Goal: Task Accomplishment & Management: Manage account settings

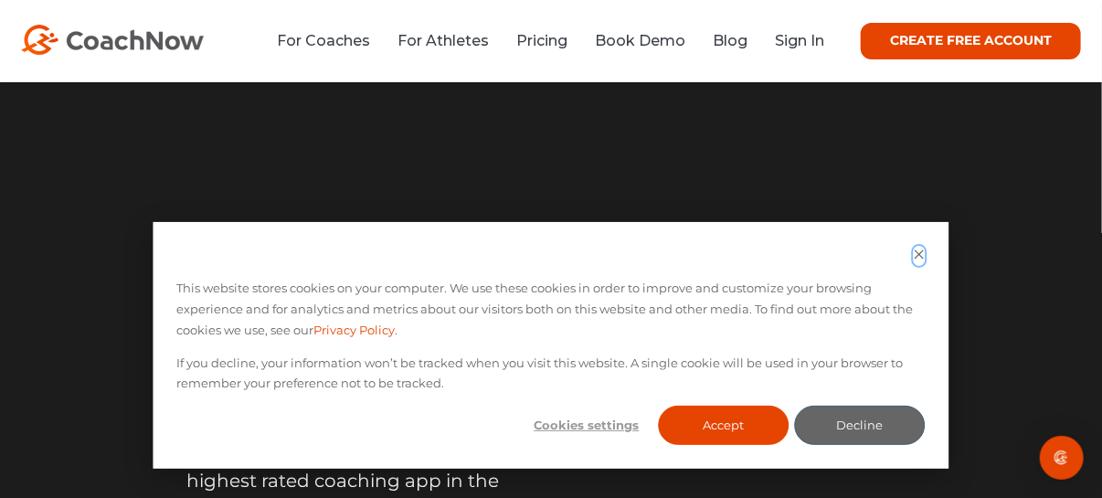
click at [919, 255] on icon "Dismiss cookie banner" at bounding box center [919, 253] width 9 height 9
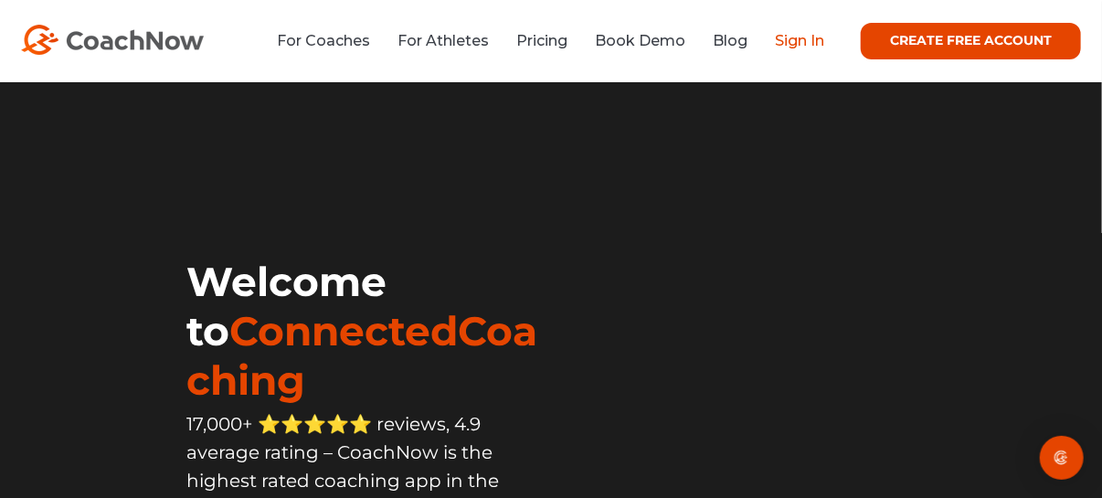
click at [814, 42] on link "Sign In" at bounding box center [799, 40] width 49 height 17
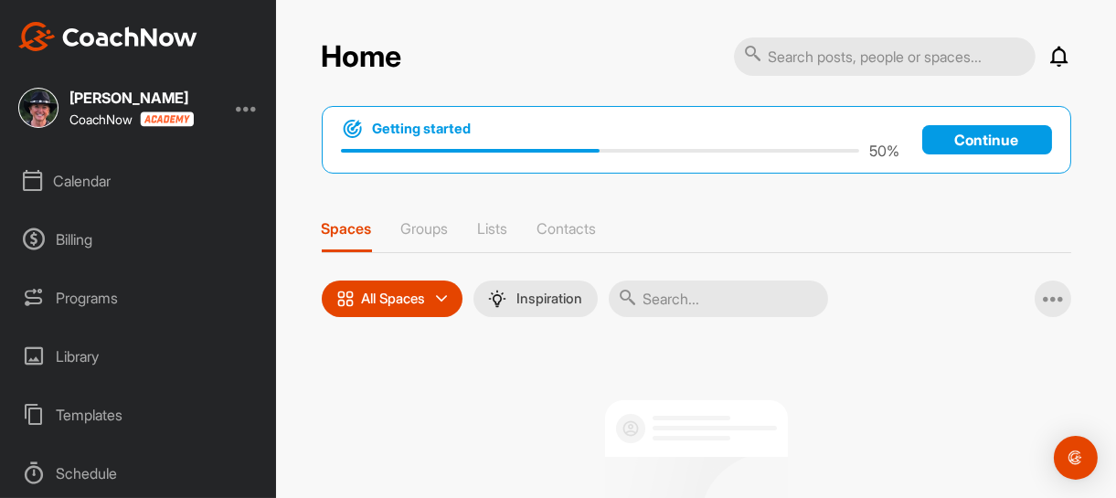
scroll to position [183, 0]
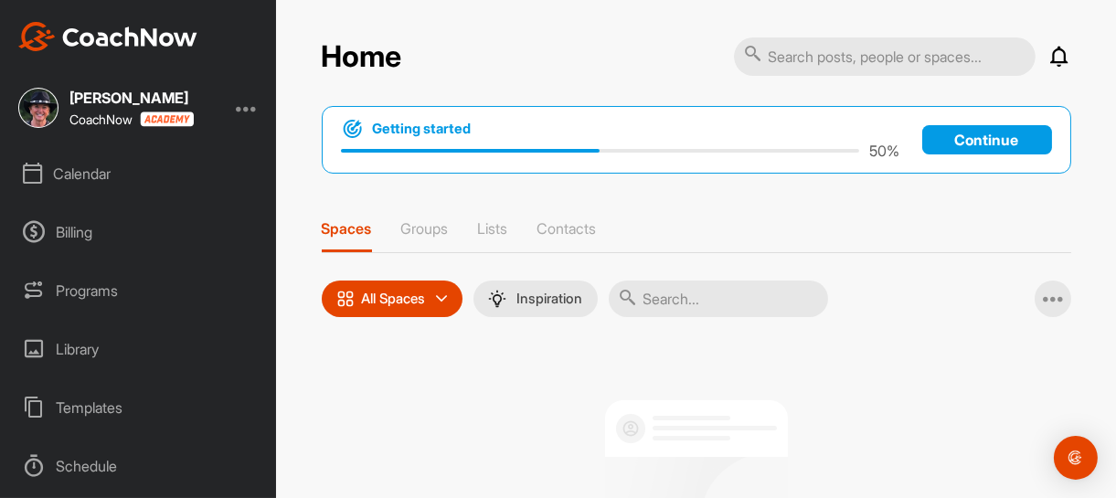
click at [101, 172] on div "Calendar" at bounding box center [139, 174] width 258 height 46
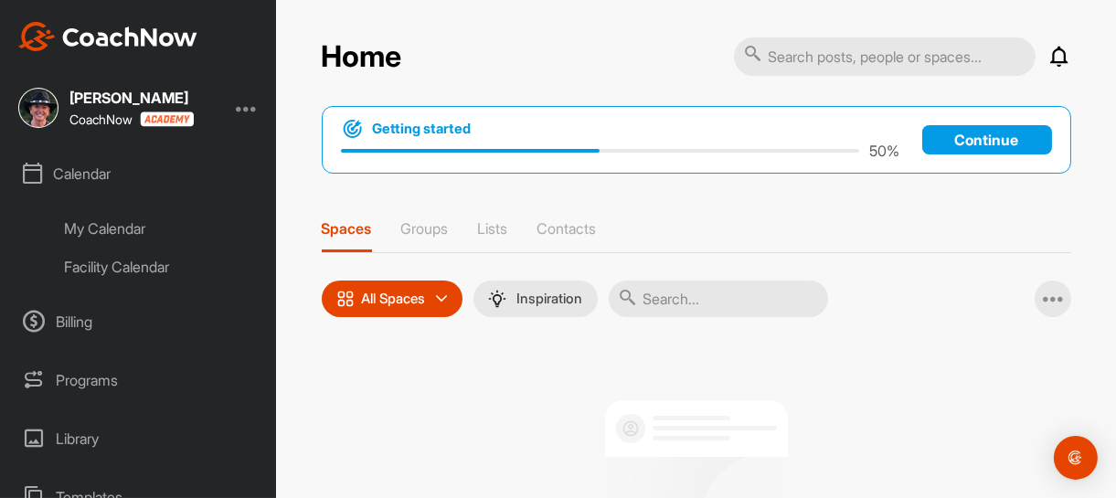
click at [164, 269] on div "Facility Calendar" at bounding box center [159, 267] width 217 height 38
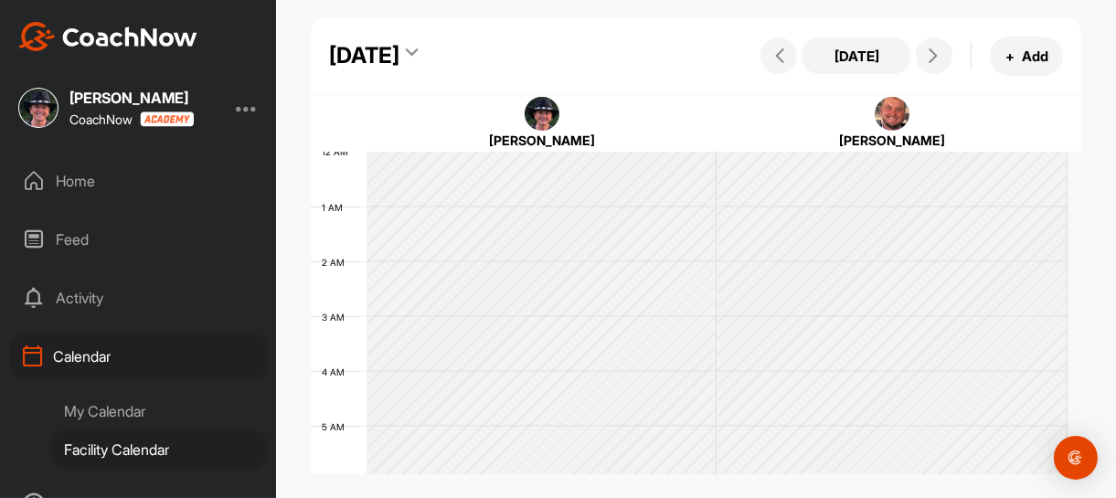
click at [103, 411] on div "My Calendar" at bounding box center [159, 411] width 217 height 38
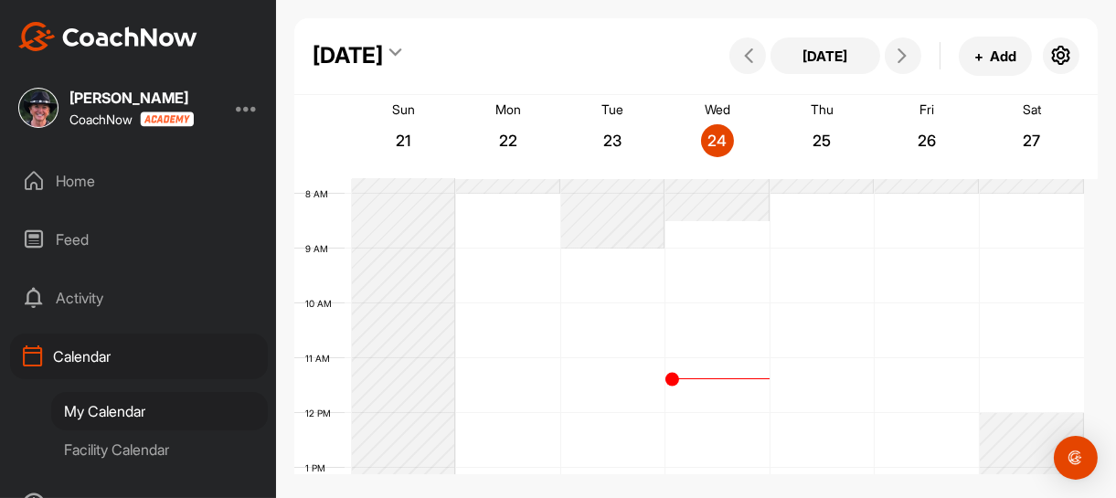
scroll to position [407, 0]
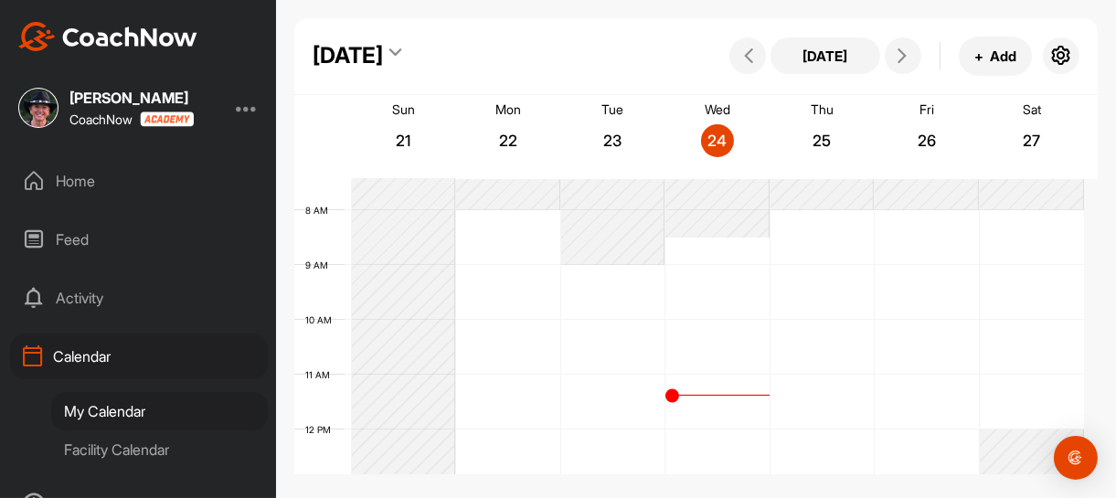
click at [715, 323] on div "12 AM 1 AM 2 AM 3 AM 4 AM 5 AM 6 AM 7 AM 8 AM 9 AM 10 AM 11 AM 12 PM 1 PM 2 PM …" at bounding box center [688, 430] width 789 height 1316
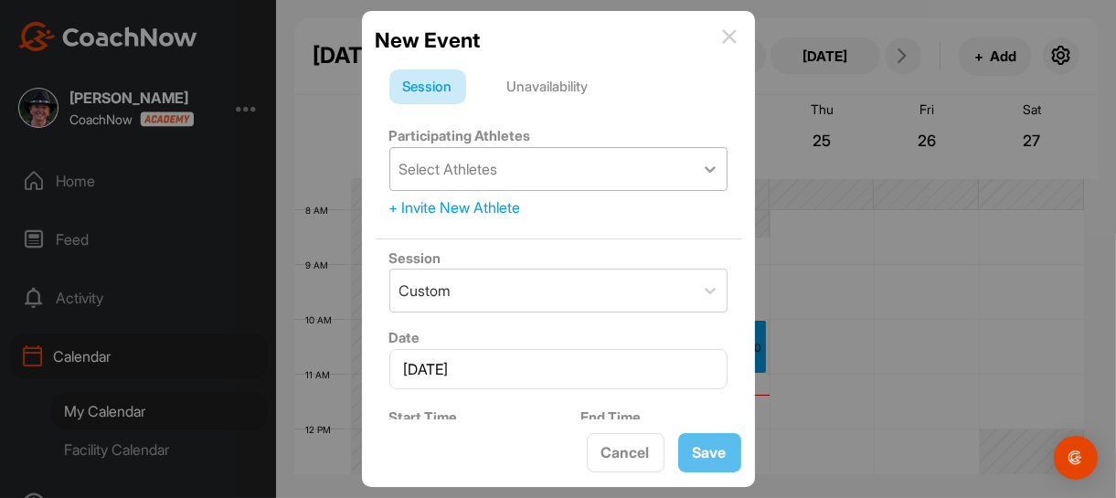
click at [701, 167] on icon at bounding box center [710, 169] width 18 height 18
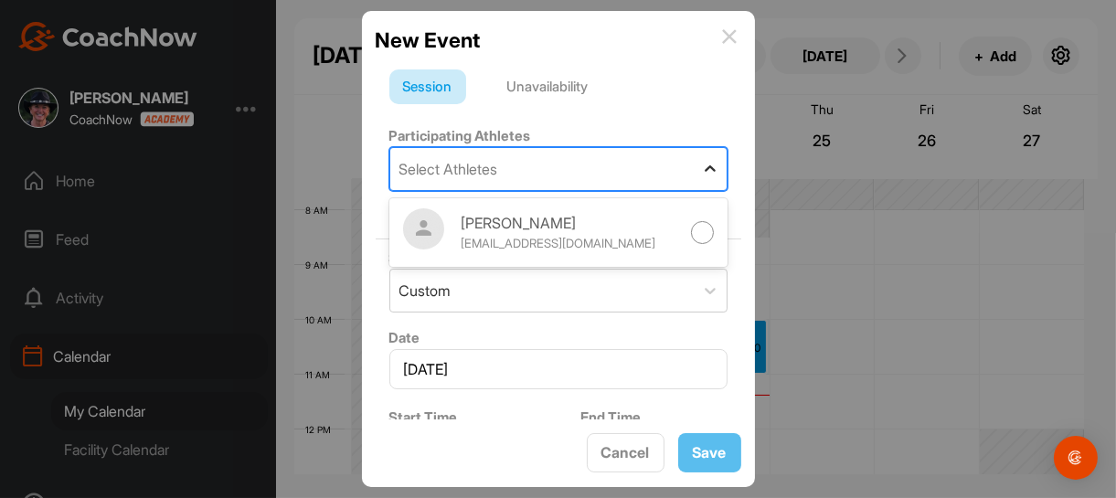
click at [701, 167] on icon at bounding box center [710, 169] width 18 height 18
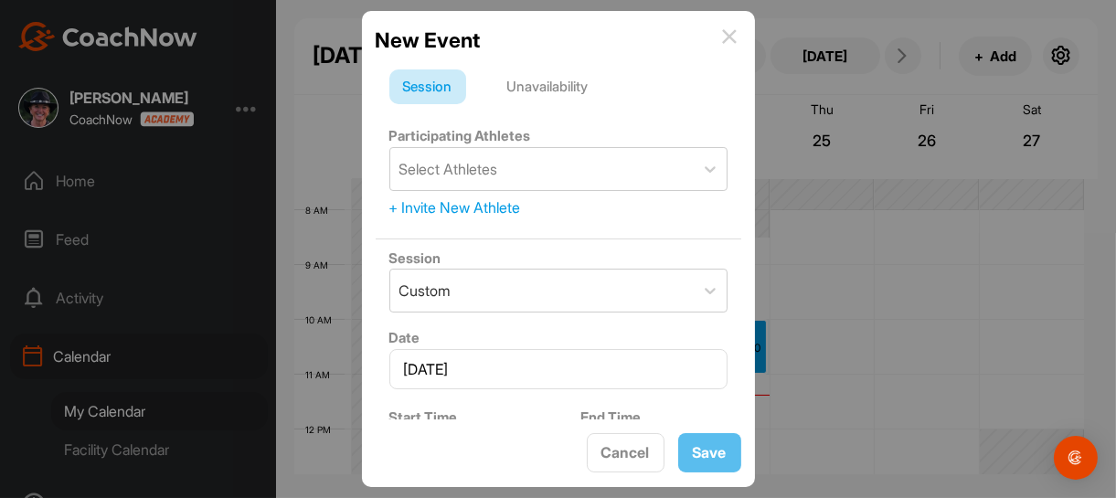
click at [414, 205] on div "+ Invite New Athlete" at bounding box center [558, 207] width 338 height 22
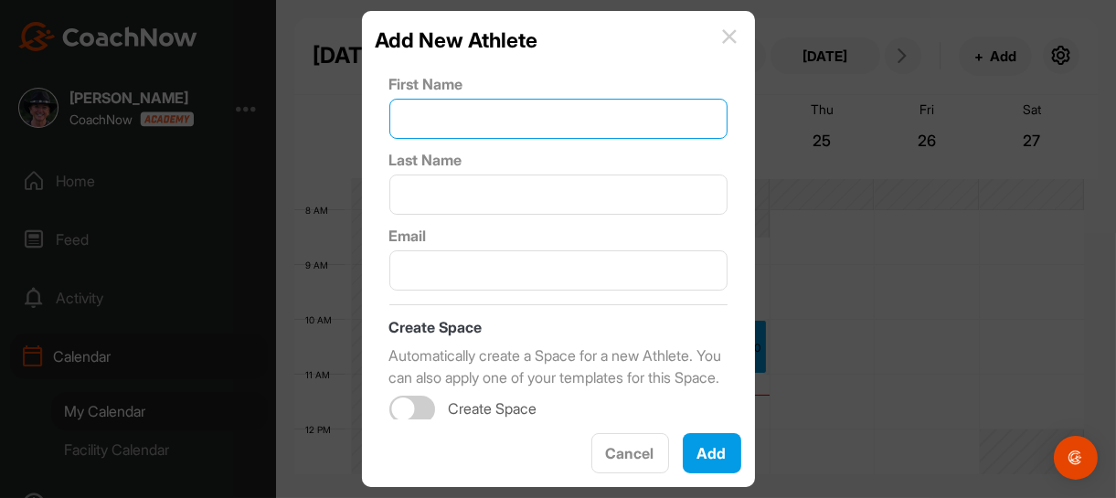
click at [459, 114] on input "text" at bounding box center [558, 119] width 338 height 40
type input "[PERSON_NAME]"
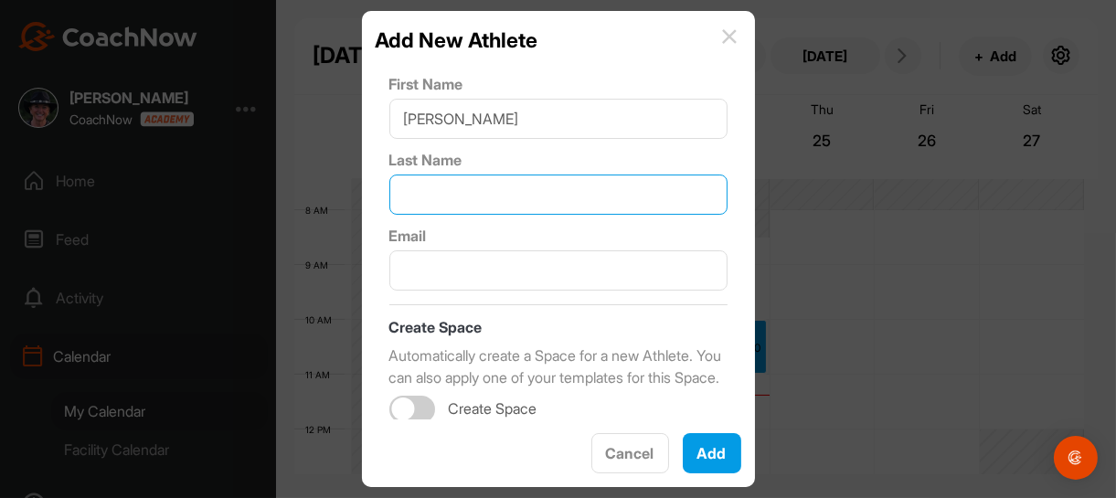
click at [430, 196] on input "text" at bounding box center [558, 195] width 338 height 40
type input "Kohlan"
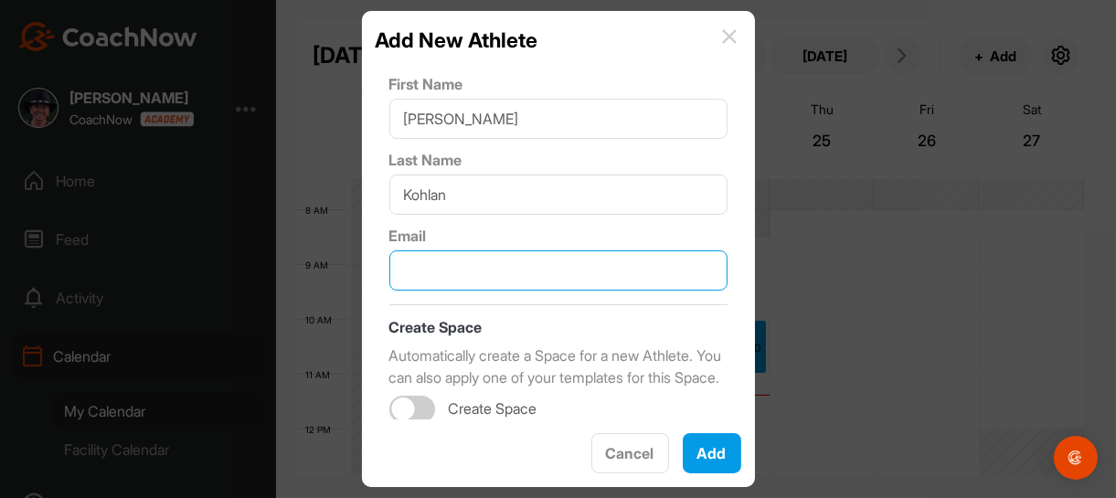
click at [450, 277] on input "text" at bounding box center [558, 270] width 338 height 40
paste input "[EMAIL_ADDRESS][DOMAIN_NAME]"
type input "[EMAIL_ADDRESS][DOMAIN_NAME]"
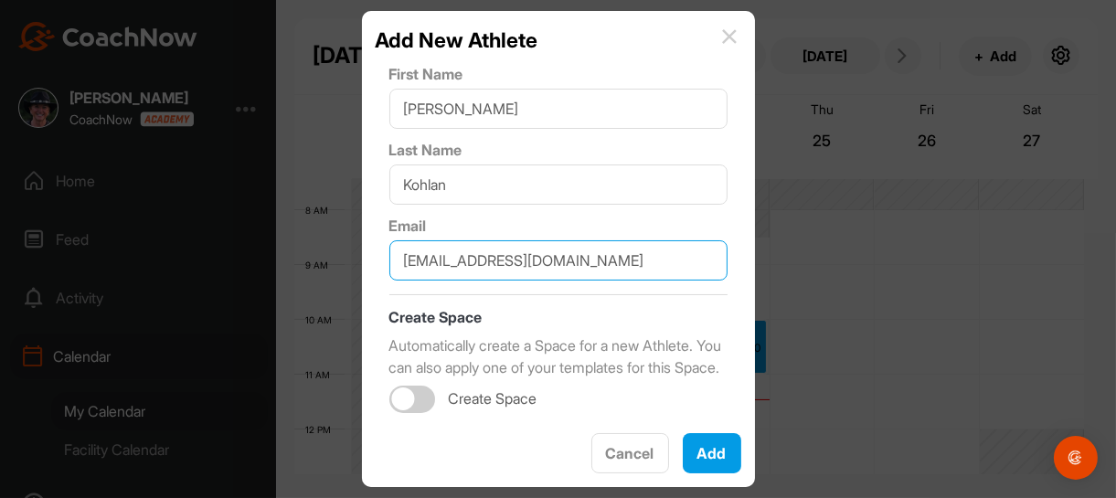
scroll to position [30, 0]
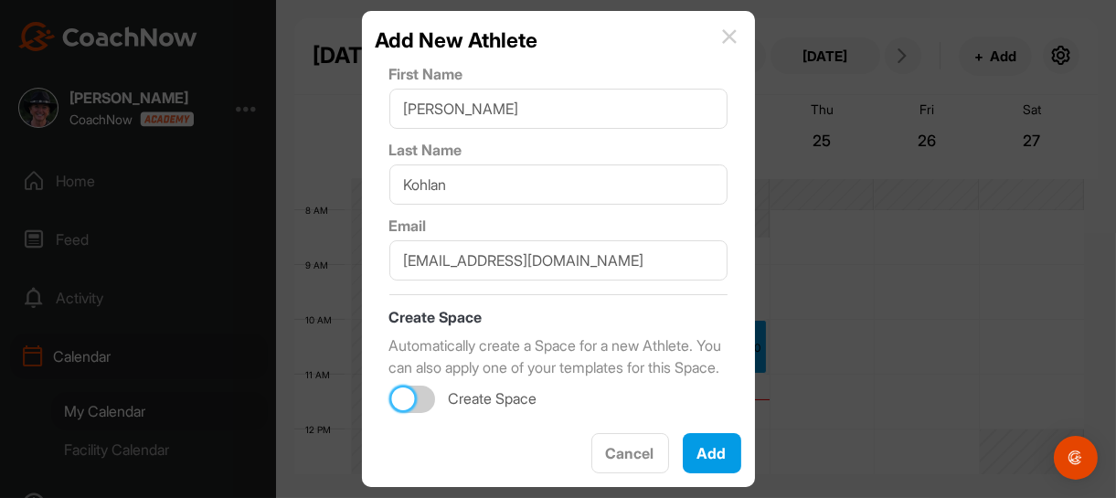
click at [407, 398] on div at bounding box center [402, 398] width 23 height 23
checkbox input "true"
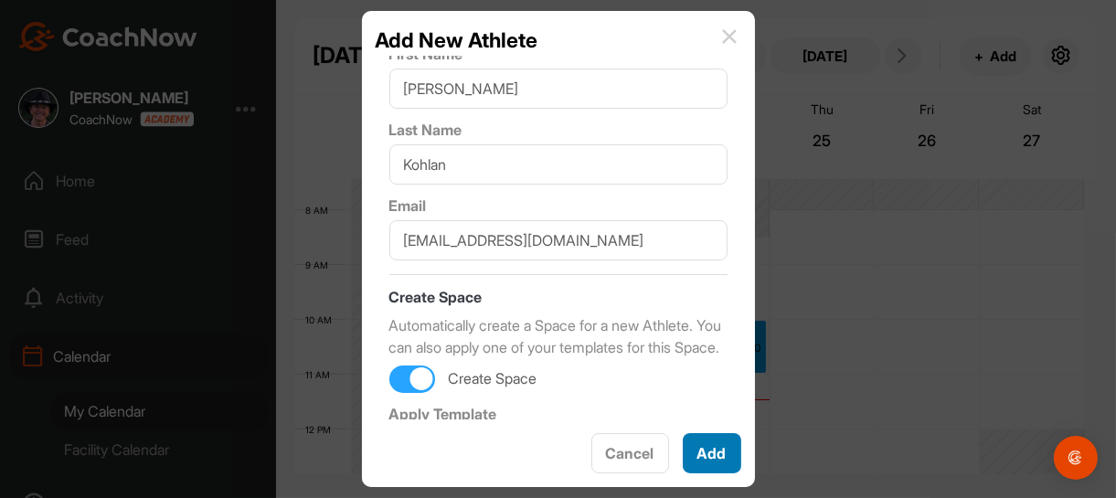
click at [715, 453] on button "Add" at bounding box center [712, 453] width 58 height 40
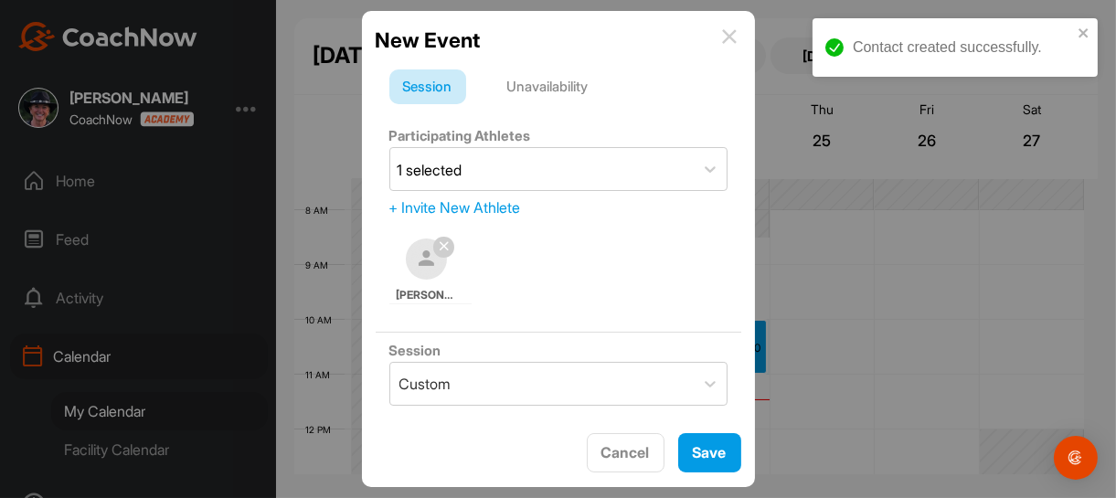
click at [498, 206] on div "+ Invite New Athlete" at bounding box center [558, 207] width 338 height 22
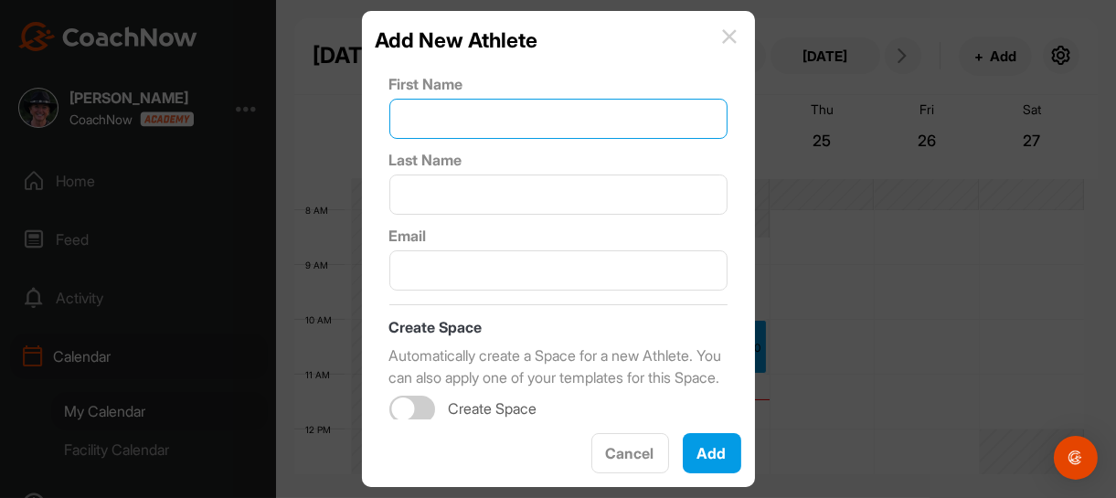
click at [452, 116] on input "text" at bounding box center [558, 119] width 338 height 40
type input "k"
type input "[PERSON_NAME]"
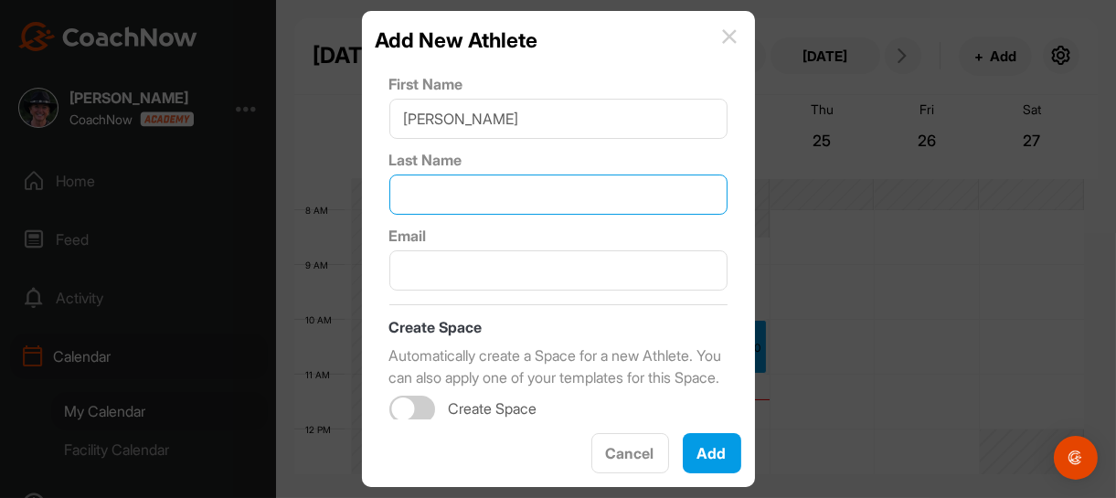
click at [438, 190] on input "text" at bounding box center [558, 195] width 338 height 40
type input "Kohlan"
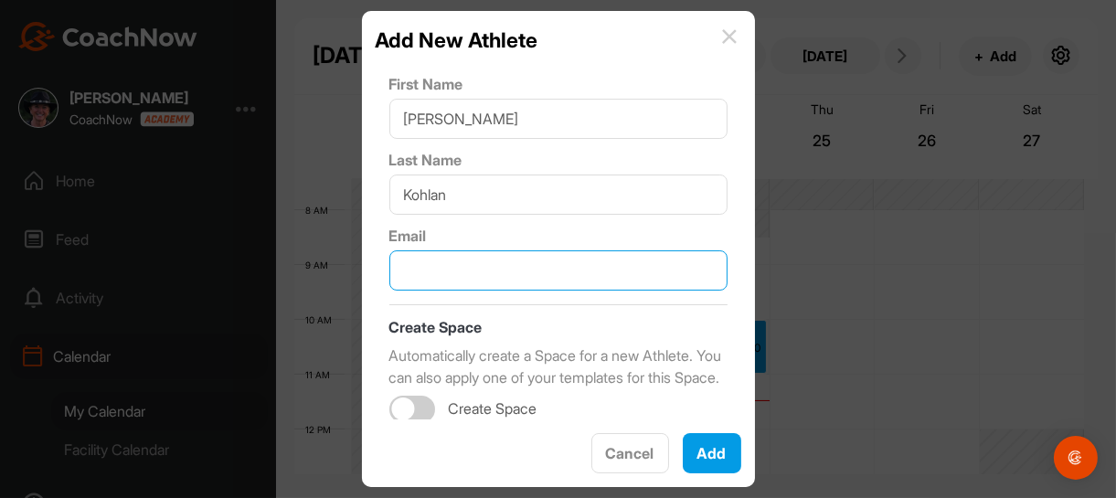
paste input "[PERSON_NAME][EMAIL_ADDRESS][DOMAIN_NAME]"
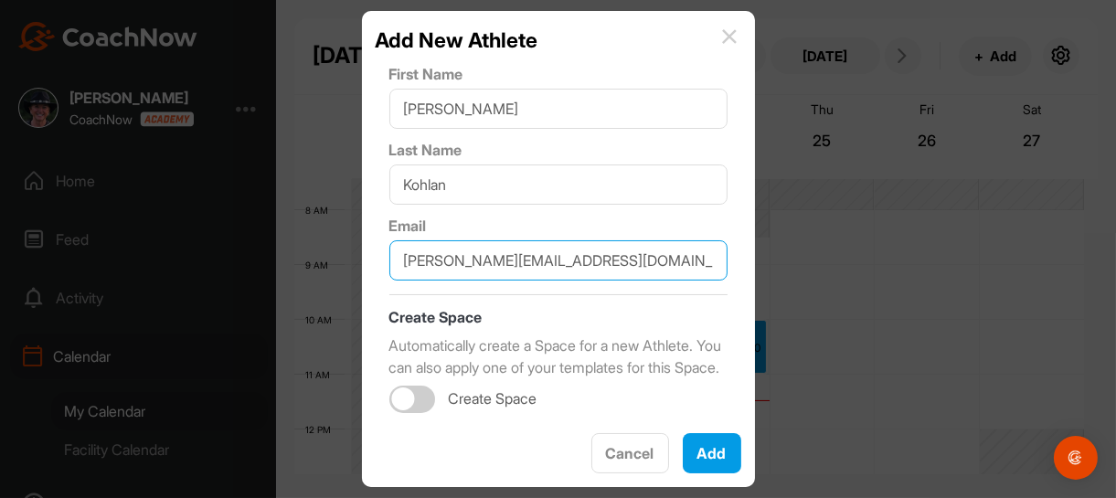
click at [417, 388] on div at bounding box center [412, 399] width 46 height 27
type input "[PERSON_NAME][EMAIL_ADDRESS][DOMAIN_NAME]"
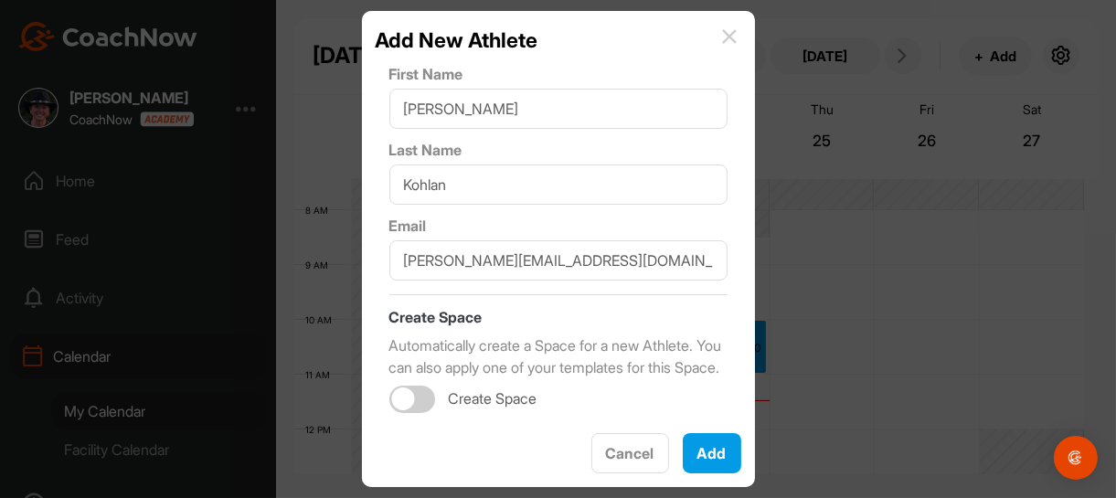
checkbox input "true"
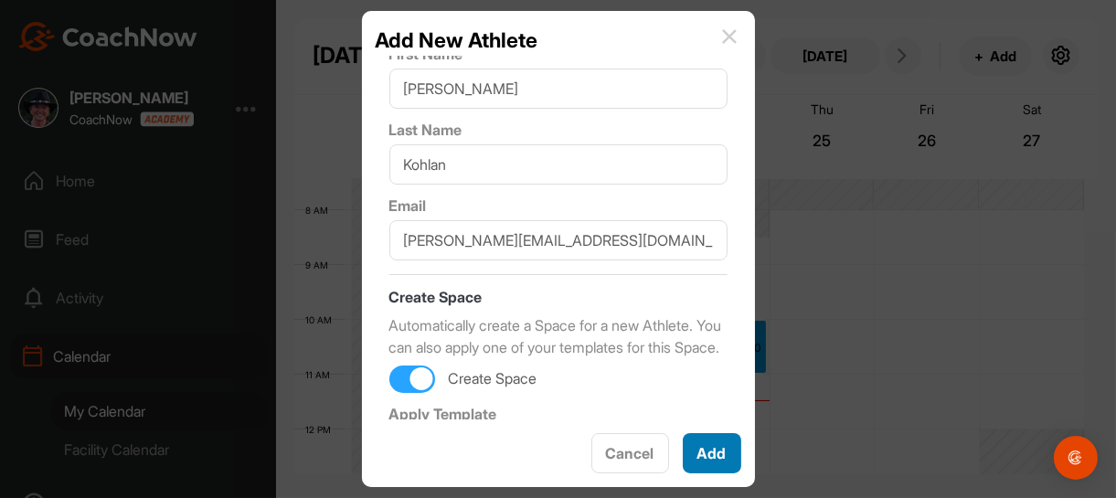
click at [715, 455] on button "Add" at bounding box center [712, 453] width 58 height 40
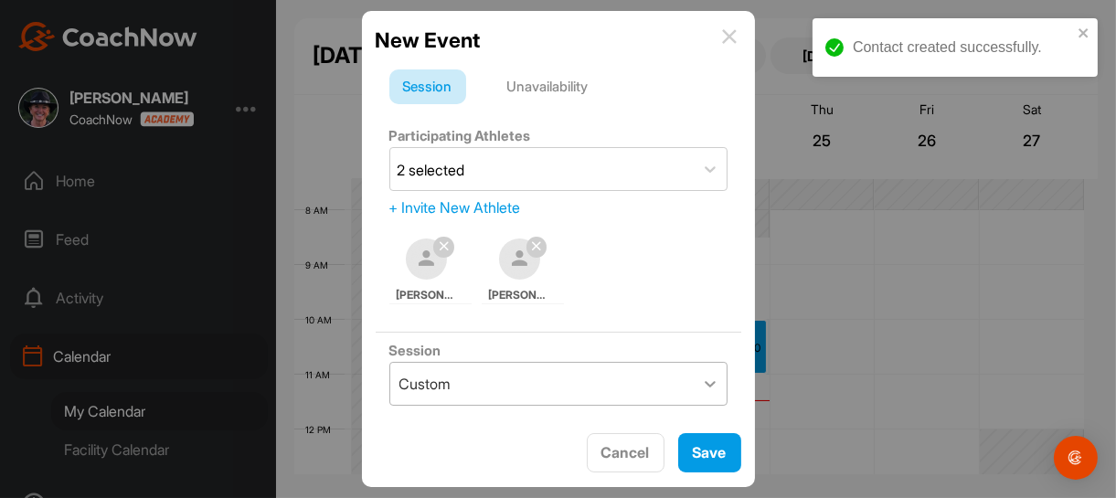
click at [701, 376] on icon at bounding box center [710, 384] width 18 height 18
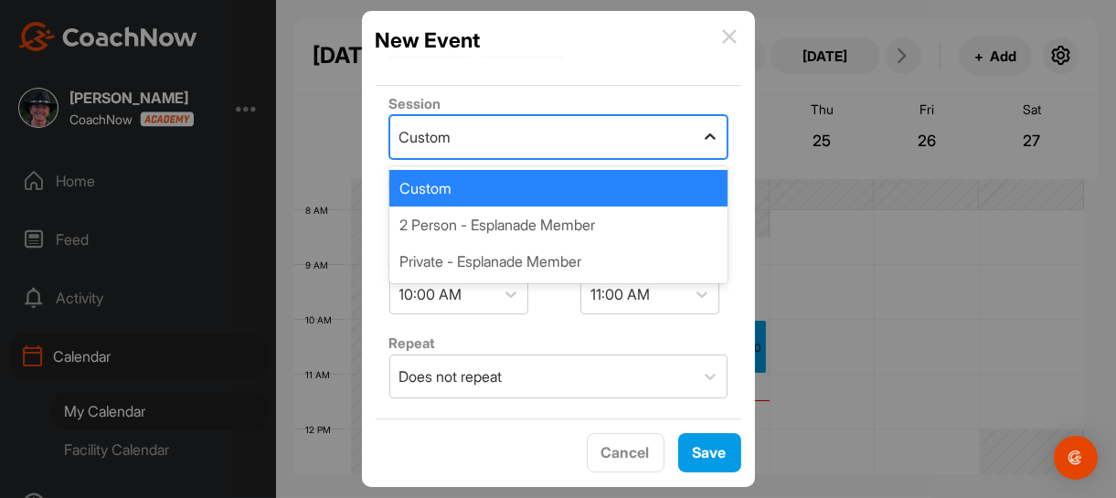
scroll to position [274, 0]
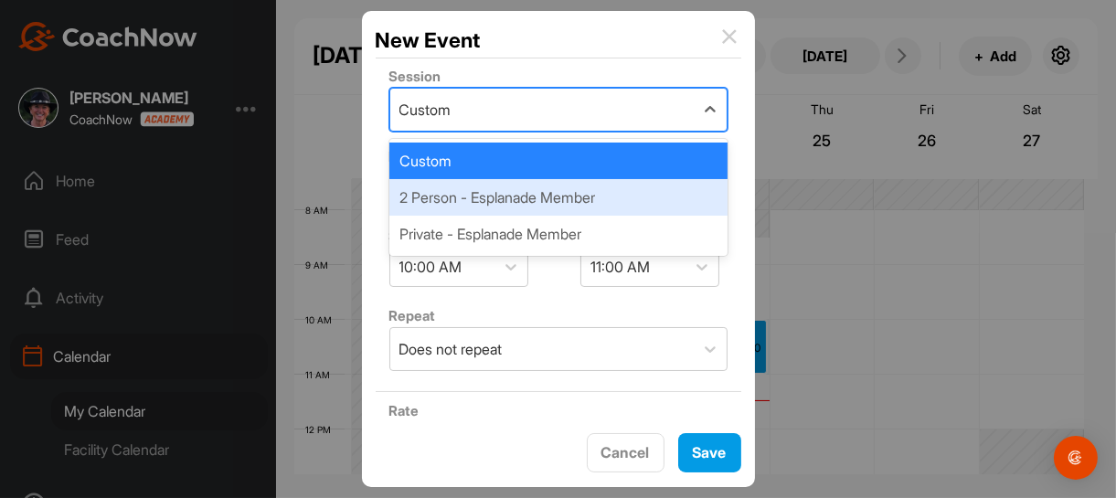
click at [595, 196] on div "2 Person - Esplanade Member" at bounding box center [558, 197] width 338 height 37
type input "85"
type input "Esplanade GCC"
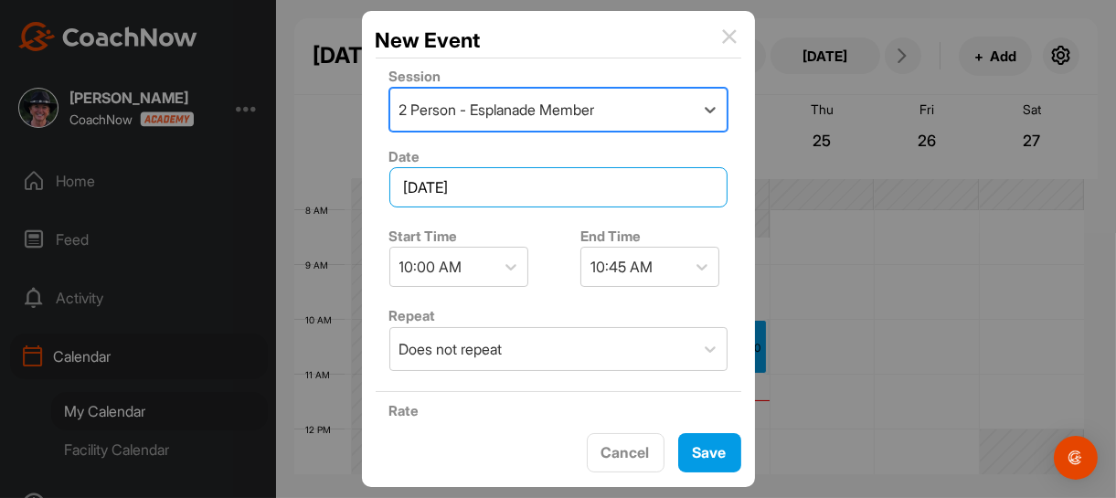
click at [652, 187] on input "[DATE]" at bounding box center [558, 187] width 338 height 40
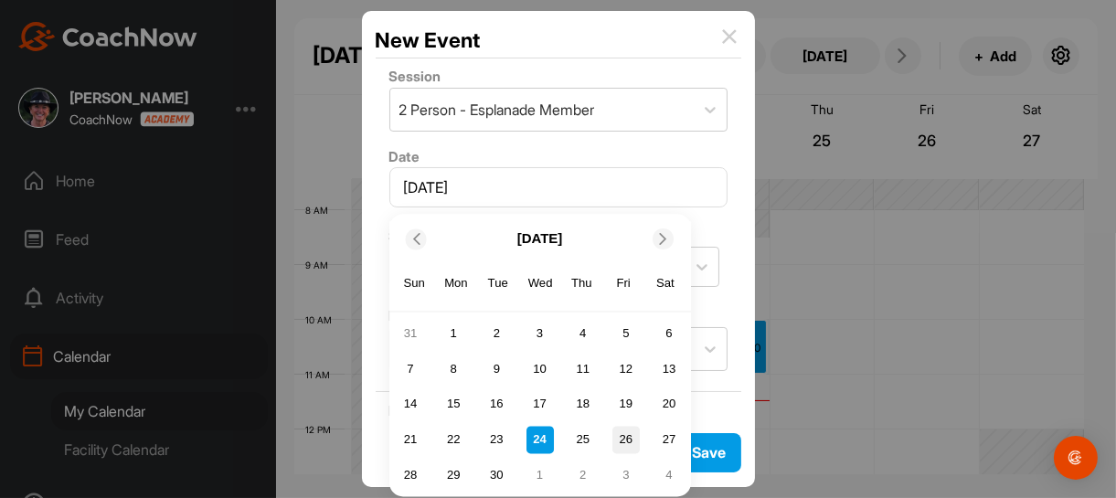
click at [626, 444] on div "26" at bounding box center [625, 439] width 27 height 27
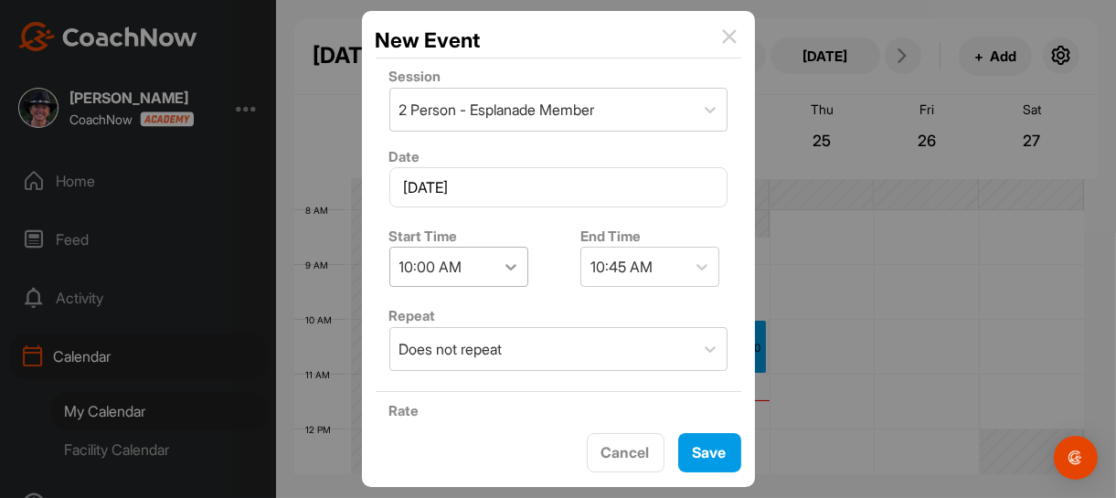
click at [511, 265] on icon at bounding box center [511, 267] width 18 height 18
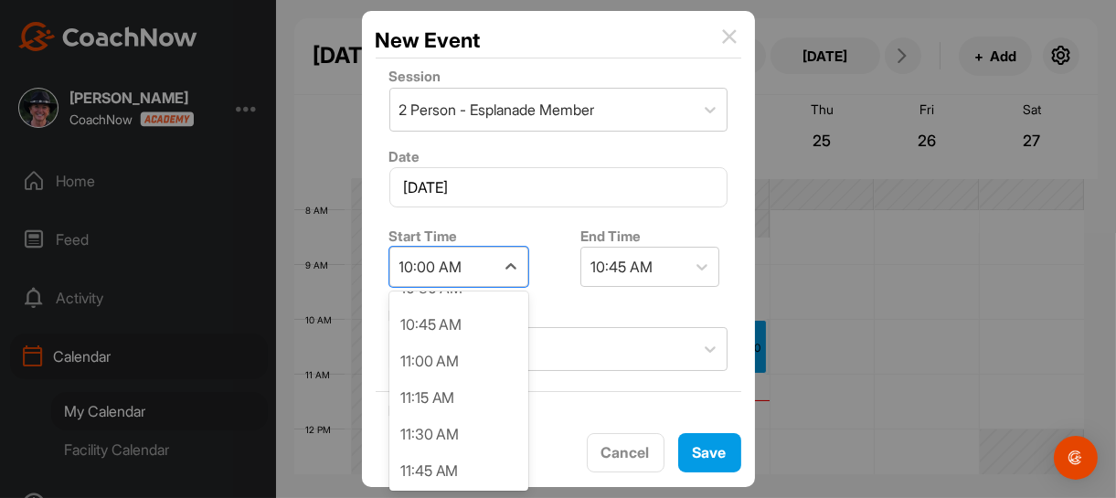
scroll to position [1465, 0]
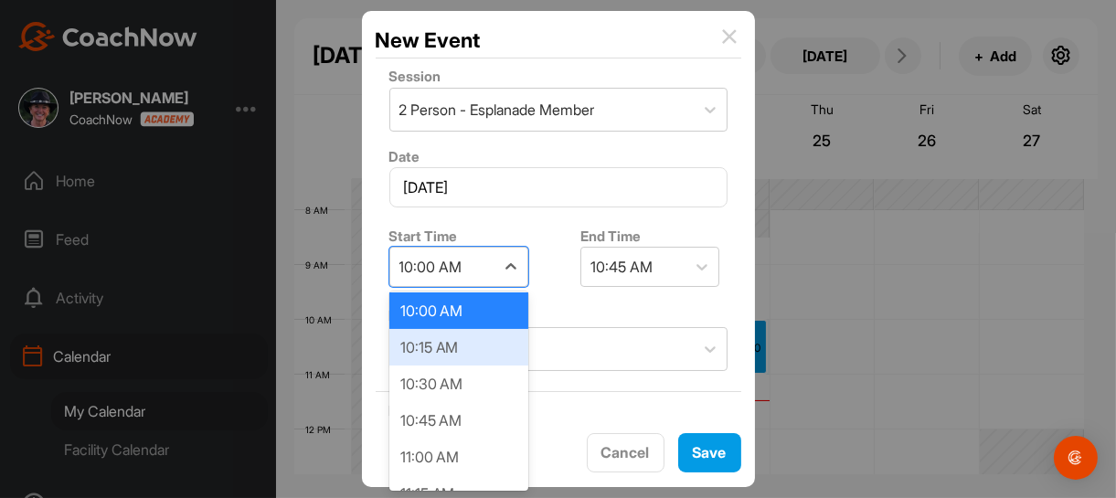
click at [464, 342] on div "10:15 AM" at bounding box center [458, 347] width 139 height 37
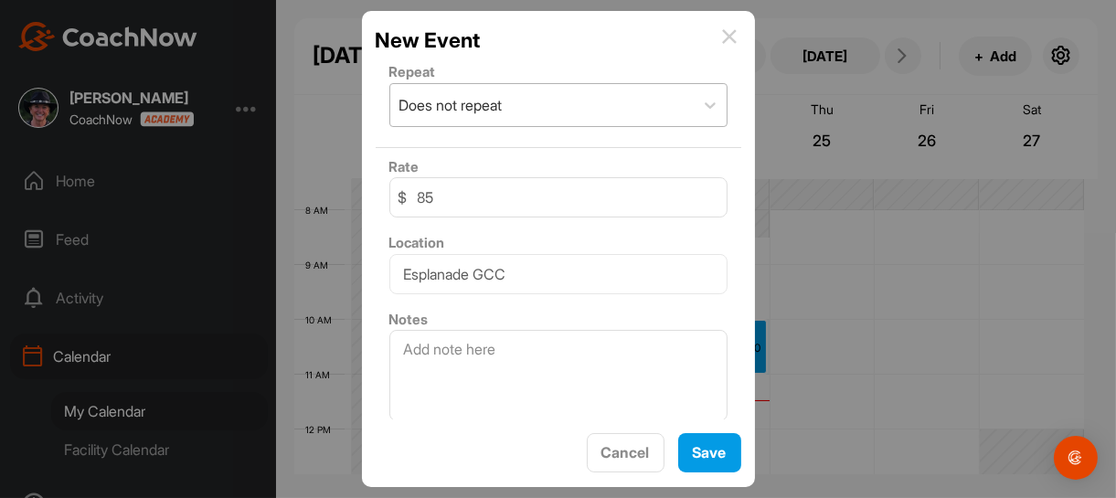
scroll to position [520, 0]
click at [713, 447] on span "Save" at bounding box center [710, 452] width 34 height 18
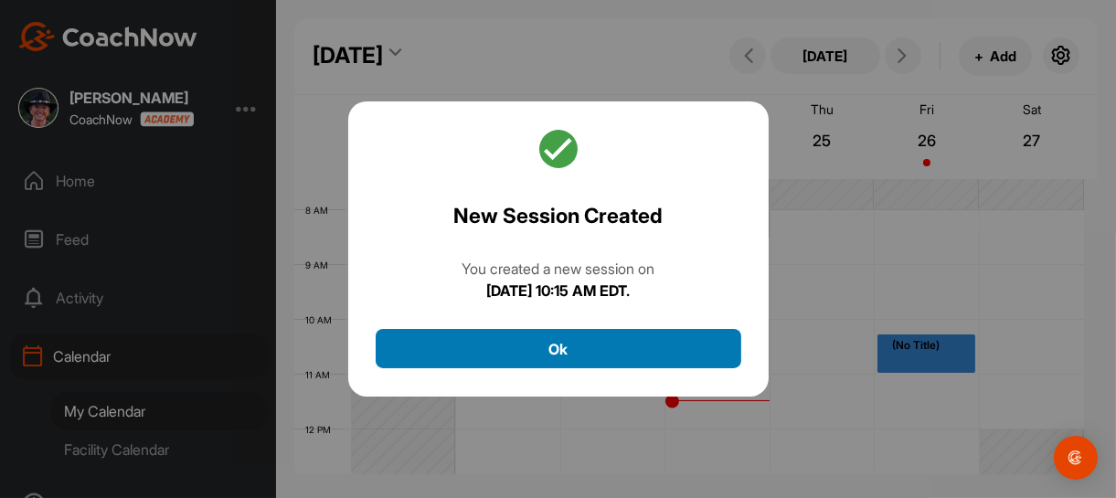
click at [565, 344] on button "Ok" at bounding box center [558, 348] width 365 height 39
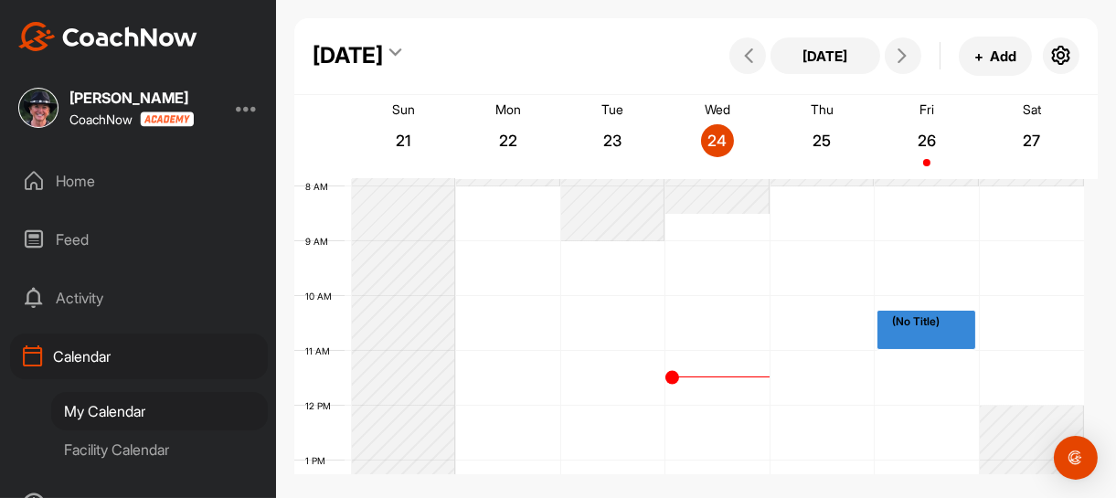
scroll to position [407, 0]
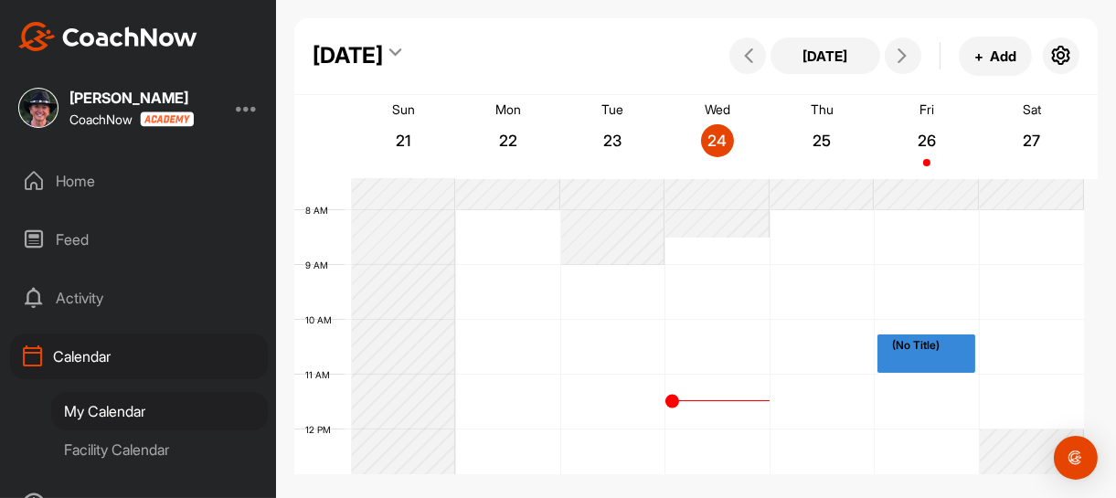
click at [929, 356] on div "(No Title)" at bounding box center [926, 353] width 98 height 38
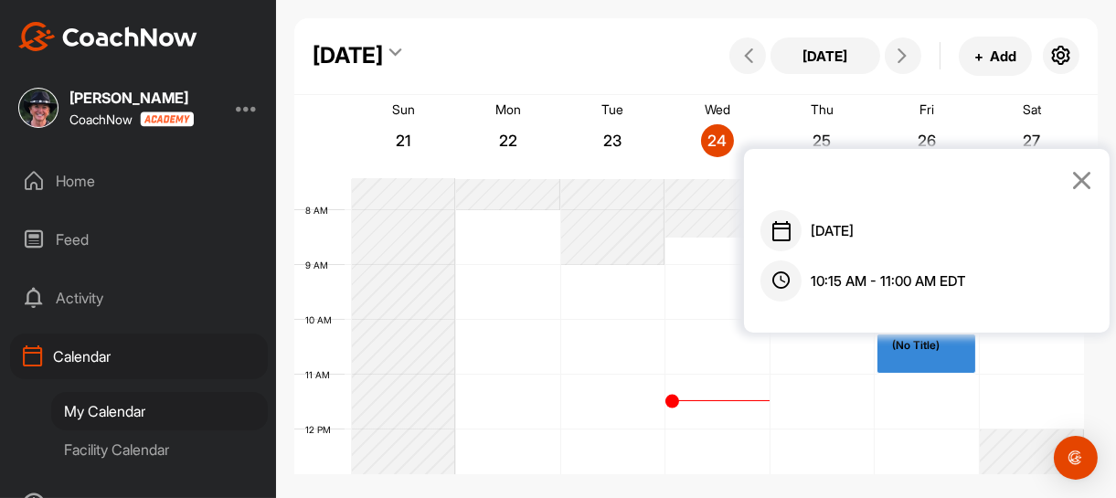
click at [929, 356] on div "(No Title)" at bounding box center [926, 353] width 98 height 38
click at [929, 355] on div "(No Title)" at bounding box center [926, 353] width 98 height 38
click at [1085, 177] on icon at bounding box center [1081, 180] width 21 height 20
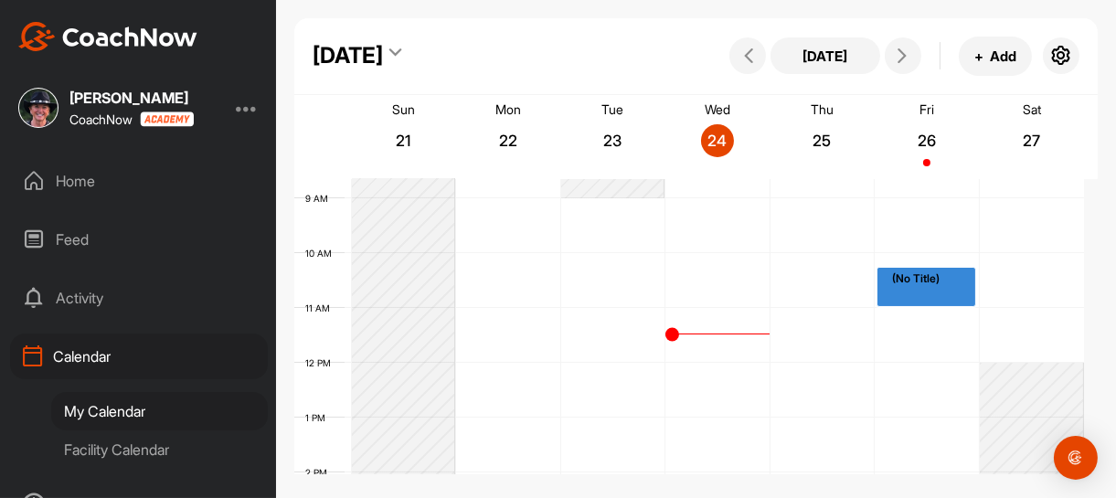
scroll to position [499, 0]
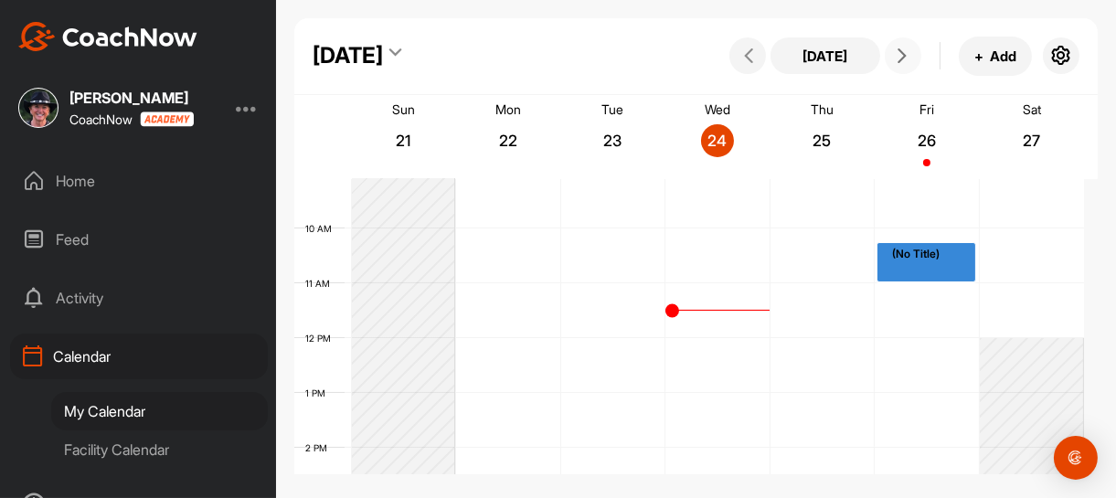
click at [897, 54] on icon at bounding box center [901, 55] width 15 height 15
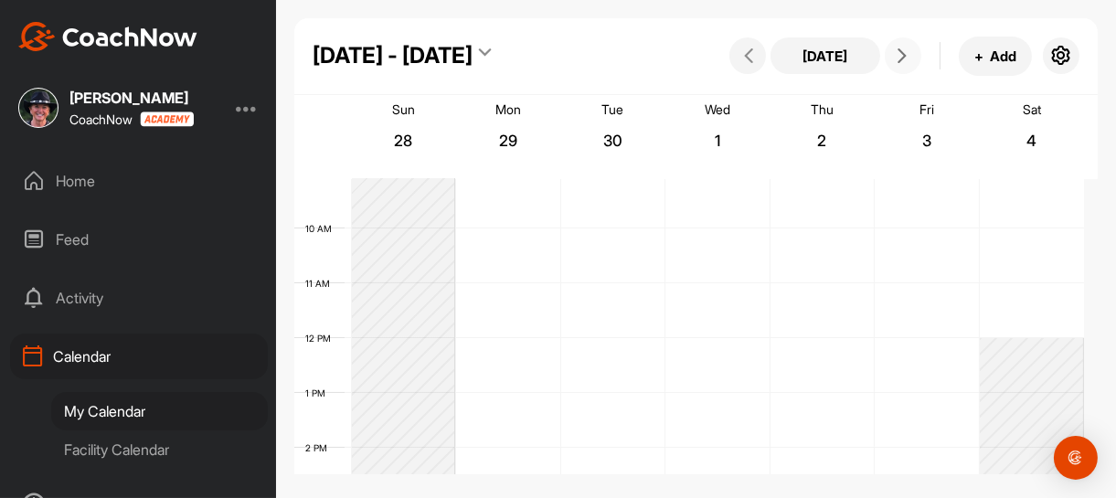
scroll to position [316, 0]
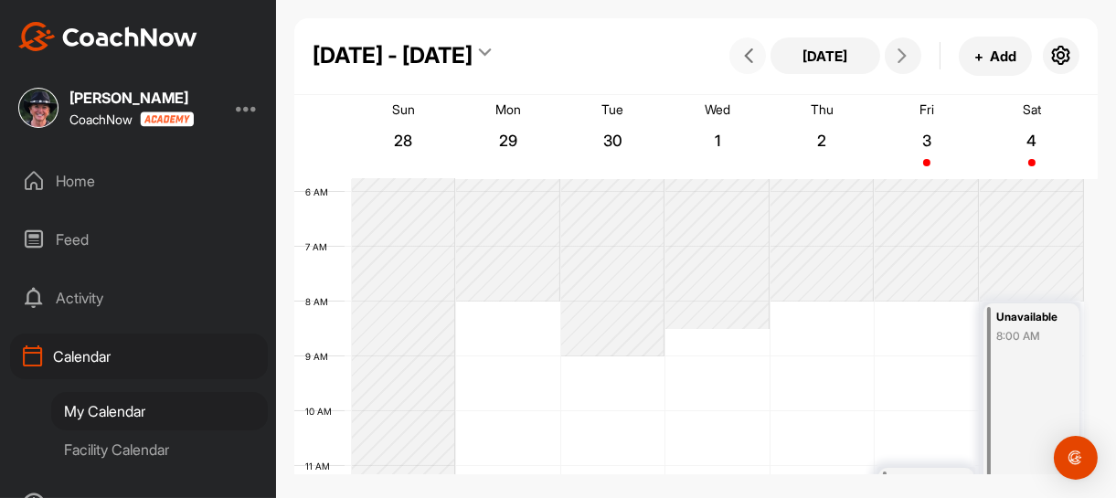
click at [746, 55] on icon at bounding box center [748, 55] width 15 height 15
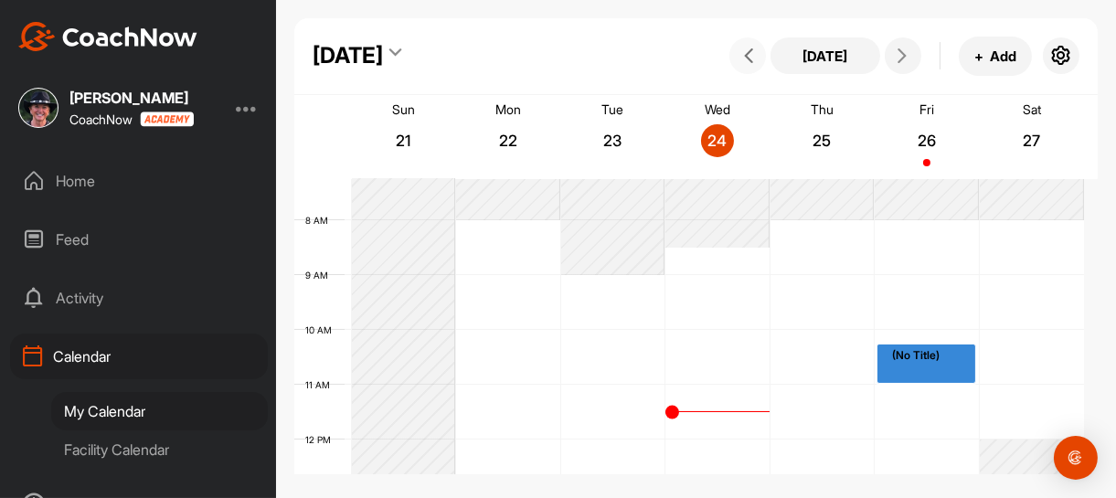
scroll to position [498, 0]
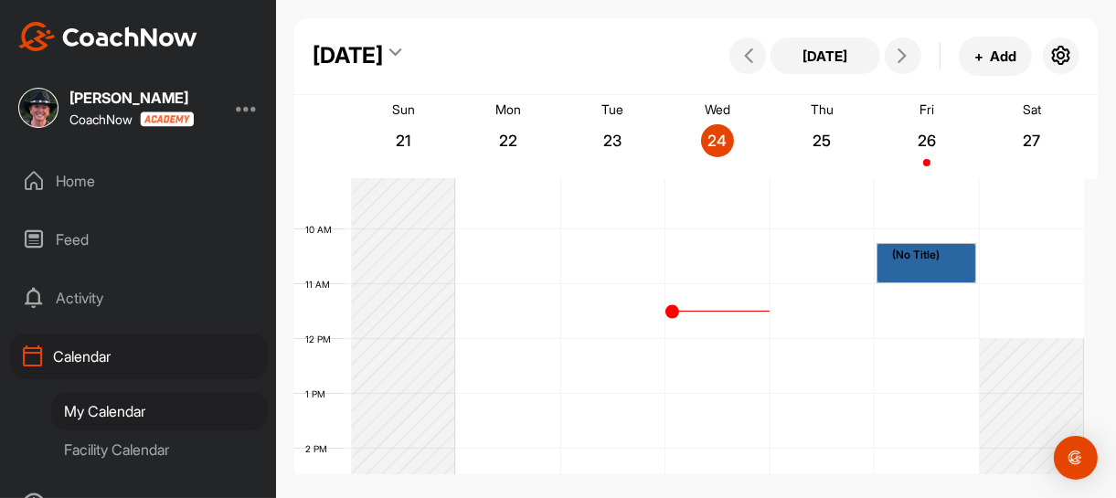
drag, startPoint x: 924, startPoint y: 251, endPoint x: 937, endPoint y: 264, distance: 18.7
click at [937, 264] on link "(No Title)" at bounding box center [926, 263] width 100 height 40
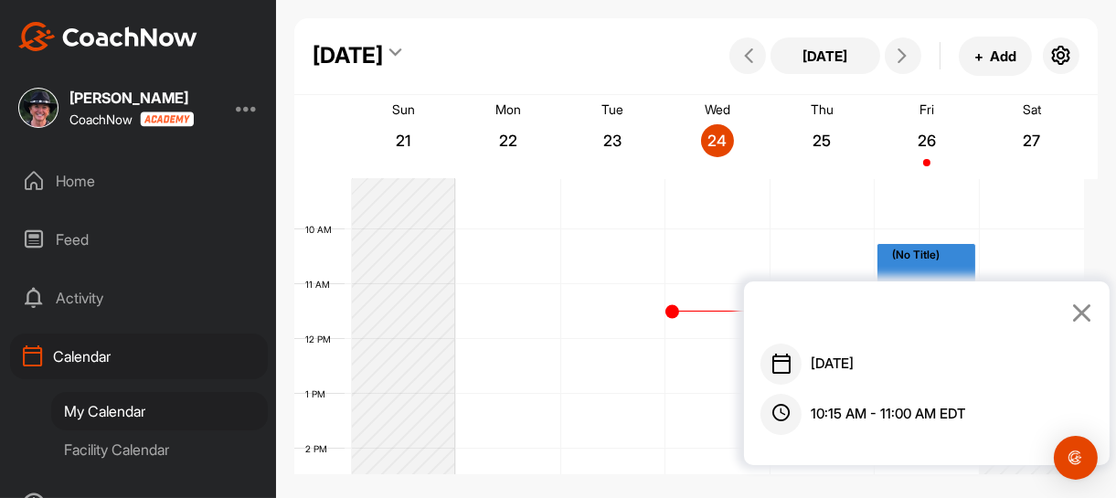
click at [853, 368] on span "[DATE]" at bounding box center [831, 364] width 43 height 21
click at [894, 417] on span "10:15 AM - 11:00 AM EDT" at bounding box center [887, 414] width 154 height 21
click at [1081, 314] on icon at bounding box center [1081, 312] width 21 height 20
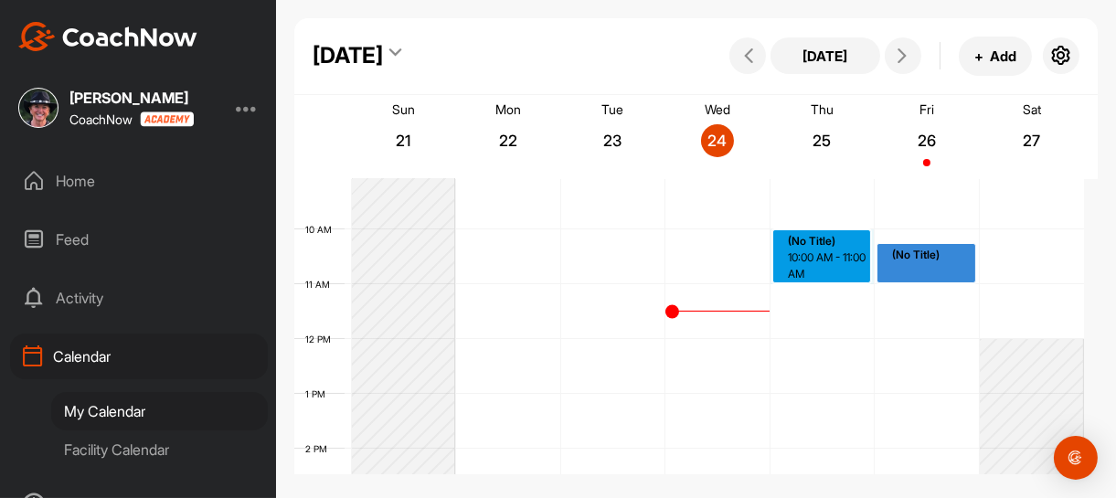
click at [832, 244] on div "12 AM 1 AM 2 AM 3 AM 4 AM 5 AM 6 AM 7 AM 8 AM 9 AM 10 AM 11 AM 12 PM 1 PM 2 PM …" at bounding box center [688, 339] width 789 height 1316
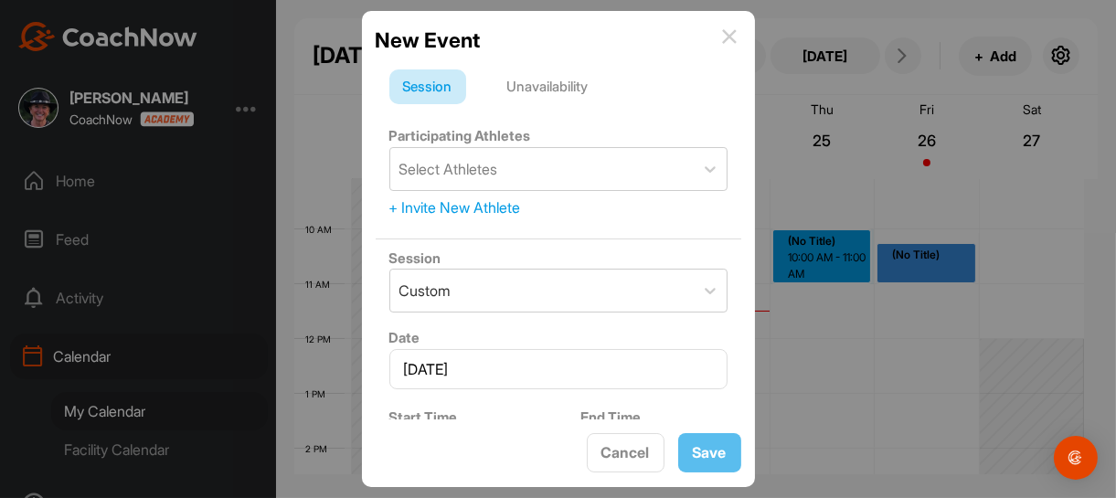
click at [722, 37] on img at bounding box center [729, 36] width 15 height 15
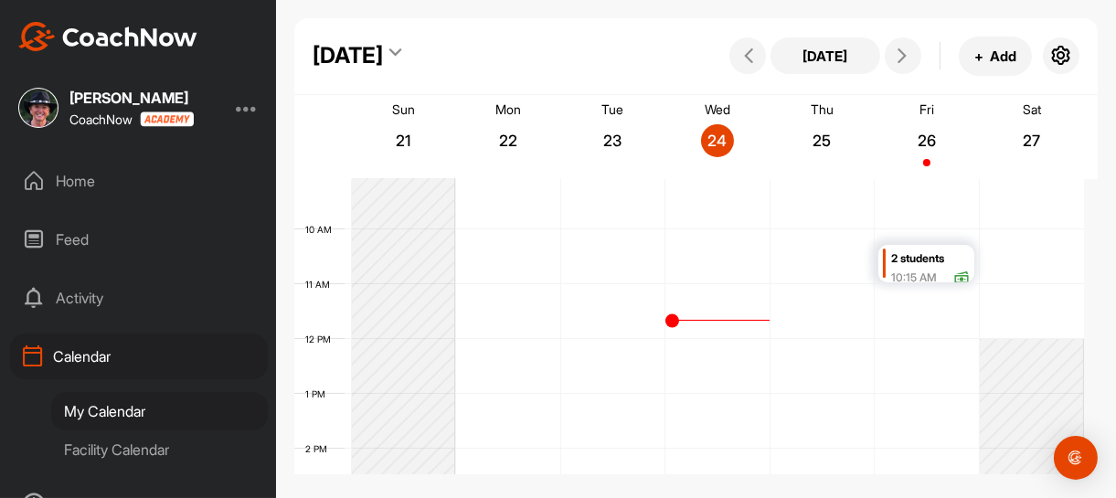
scroll to position [407, 0]
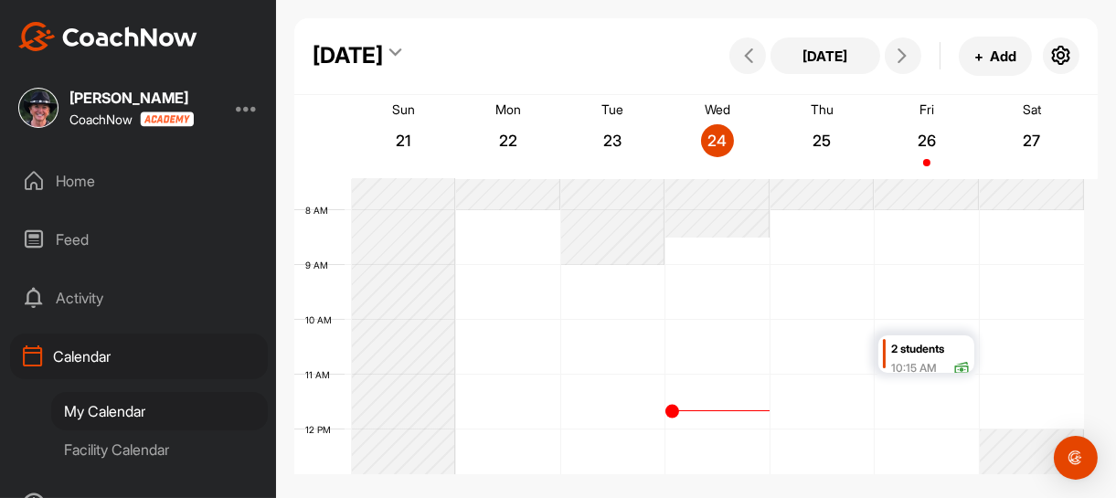
click at [704, 325] on div "12 AM 1 AM 2 AM 3 AM 4 AM 5 AM 6 AM 7 AM 8 AM 9 AM 10 AM 11 AM 12 PM 1 PM 2 PM …" at bounding box center [688, 430] width 789 height 1316
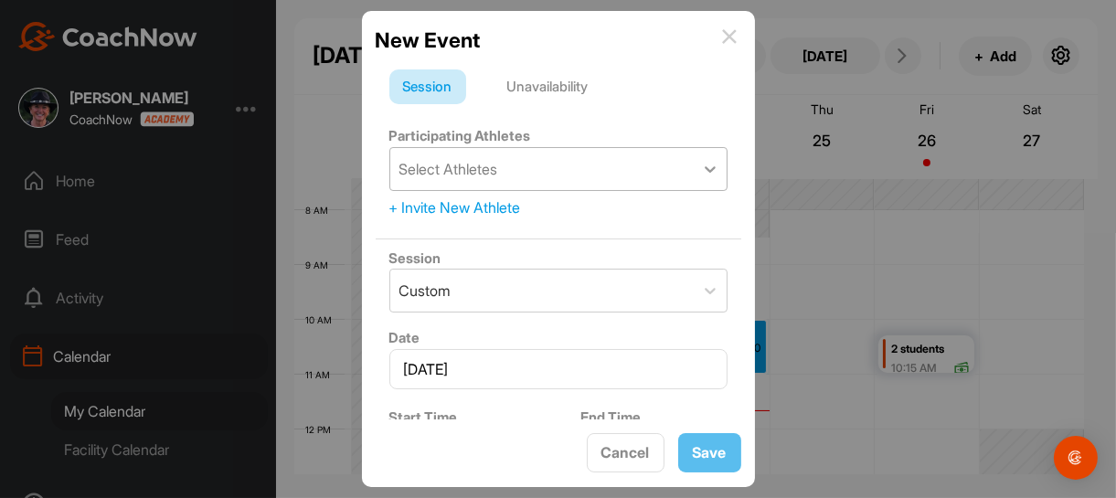
click at [701, 164] on icon at bounding box center [710, 169] width 18 height 18
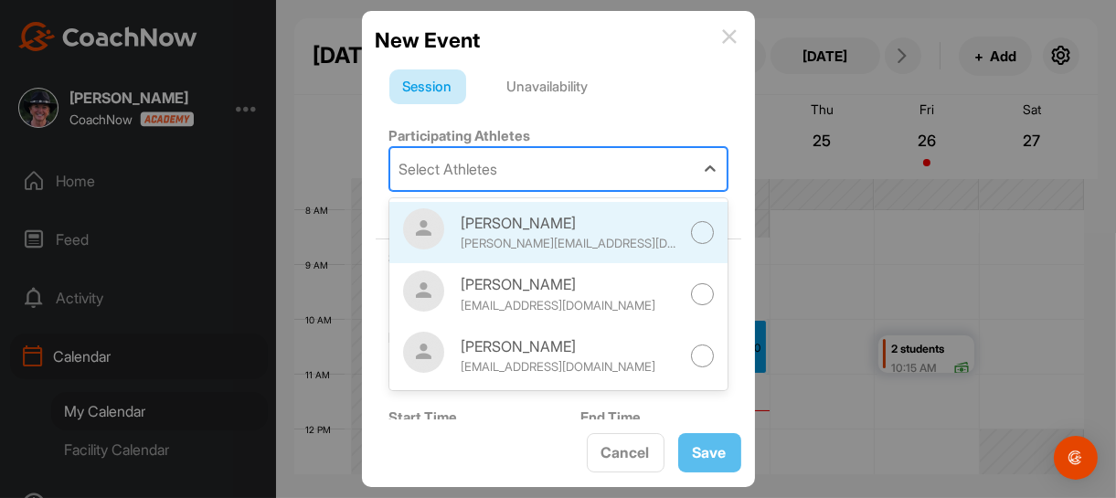
click at [691, 228] on div at bounding box center [702, 232] width 23 height 23
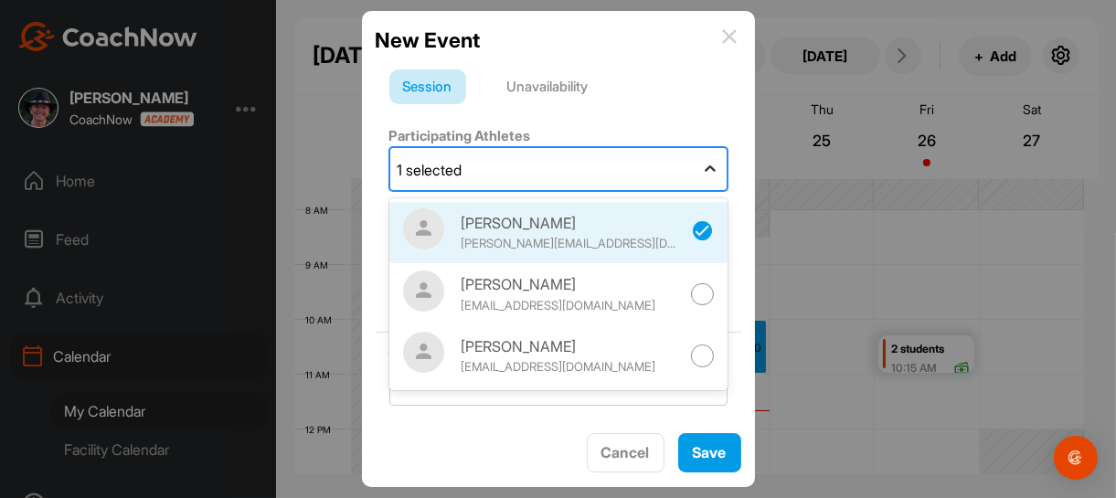
click at [701, 164] on icon at bounding box center [710, 169] width 18 height 18
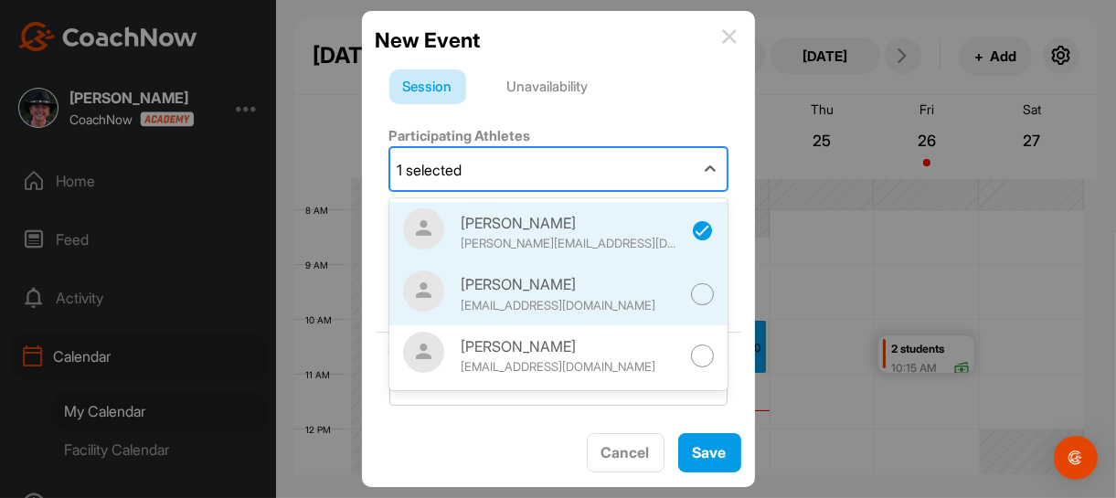
click at [691, 291] on div at bounding box center [702, 294] width 23 height 23
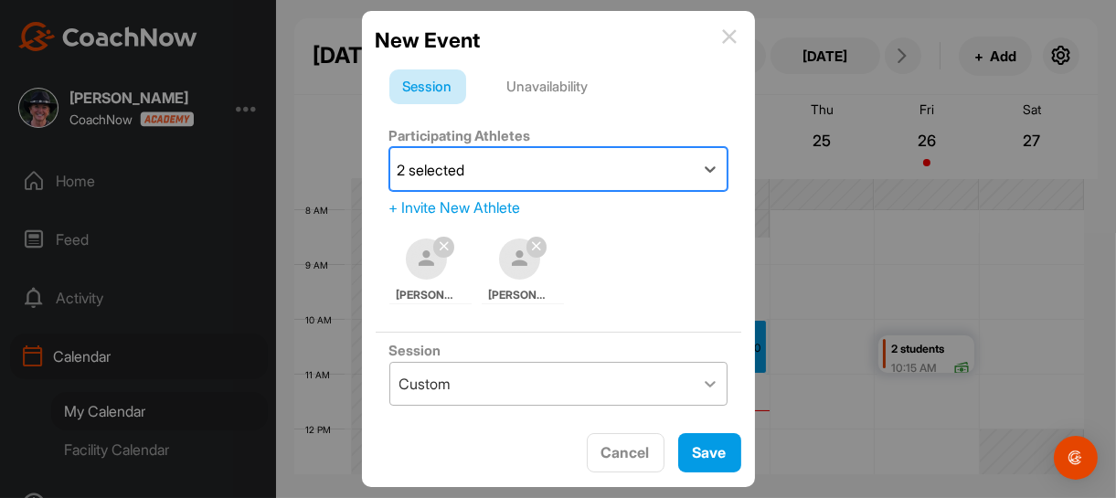
click at [701, 376] on icon at bounding box center [710, 384] width 18 height 18
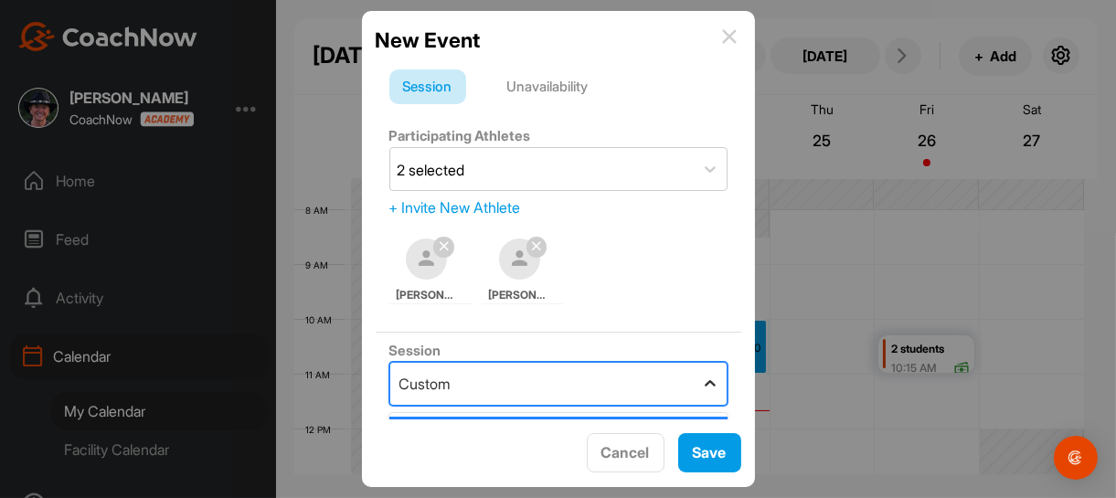
scroll to position [183, 0]
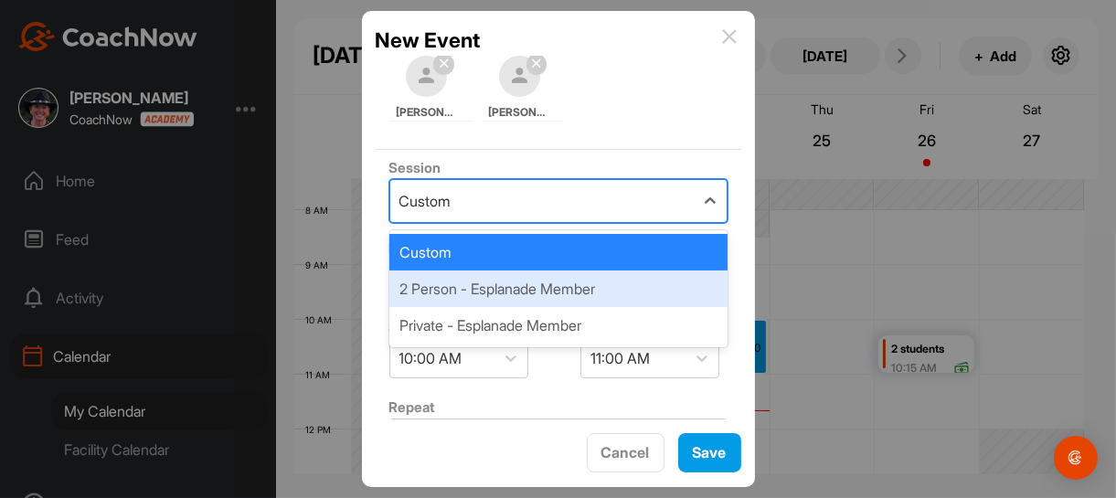
click at [611, 286] on div "2 Person - Esplanade Member" at bounding box center [558, 288] width 338 height 37
type input "85"
type input "Esplanade GCC"
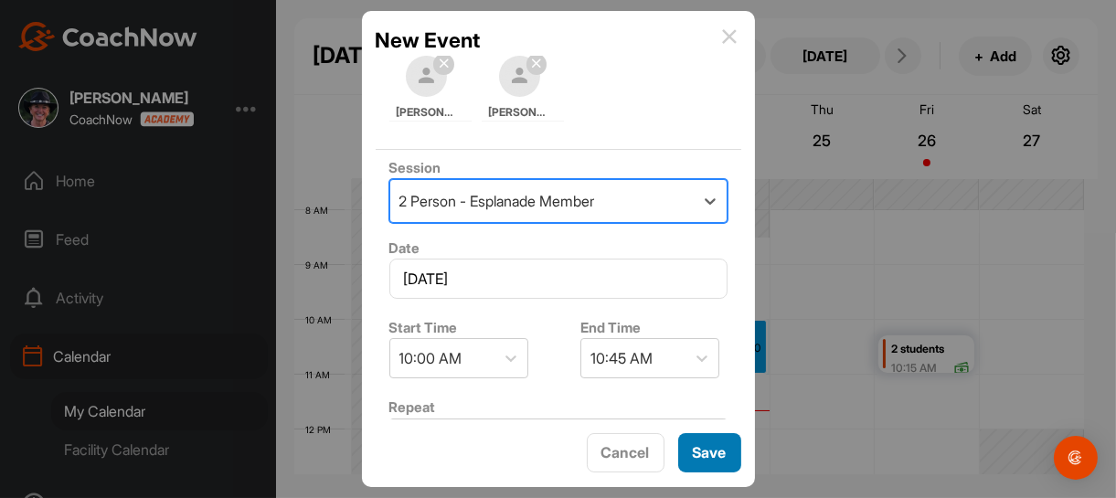
click at [708, 452] on span "Save" at bounding box center [710, 452] width 34 height 18
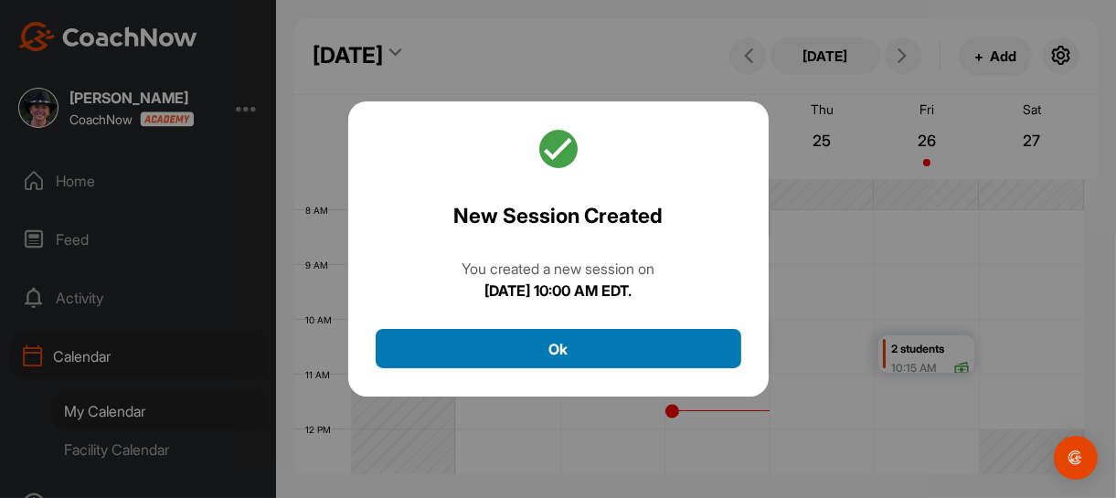
click at [602, 344] on button "Ok" at bounding box center [558, 348] width 365 height 39
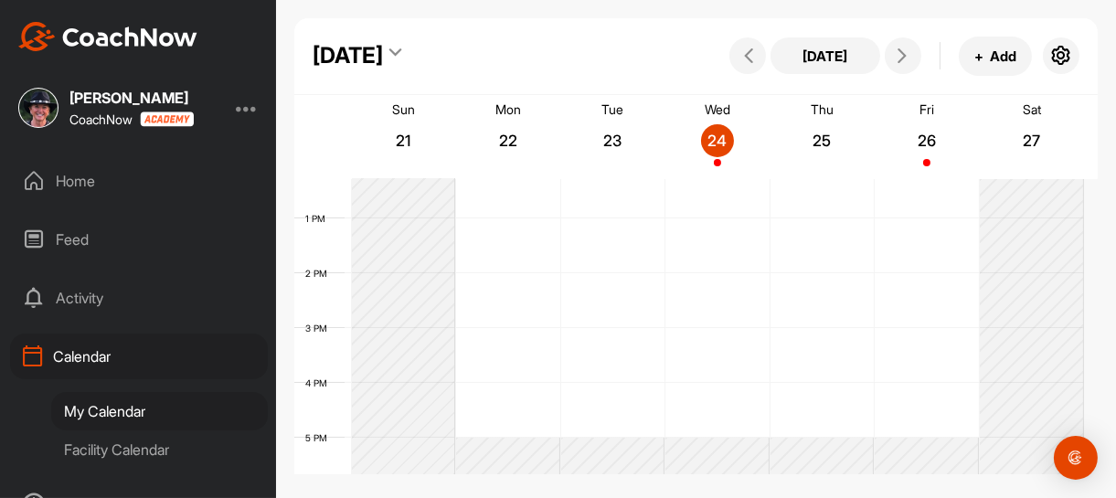
scroll to position [863, 0]
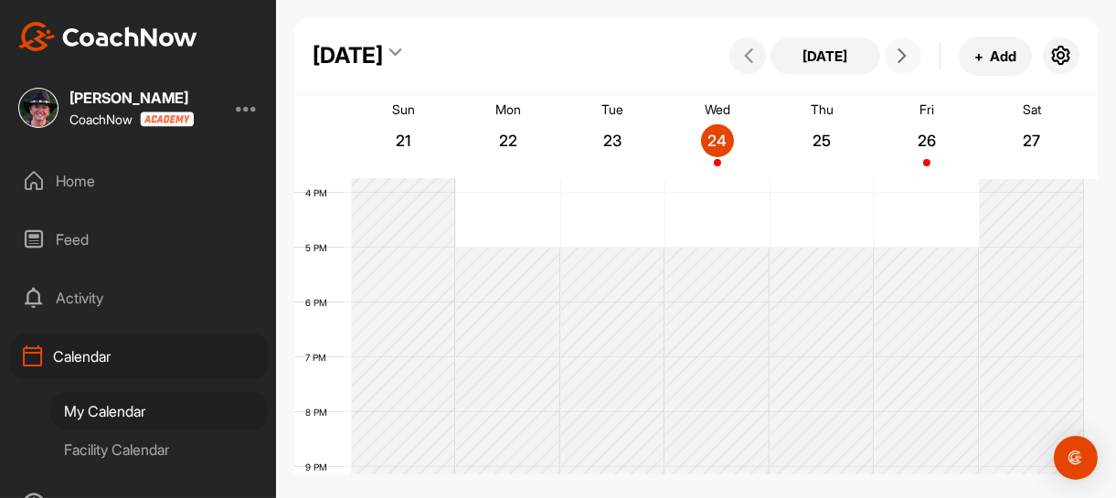
click at [896, 58] on icon at bounding box center [901, 55] width 15 height 15
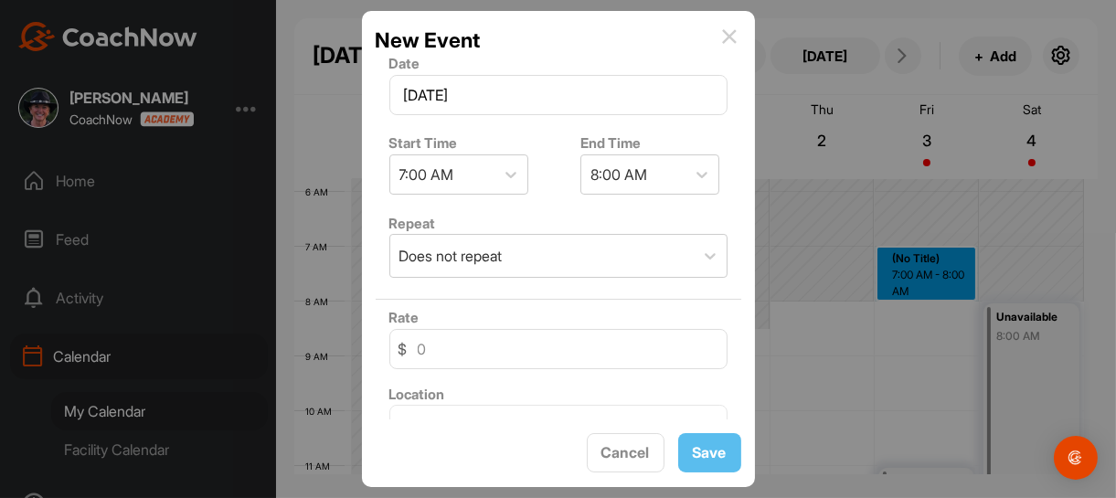
scroll to position [0, 0]
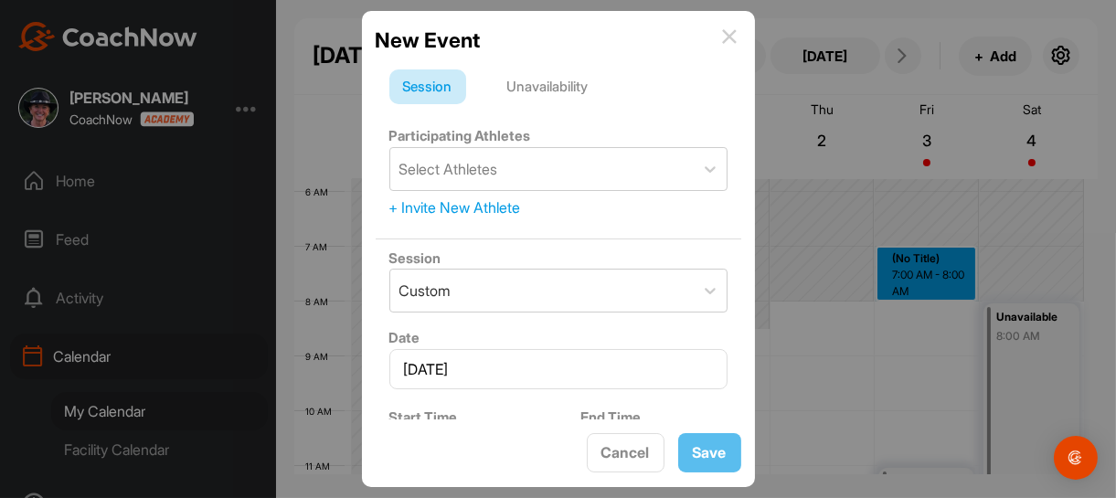
click at [511, 206] on div "+ Invite New Athlete" at bounding box center [558, 207] width 338 height 22
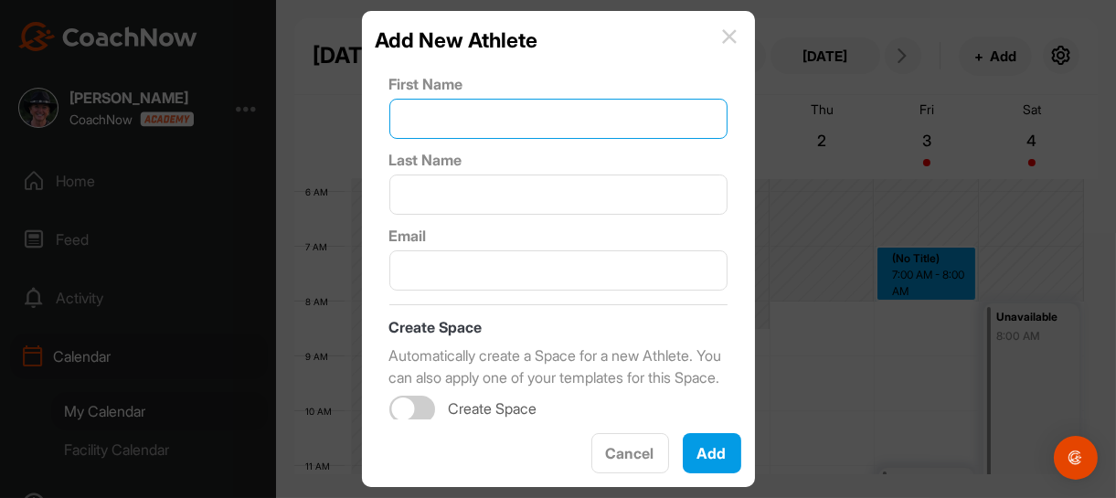
click at [497, 117] on input "text" at bounding box center [558, 119] width 338 height 40
click at [416, 115] on input "[PERSON_NAME]" at bounding box center [558, 119] width 338 height 40
type input "[PERSON_NAME]"
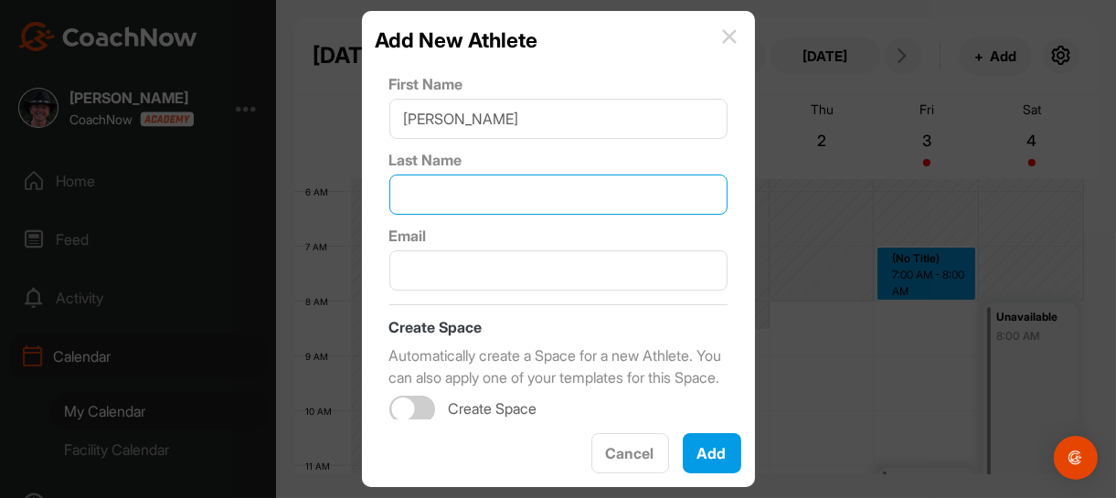
click at [429, 199] on input "text" at bounding box center [558, 195] width 338 height 40
type input "May"
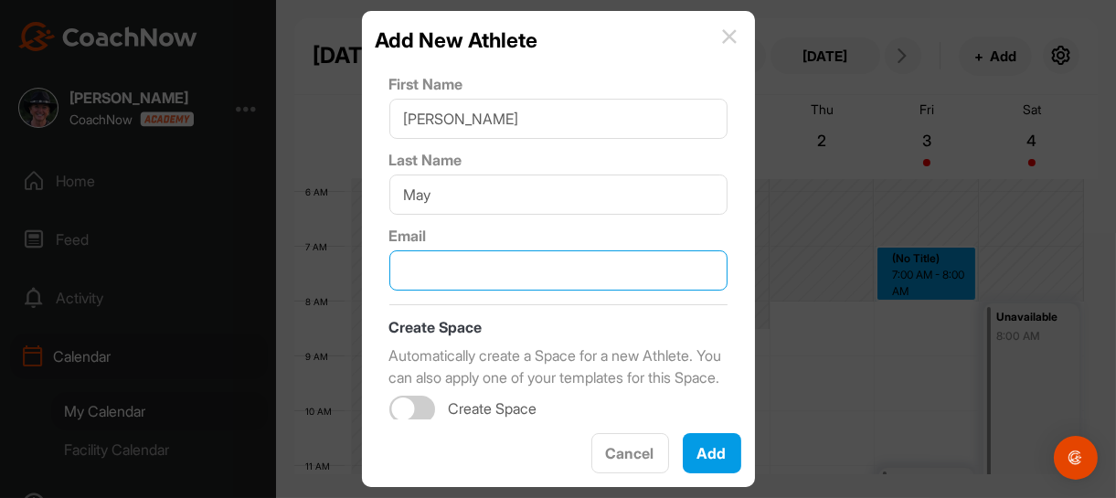
click at [446, 271] on input "text" at bounding box center [558, 270] width 338 height 40
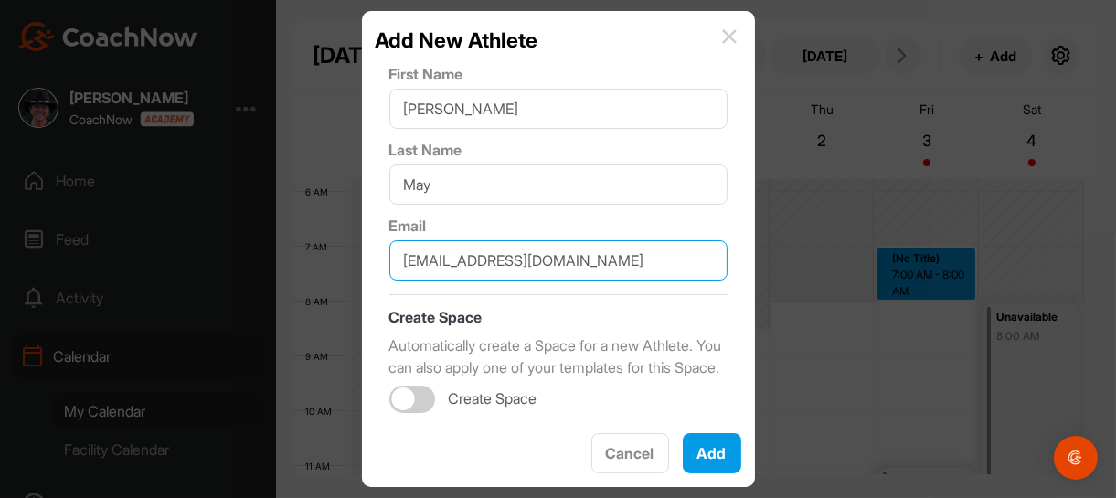
click at [415, 399] on div at bounding box center [412, 399] width 46 height 27
type input "[EMAIL_ADDRESS][DOMAIN_NAME]"
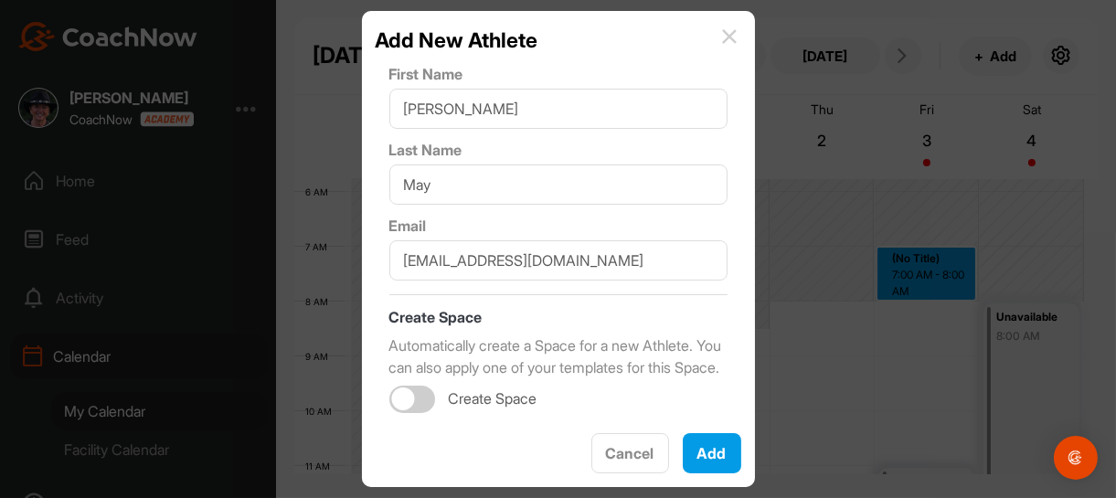
checkbox input "true"
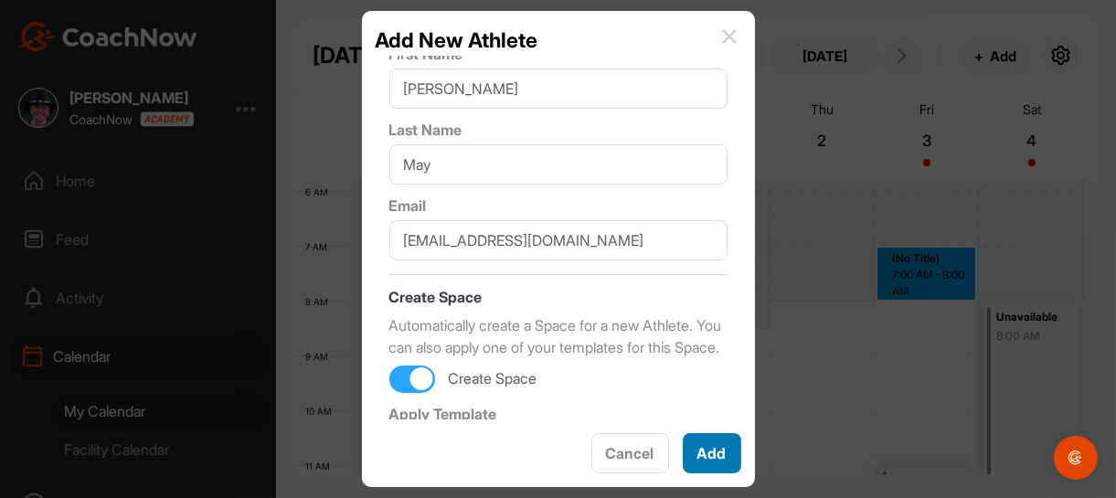
click at [711, 457] on button "Add" at bounding box center [712, 453] width 58 height 40
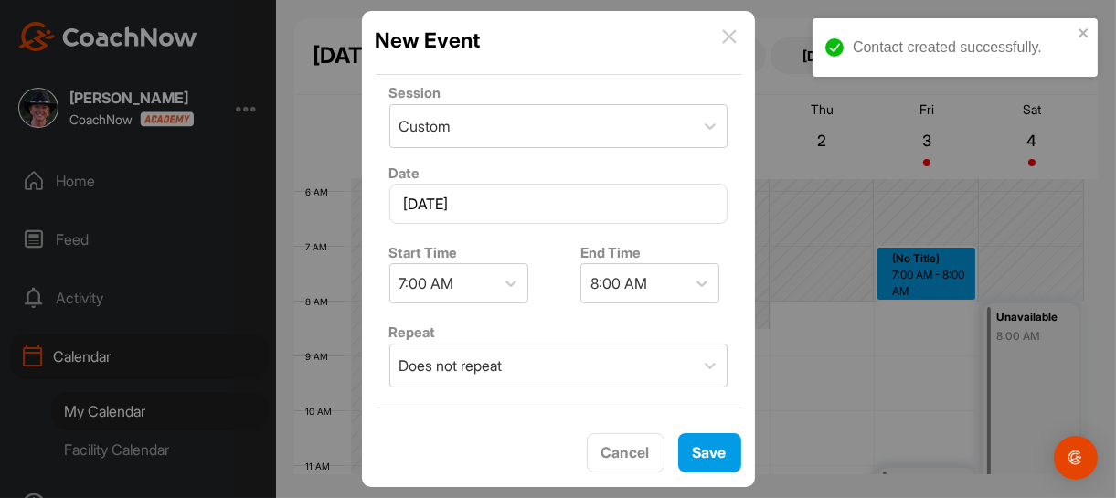
scroll to position [274, 0]
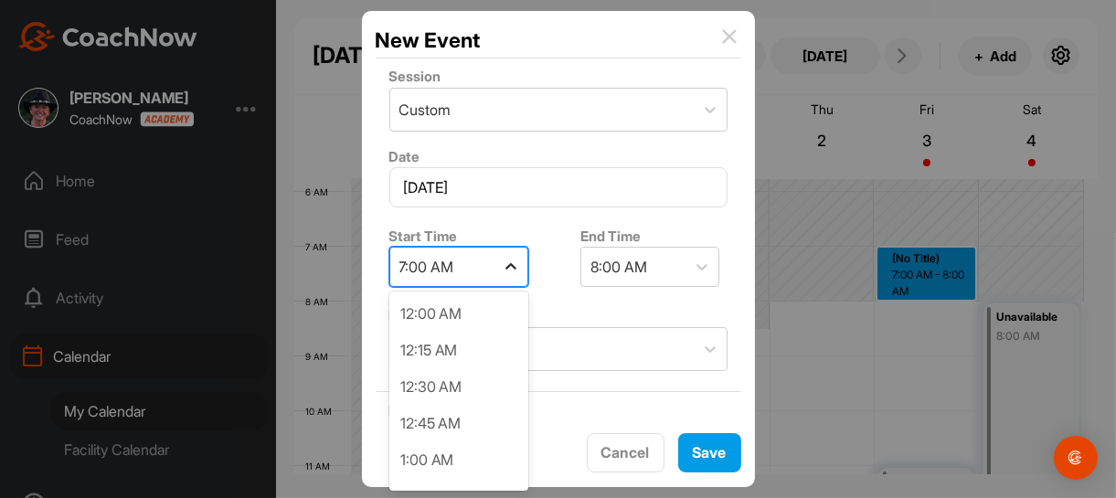
click at [511, 266] on icon at bounding box center [511, 267] width 18 height 18
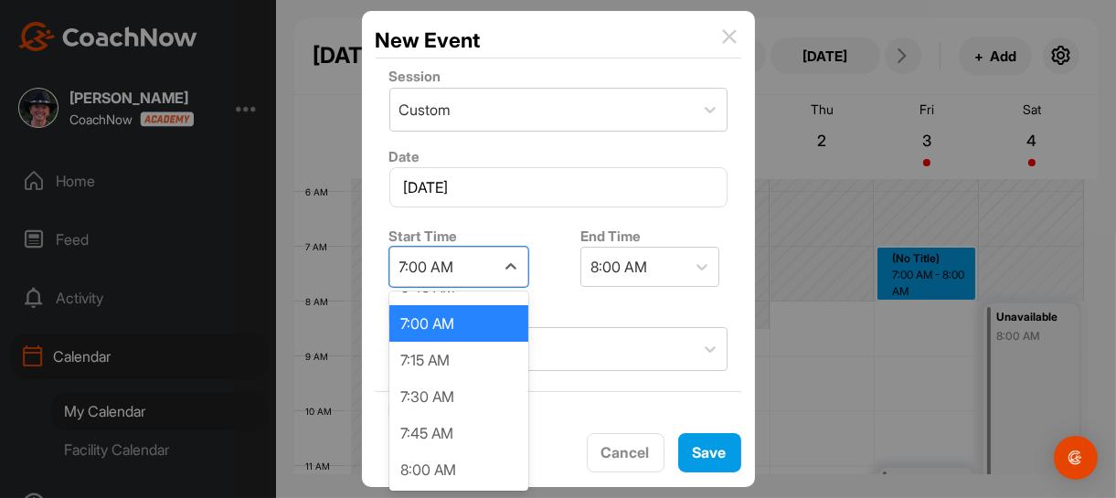
scroll to position [1067, 0]
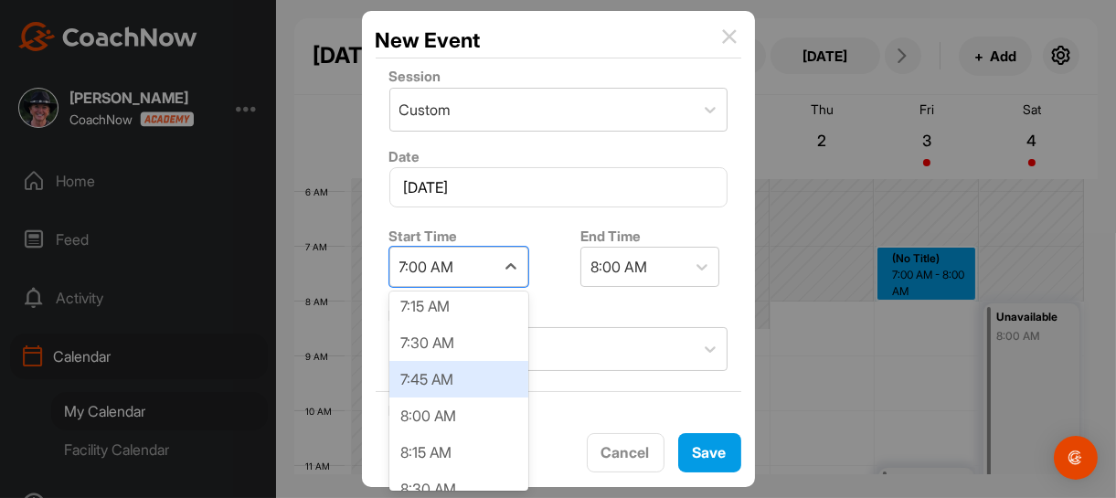
click at [464, 379] on div "7:45 AM" at bounding box center [458, 379] width 139 height 37
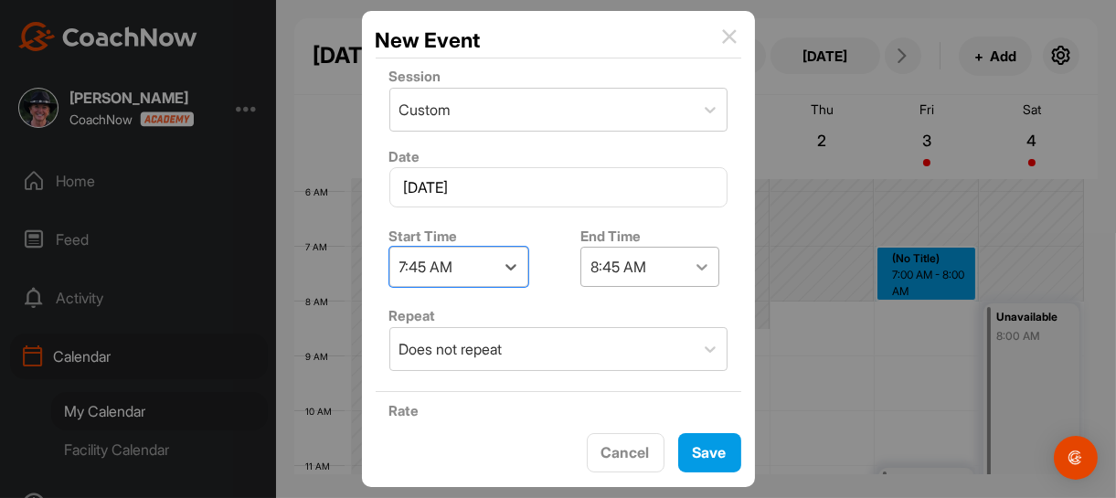
click at [696, 260] on icon at bounding box center [702, 267] width 18 height 18
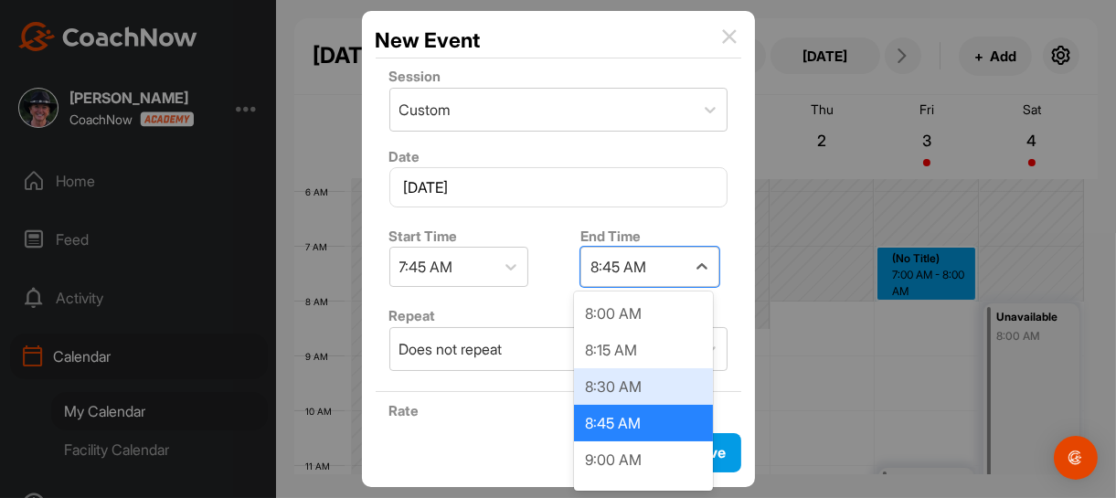
click at [659, 382] on div "8:30 AM" at bounding box center [643, 386] width 139 height 37
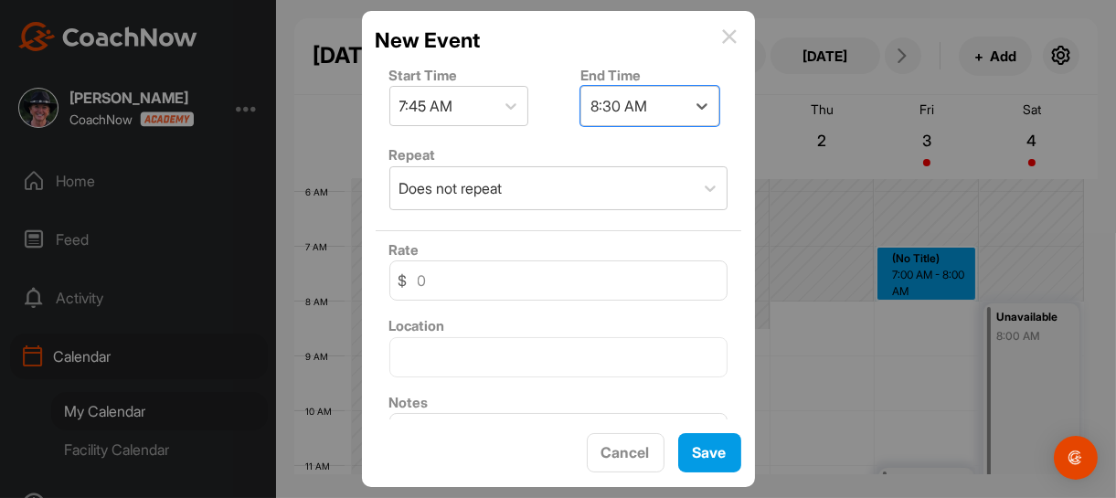
scroll to position [456, 0]
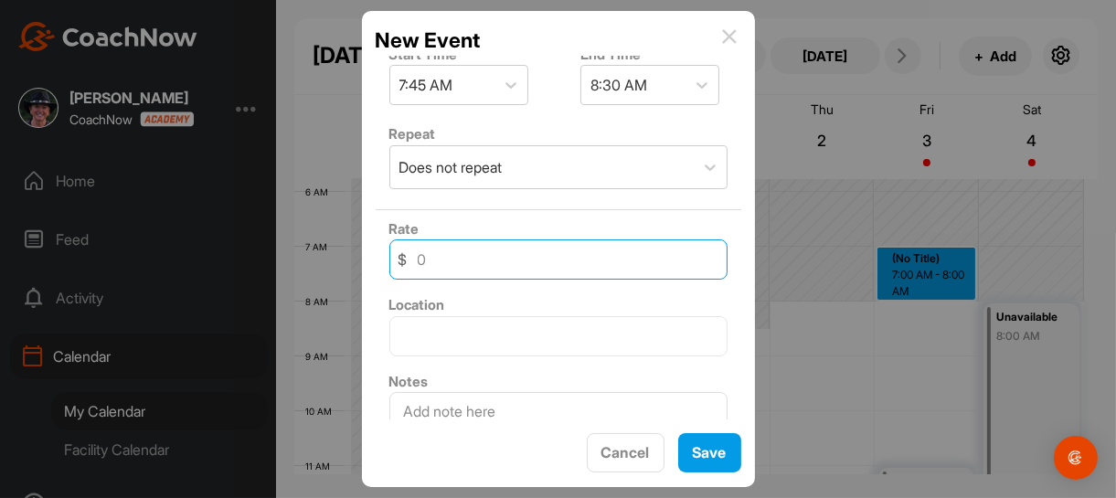
click at [593, 252] on input at bounding box center [558, 259] width 338 height 40
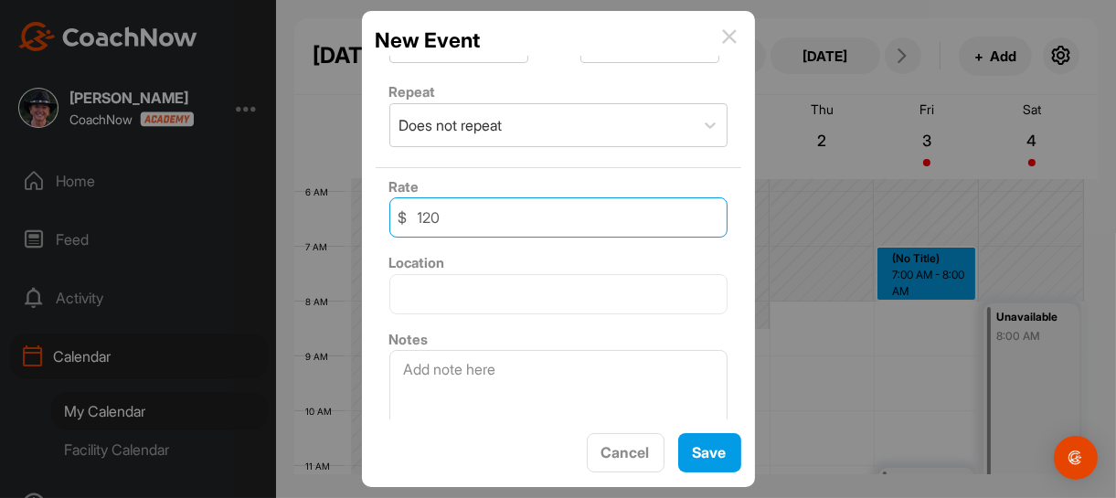
scroll to position [520, 0]
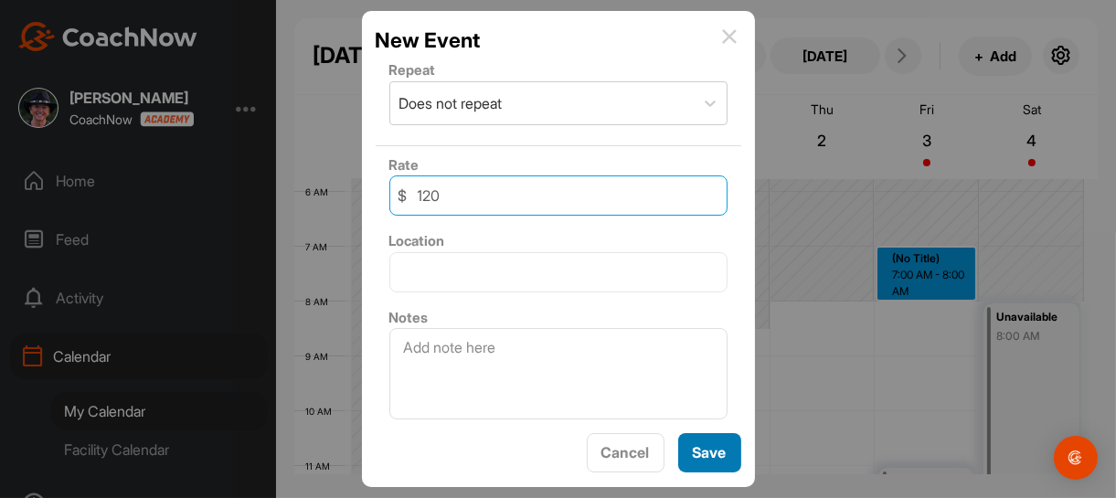
type input "120"
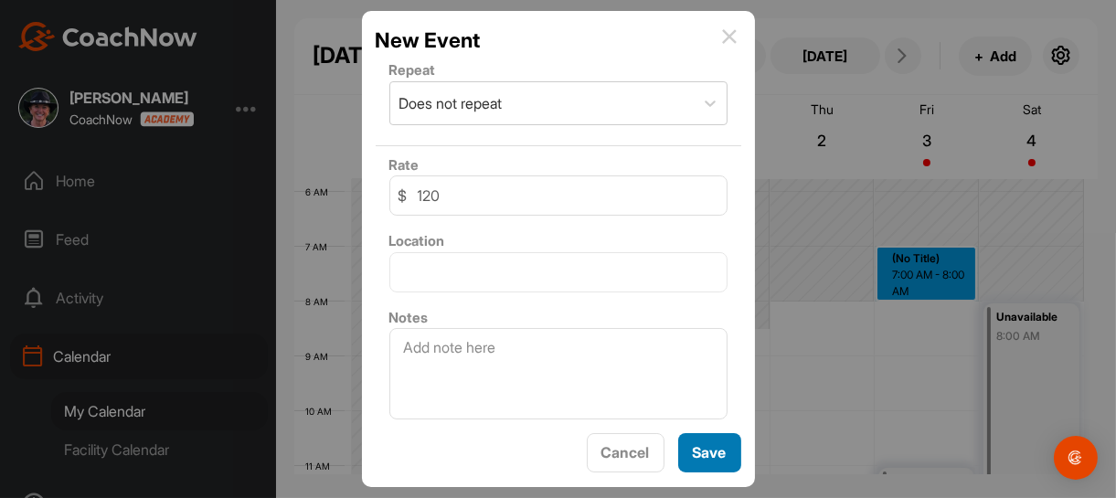
click at [718, 455] on span "Save" at bounding box center [710, 452] width 34 height 18
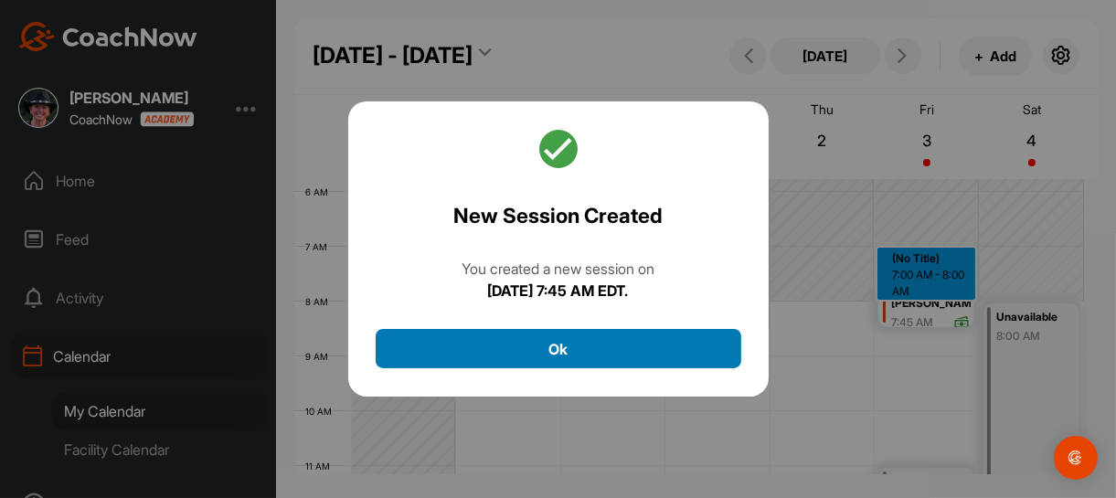
click at [579, 355] on button "Ok" at bounding box center [558, 348] width 365 height 39
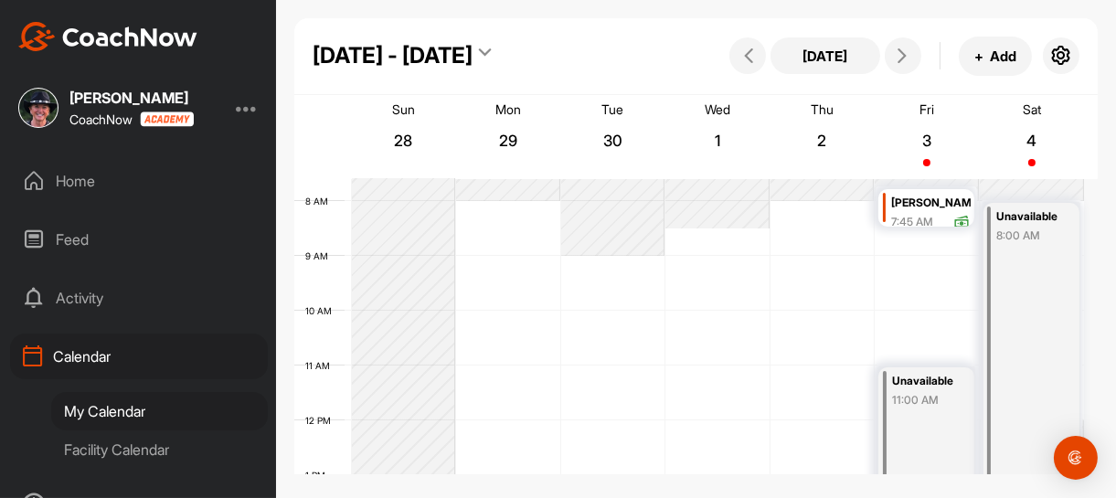
scroll to position [407, 0]
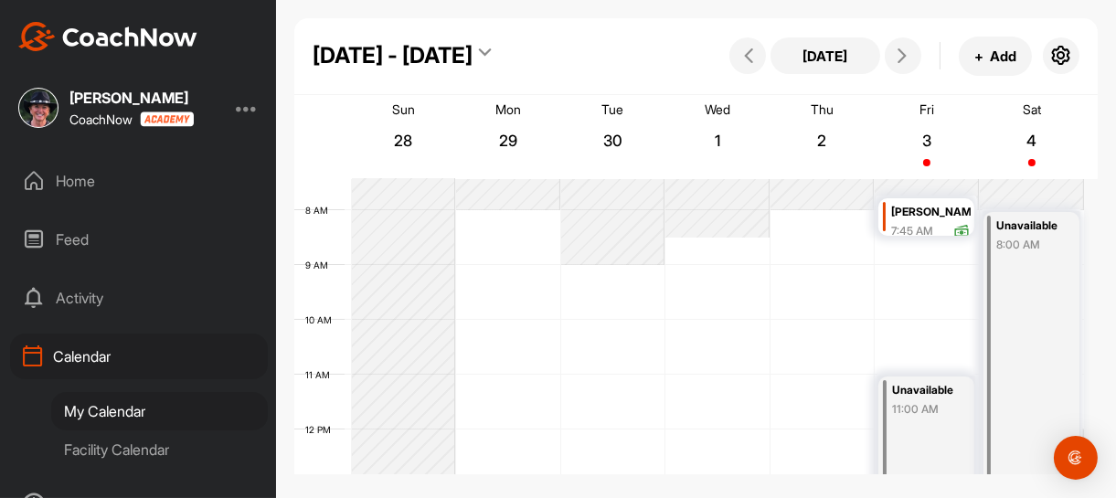
click at [918, 213] on div "[PERSON_NAME]" at bounding box center [930, 212] width 79 height 21
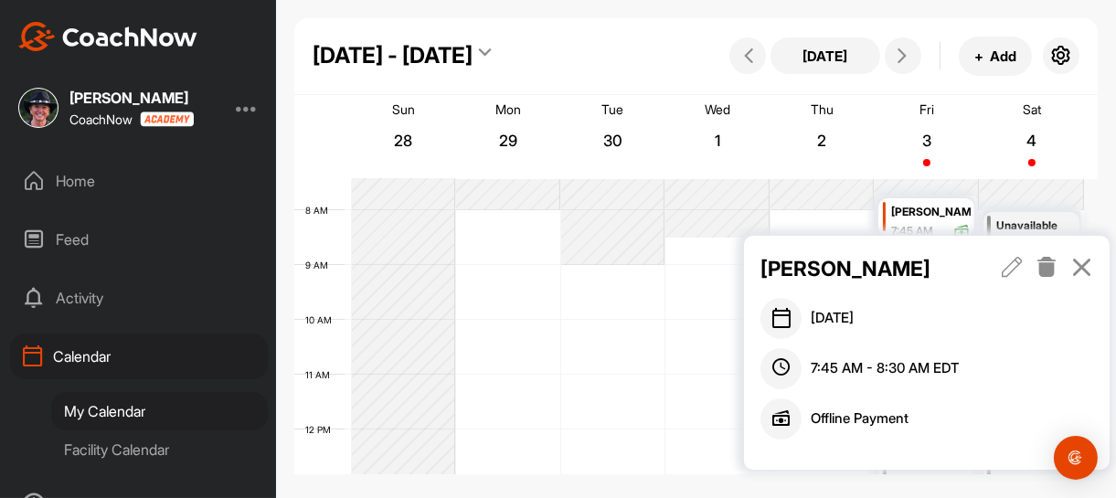
click at [1011, 265] on icon at bounding box center [1011, 267] width 21 height 20
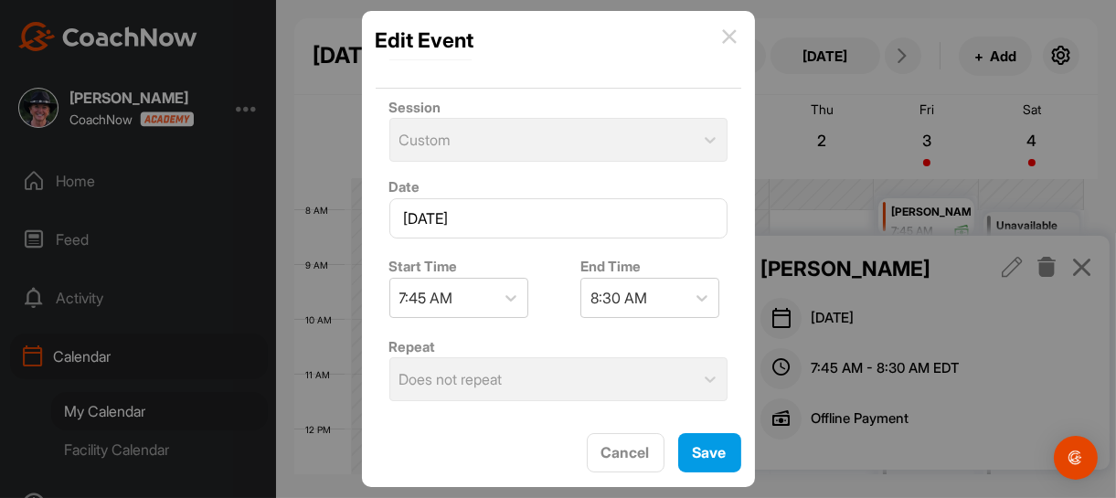
scroll to position [183, 0]
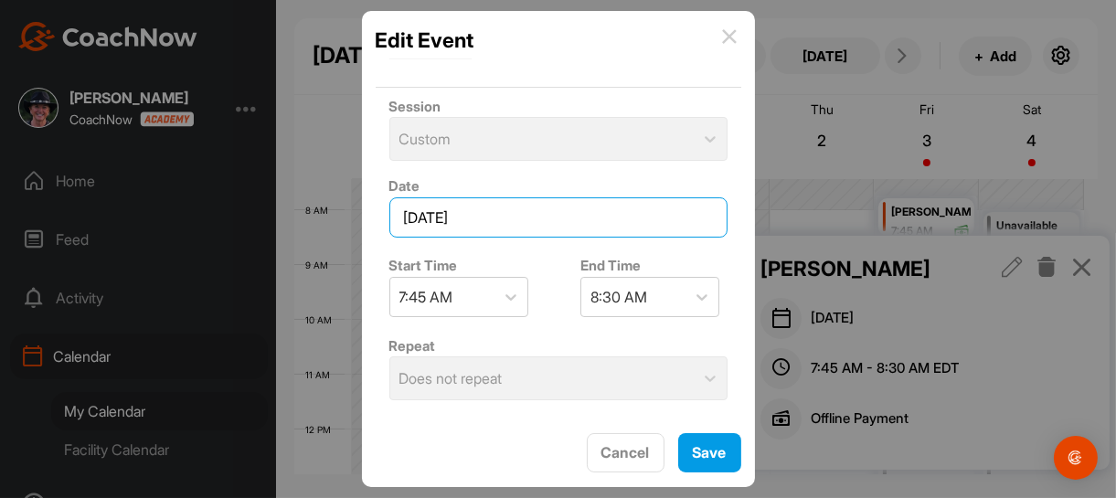
click at [686, 222] on input "[DATE]" at bounding box center [558, 217] width 338 height 40
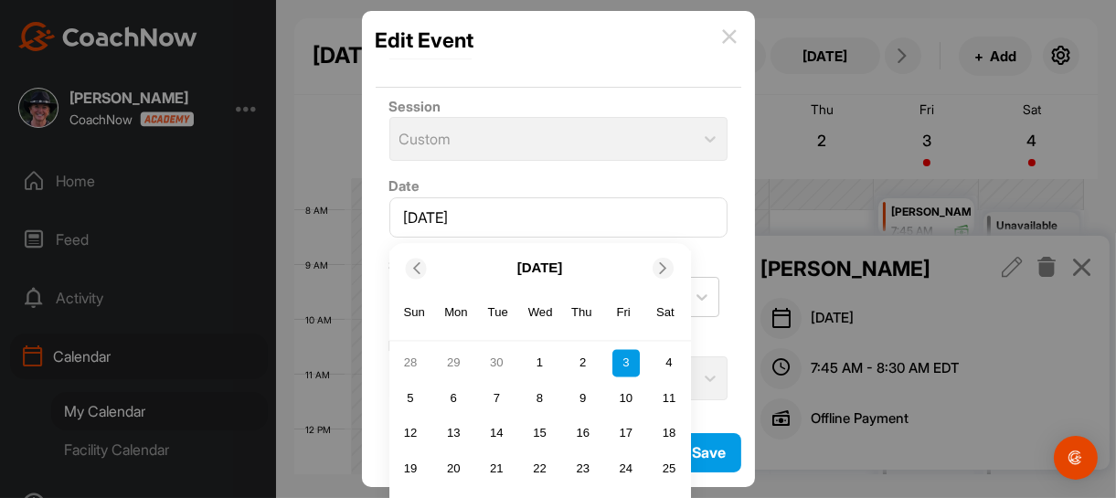
click at [412, 270] on icon at bounding box center [415, 268] width 12 height 12
click at [619, 465] on div "26" at bounding box center [625, 468] width 27 height 27
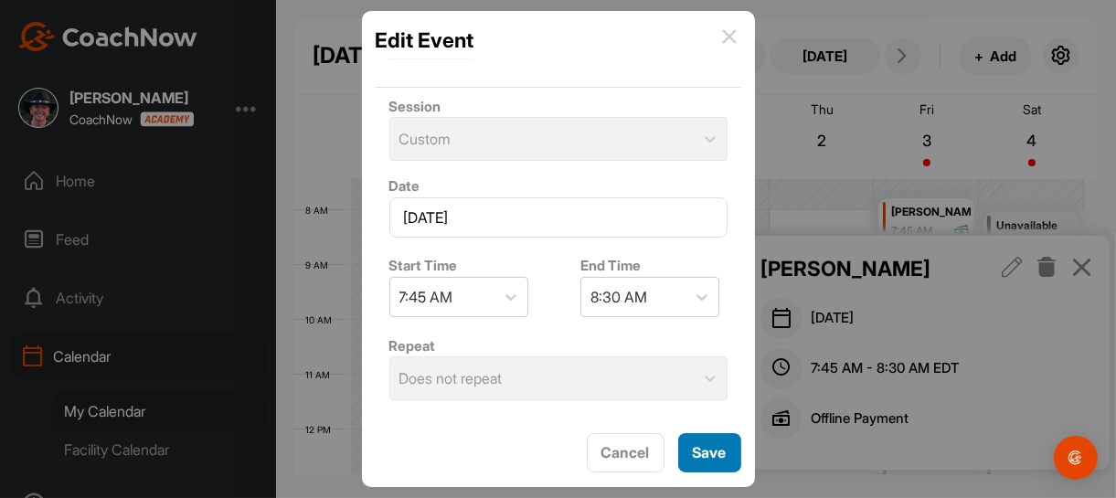
click at [714, 450] on span "Save" at bounding box center [710, 452] width 34 height 18
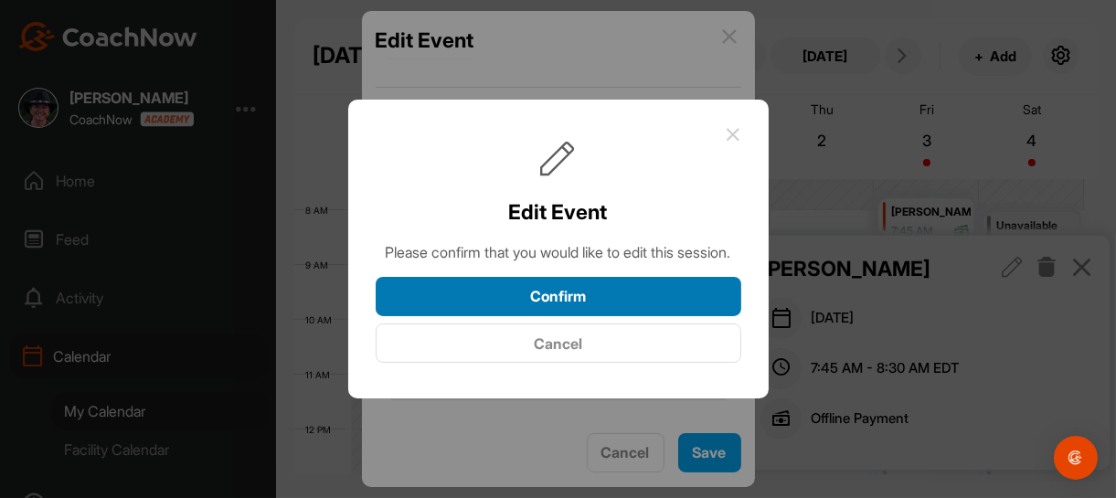
click at [623, 310] on button "Confirm" at bounding box center [558, 296] width 365 height 39
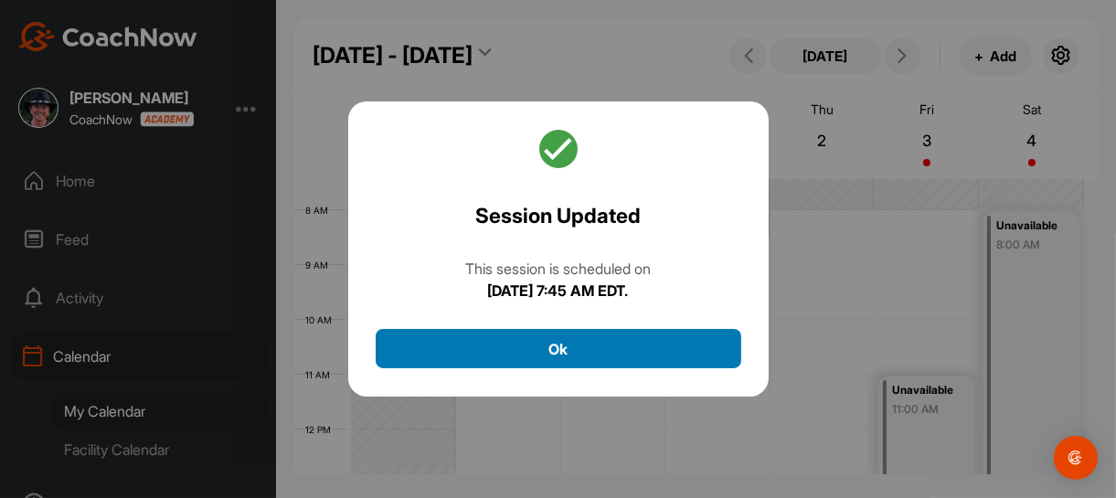
click at [581, 344] on button "Ok" at bounding box center [558, 348] width 365 height 39
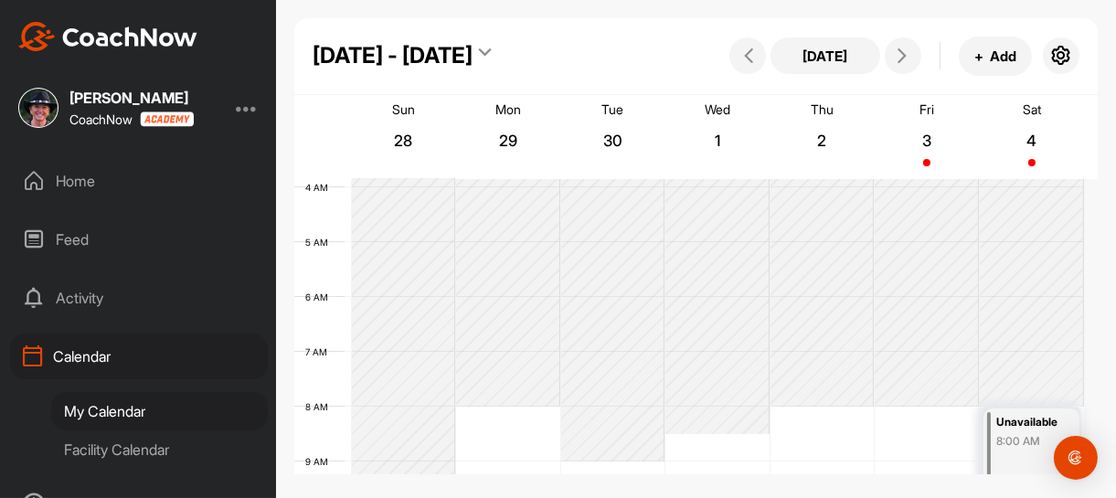
scroll to position [197, 0]
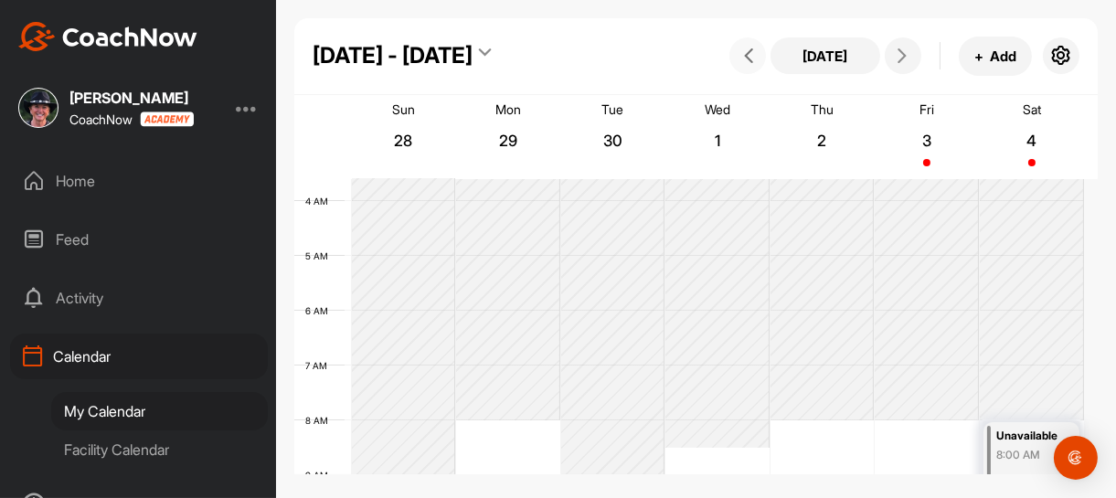
click at [748, 55] on icon at bounding box center [748, 55] width 15 height 15
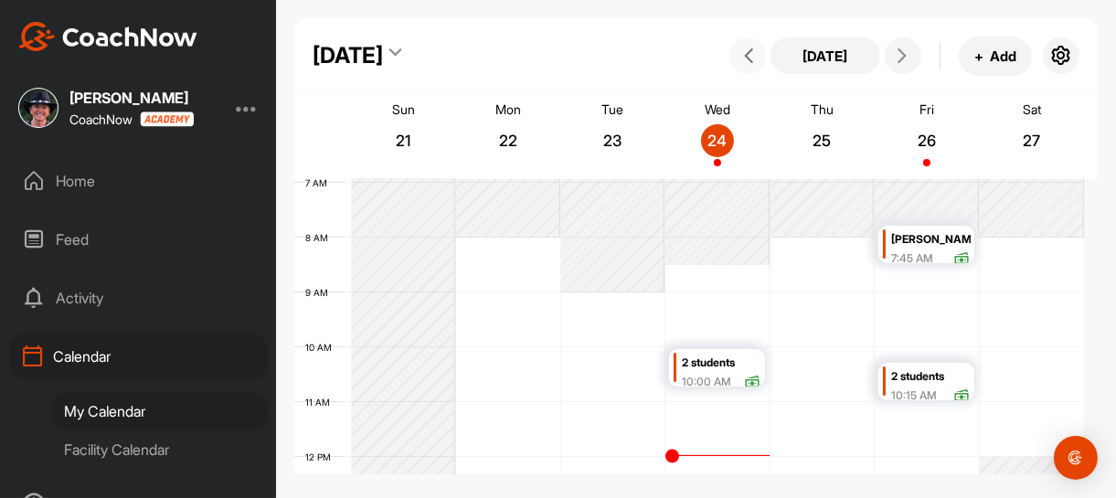
scroll to position [407, 0]
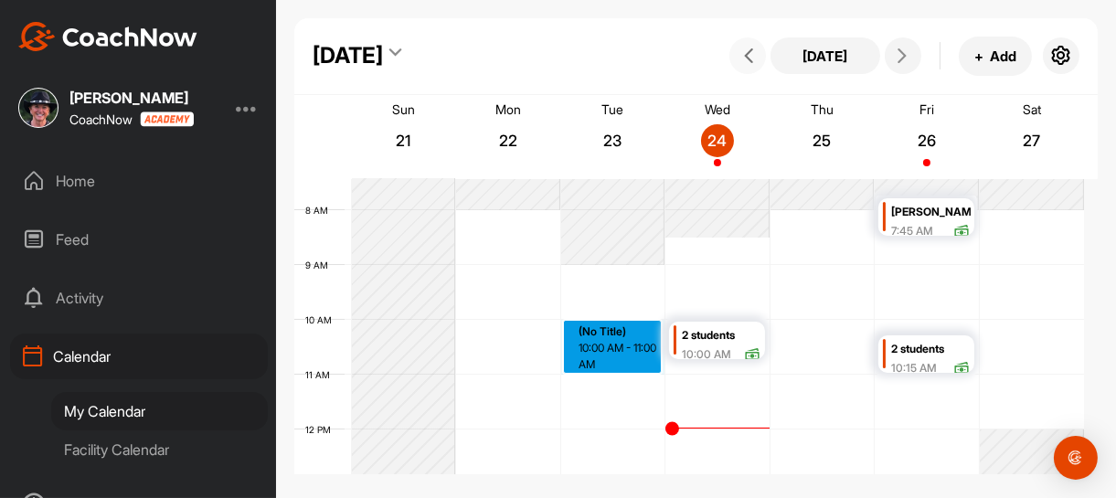
click at [607, 344] on div "12 AM 1 AM 2 AM 3 AM 4 AM 5 AM 6 AM 7 AM 8 AM 9 AM 10 AM 11 AM 12 PM 1 PM 2 PM …" at bounding box center [688, 430] width 789 height 1316
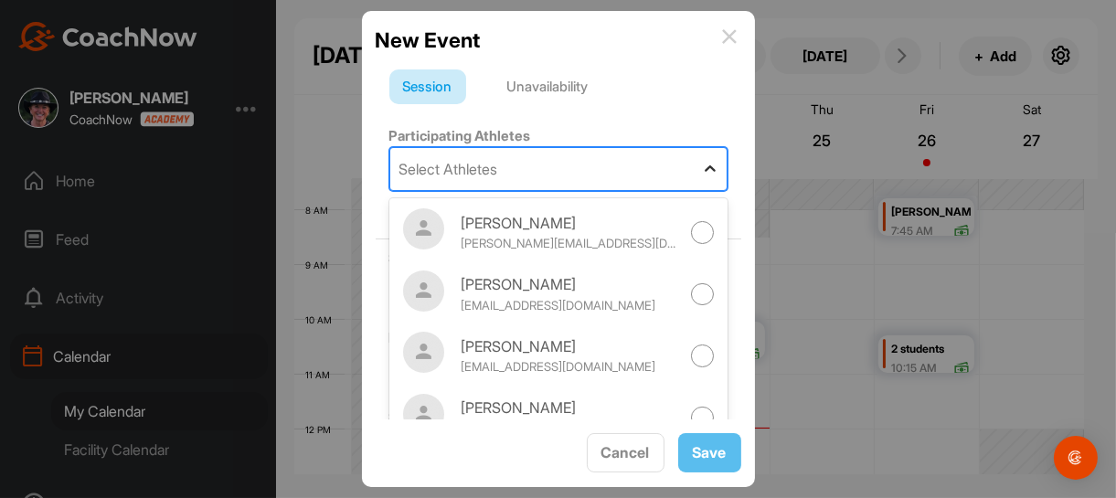
click at [701, 166] on icon at bounding box center [710, 169] width 18 height 18
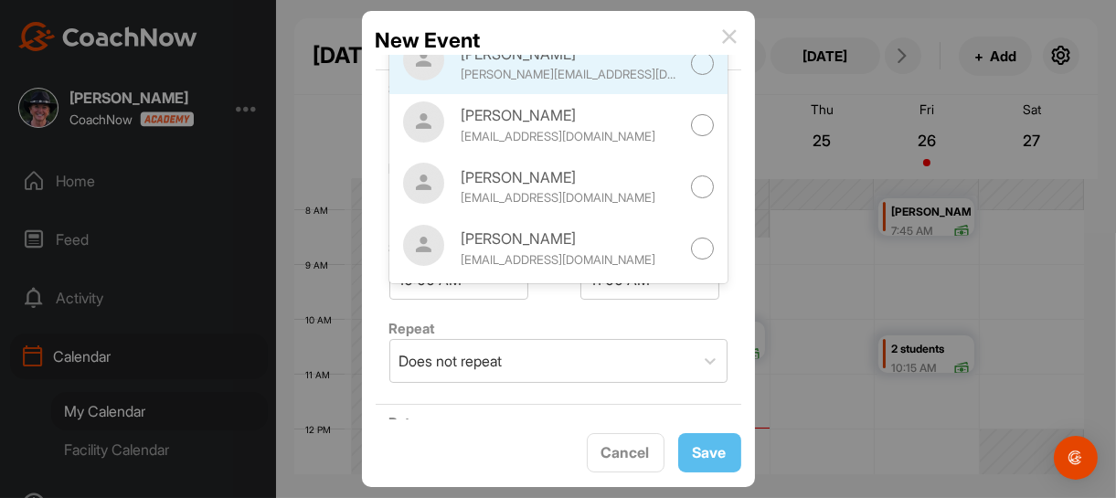
scroll to position [183, 0]
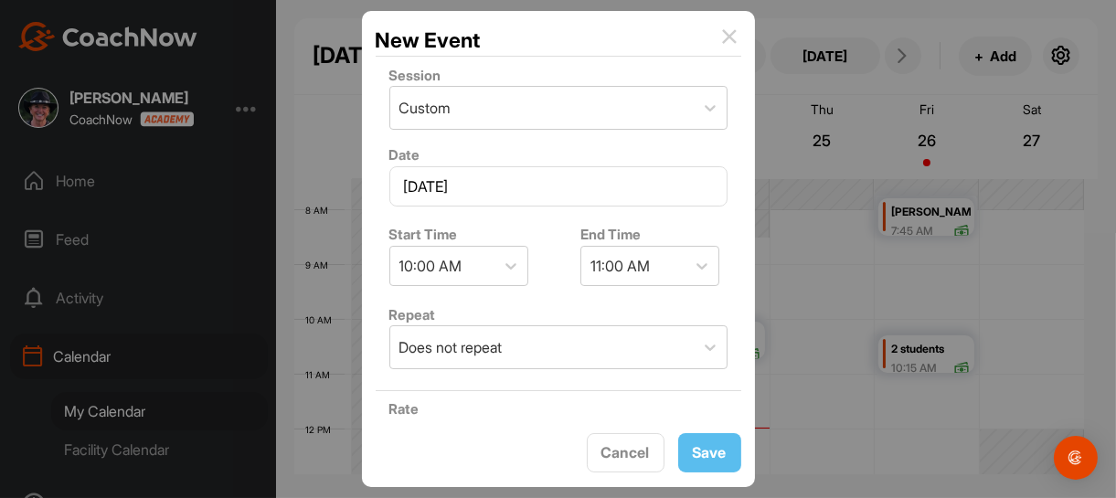
click at [670, 301] on div "Repeat Does not repeat" at bounding box center [558, 336] width 365 height 80
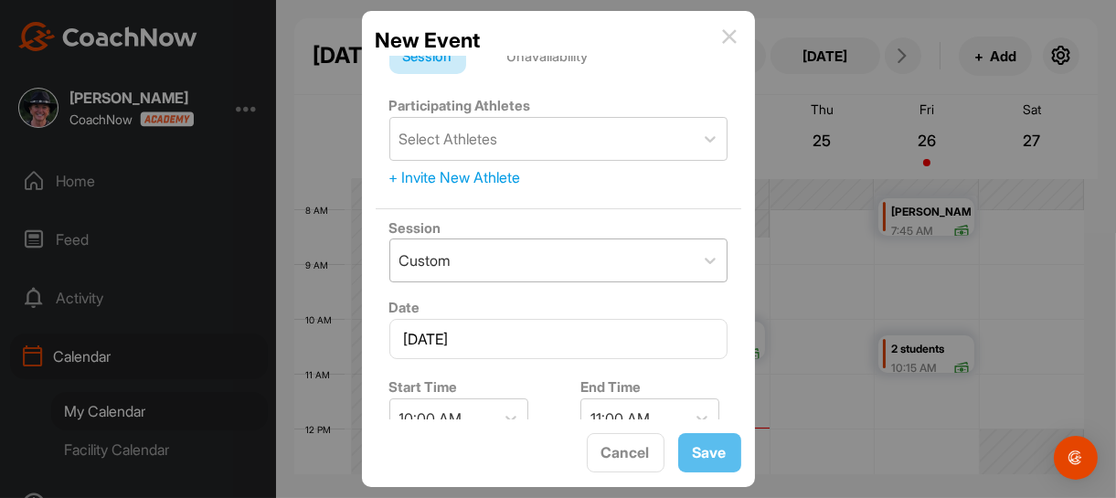
scroll to position [0, 0]
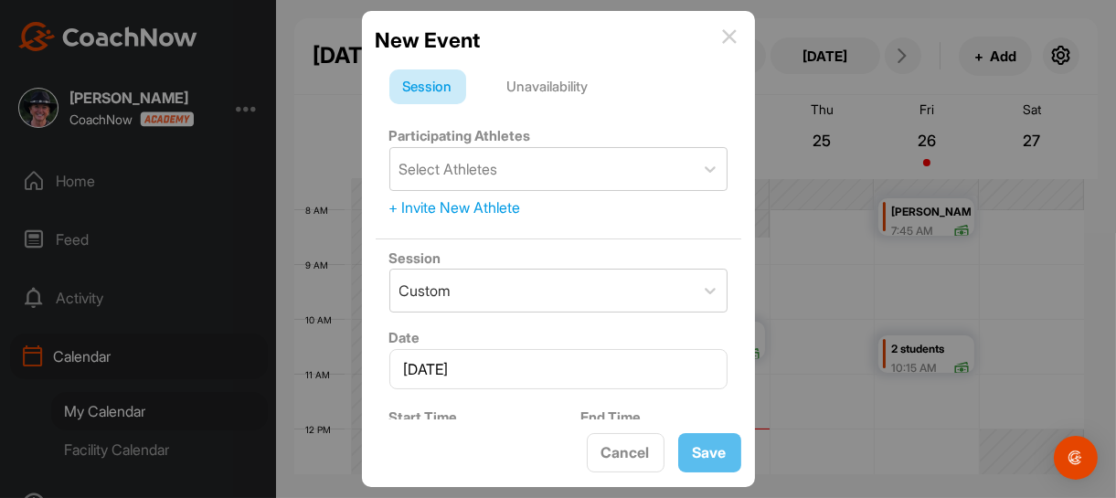
click at [498, 206] on div "+ Invite New Athlete" at bounding box center [558, 207] width 338 height 22
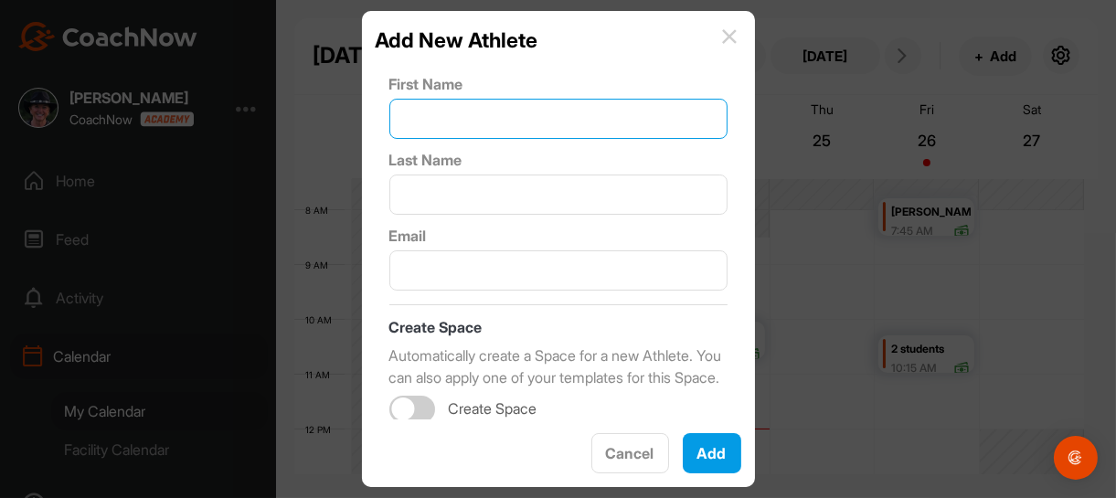
click at [498, 117] on input "text" at bounding box center [558, 119] width 338 height 40
type input "[PERSON_NAME]"
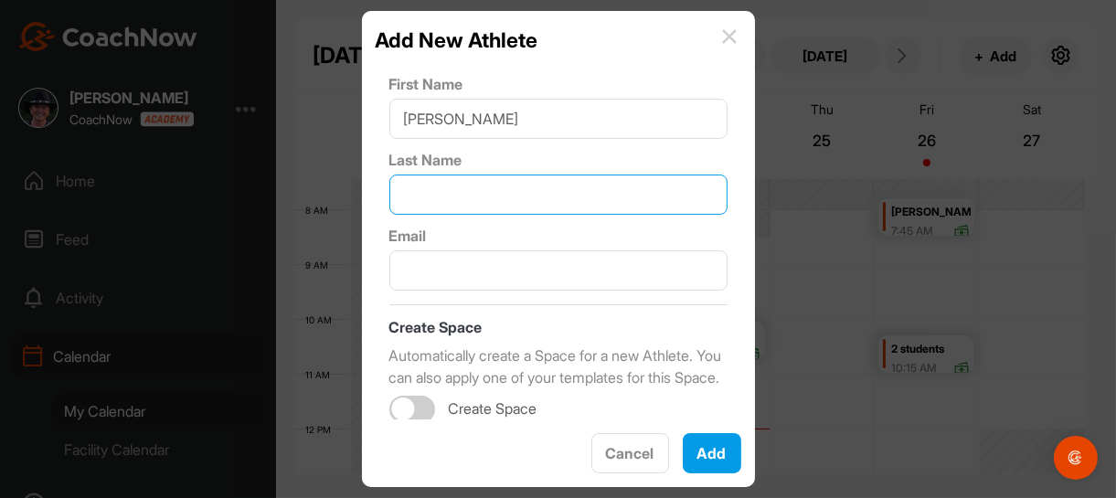
click at [468, 202] on input "text" at bounding box center [558, 195] width 338 height 40
type input "Schienvar"
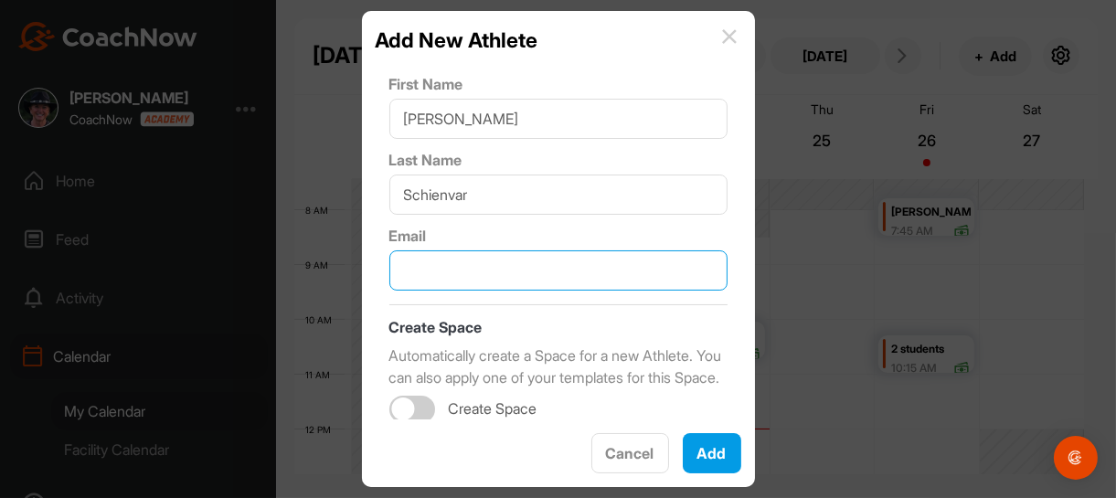
click at [438, 276] on input "text" at bounding box center [558, 270] width 338 height 40
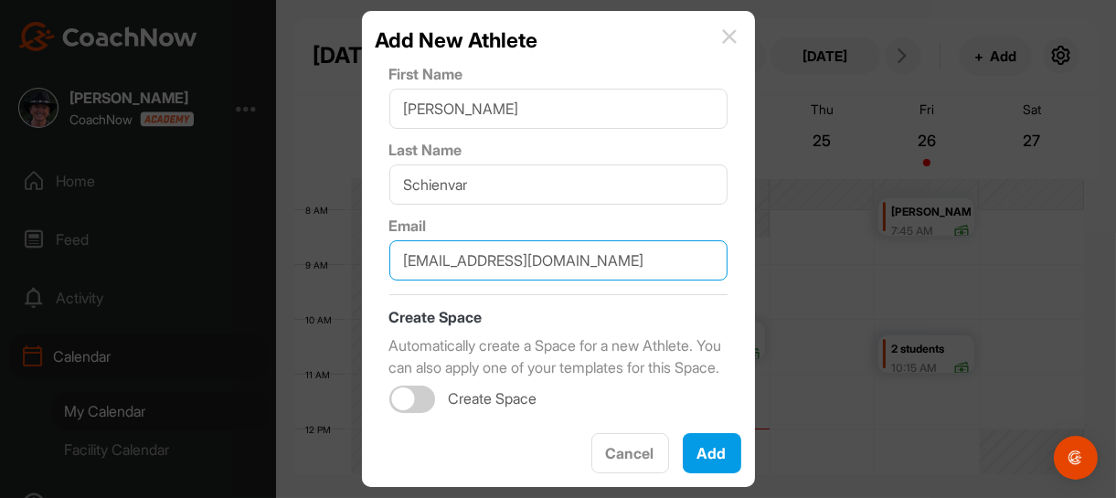
scroll to position [30, 0]
click at [424, 392] on div at bounding box center [412, 399] width 46 height 27
type input "[EMAIL_ADDRESS][DOMAIN_NAME]"
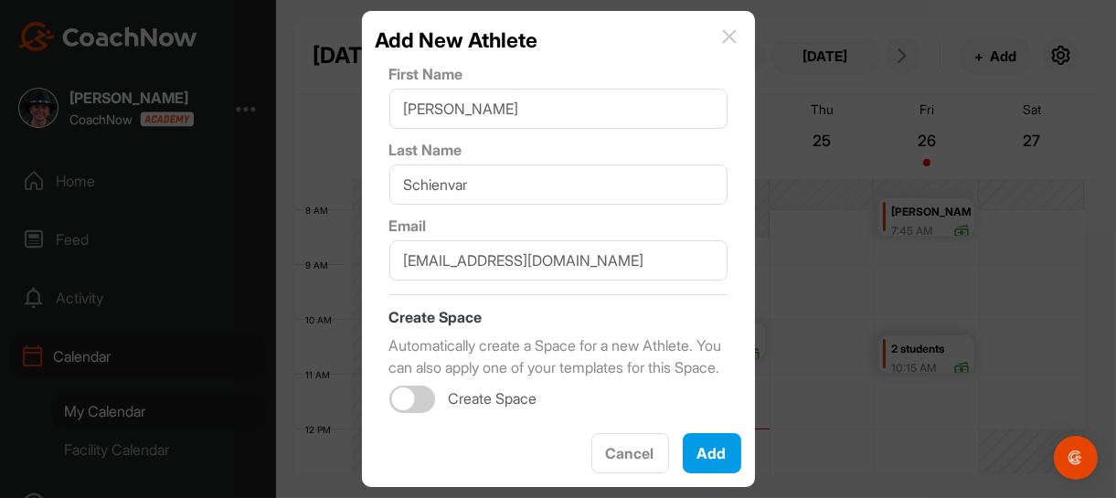
checkbox input "true"
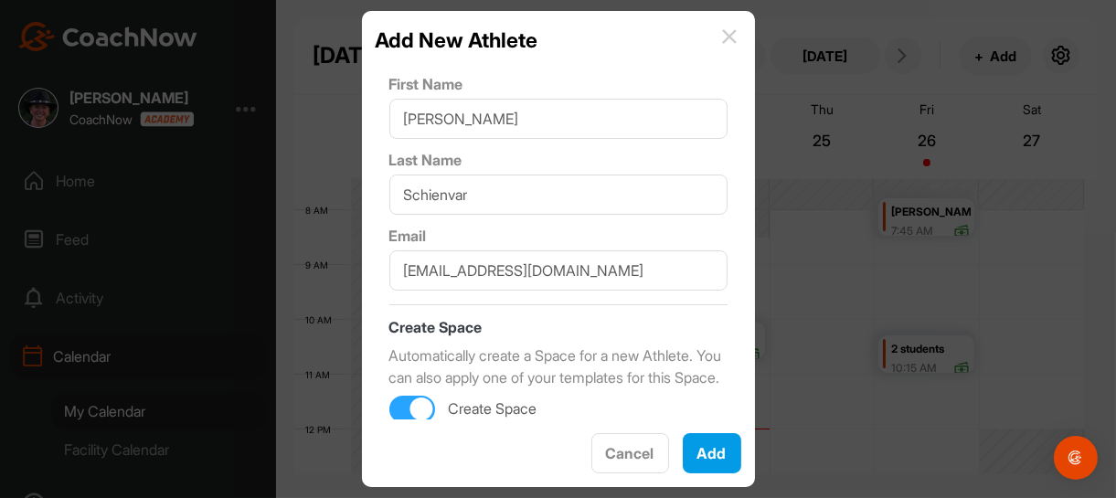
scroll to position [0, 0]
click at [717, 450] on button "Add" at bounding box center [712, 453] width 58 height 40
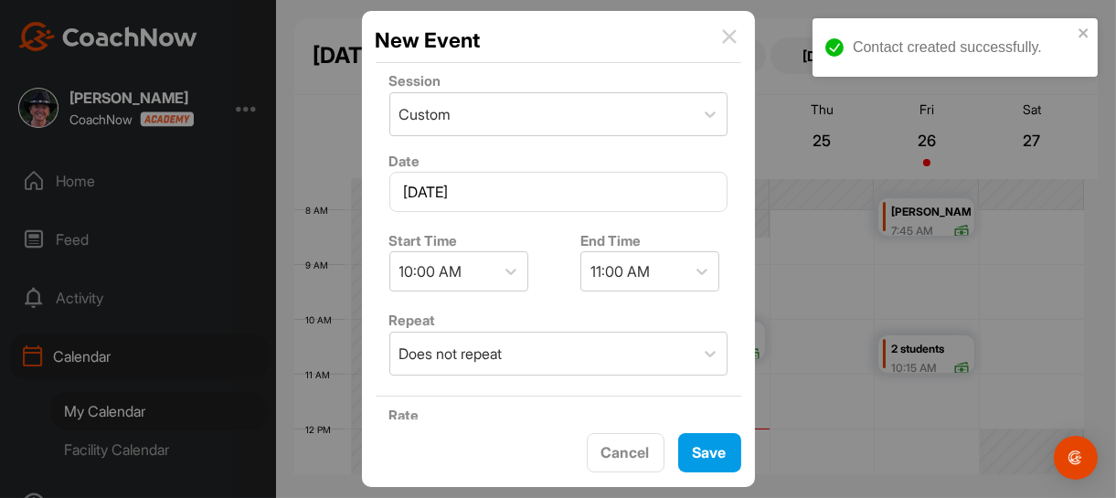
scroll to position [274, 0]
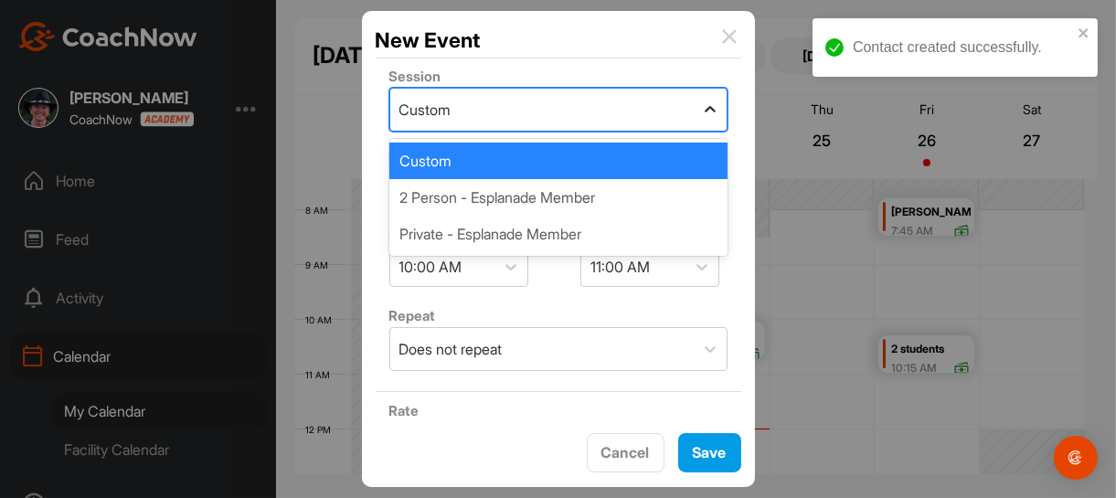
click at [701, 105] on icon at bounding box center [710, 110] width 18 height 18
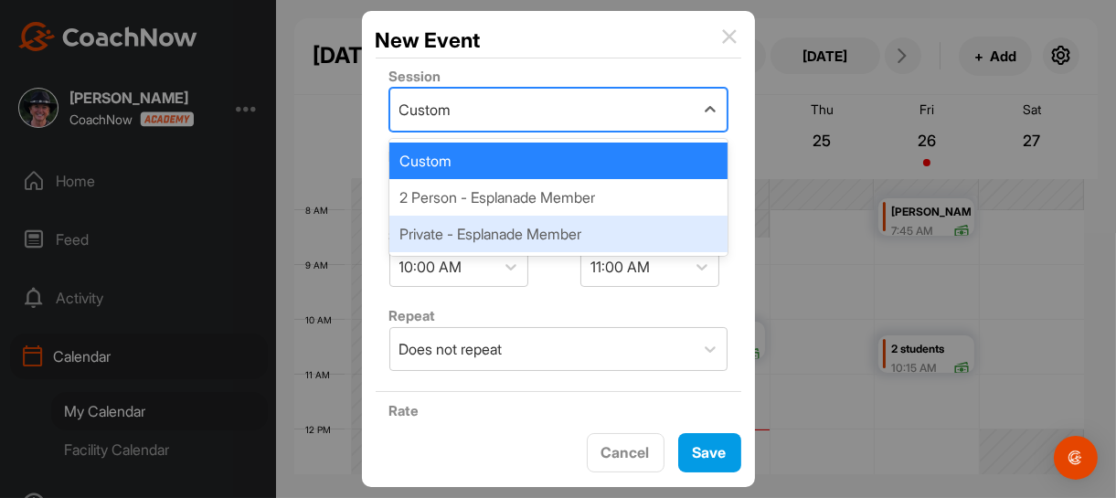
click at [587, 236] on div "Private - Esplanade Member" at bounding box center [558, 234] width 338 height 37
type input "120"
type input "Esplanade GCC"
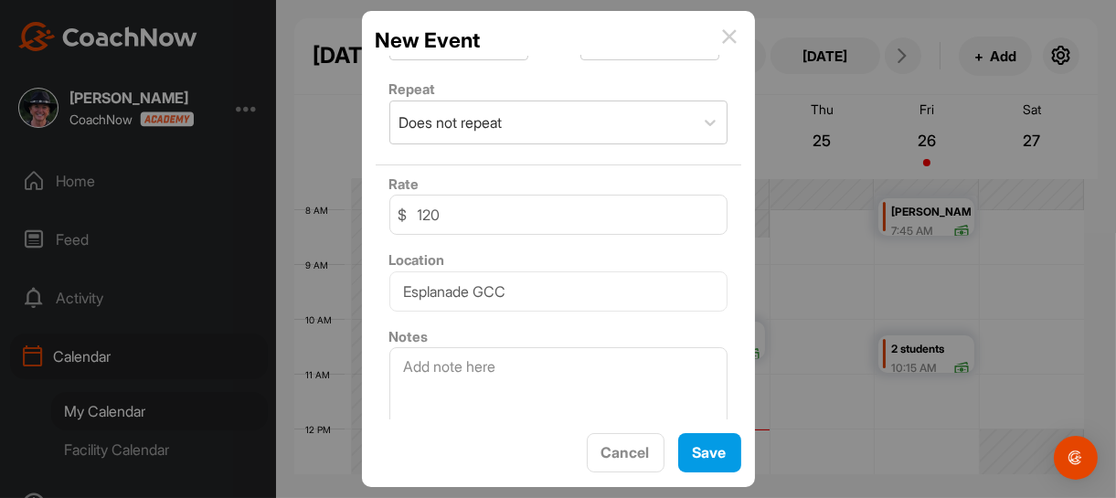
scroll to position [520, 0]
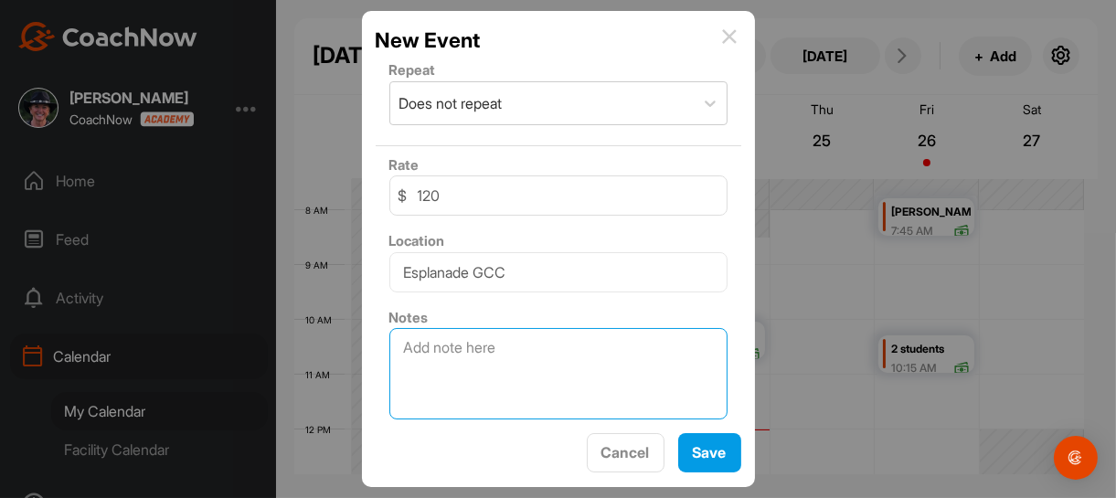
click at [480, 344] on textarea at bounding box center [558, 373] width 338 height 91
type textarea "Session 1 of 4"
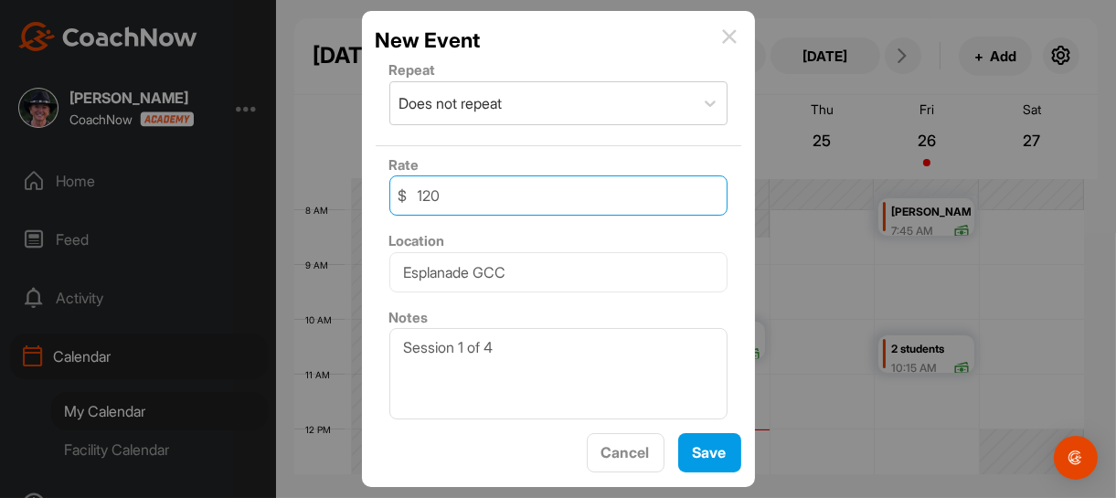
drag, startPoint x: 450, startPoint y: 187, endPoint x: 410, endPoint y: 186, distance: 40.2
click at [410, 186] on input "120" at bounding box center [558, 195] width 338 height 40
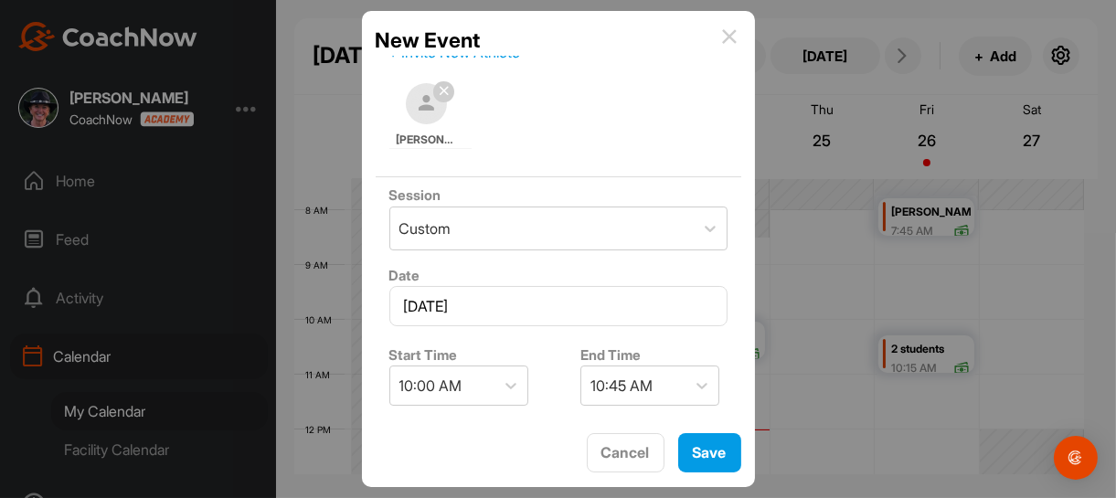
scroll to position [63, 0]
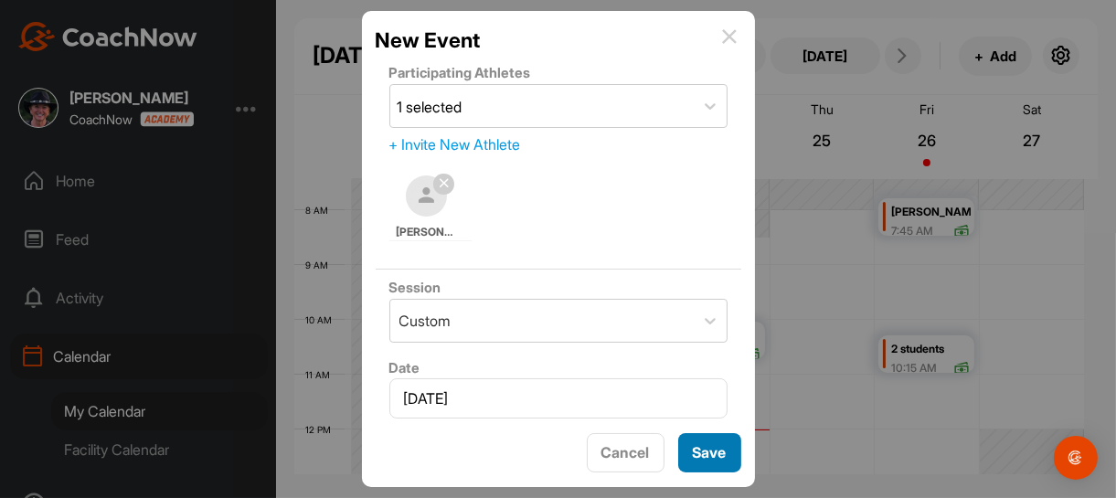
type input "430"
click at [713, 448] on span "Save" at bounding box center [710, 452] width 34 height 18
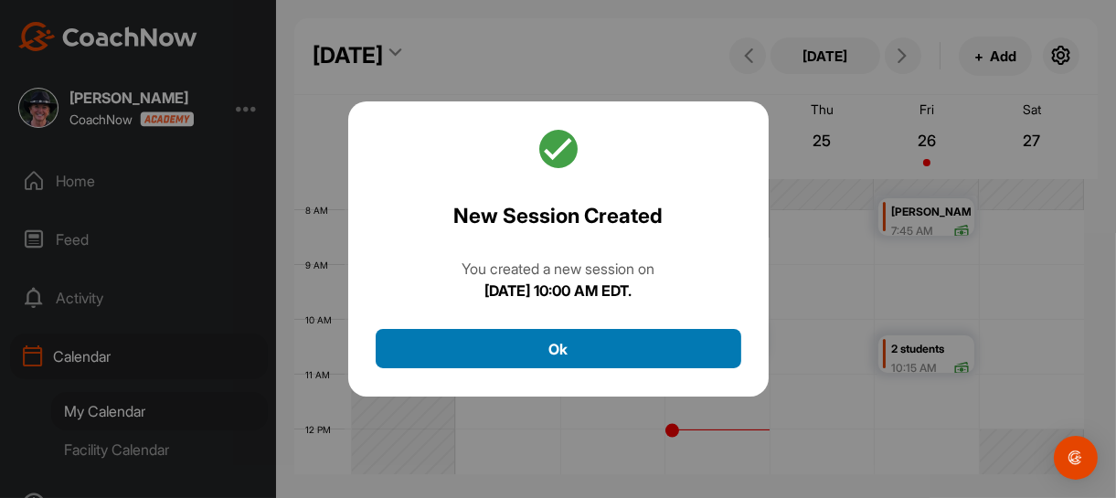
click at [556, 344] on button "Ok" at bounding box center [558, 348] width 365 height 39
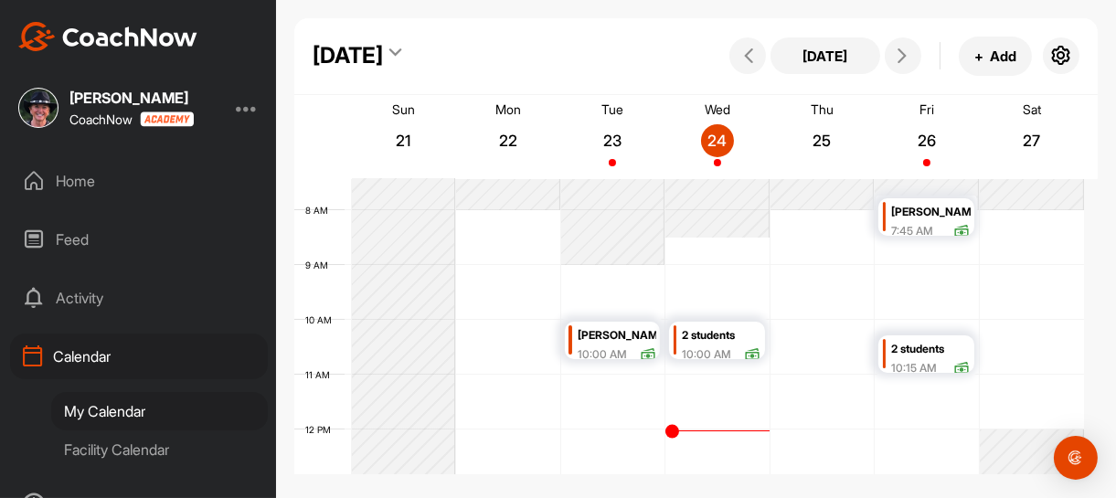
click at [625, 331] on div "[PERSON_NAME]" at bounding box center [616, 335] width 79 height 21
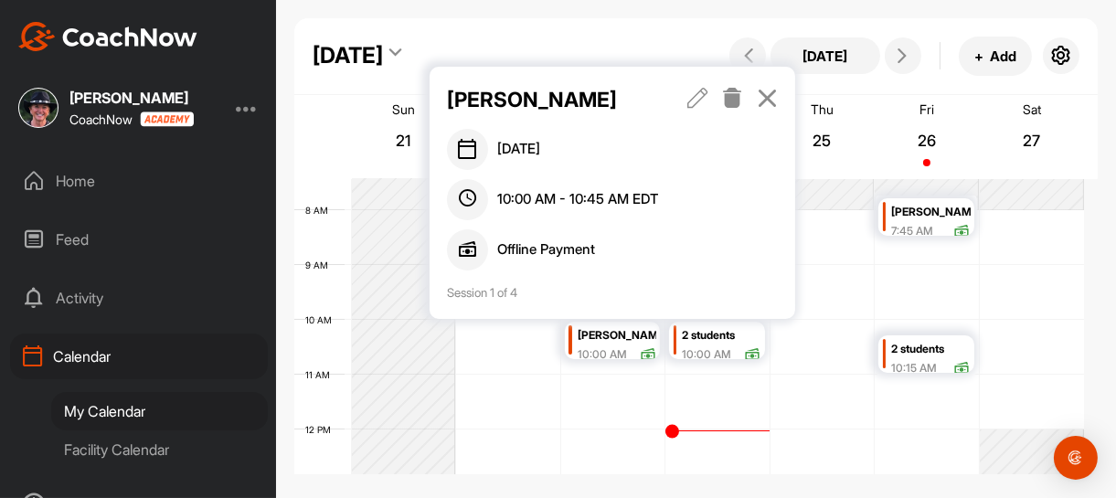
click at [695, 99] on icon at bounding box center [697, 98] width 21 height 20
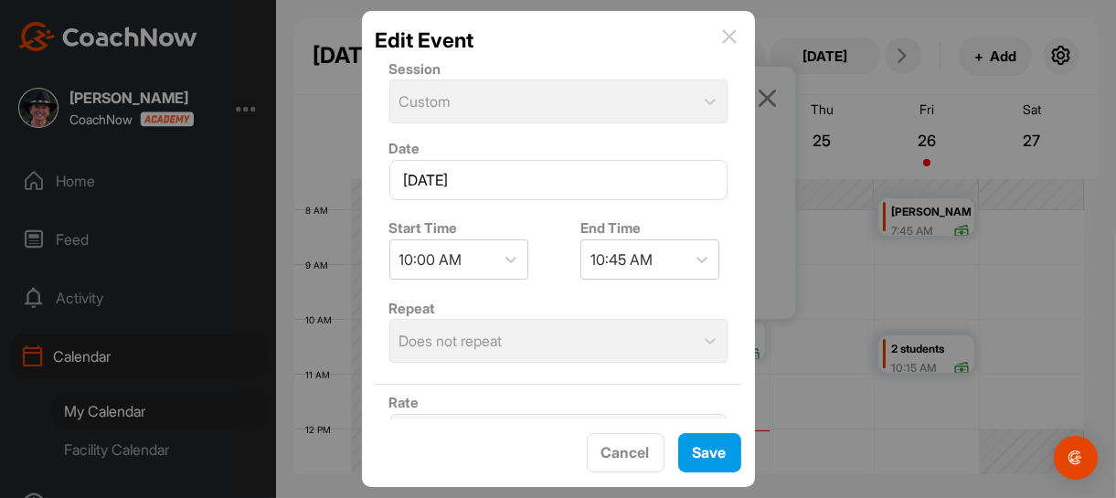
scroll to position [365, 0]
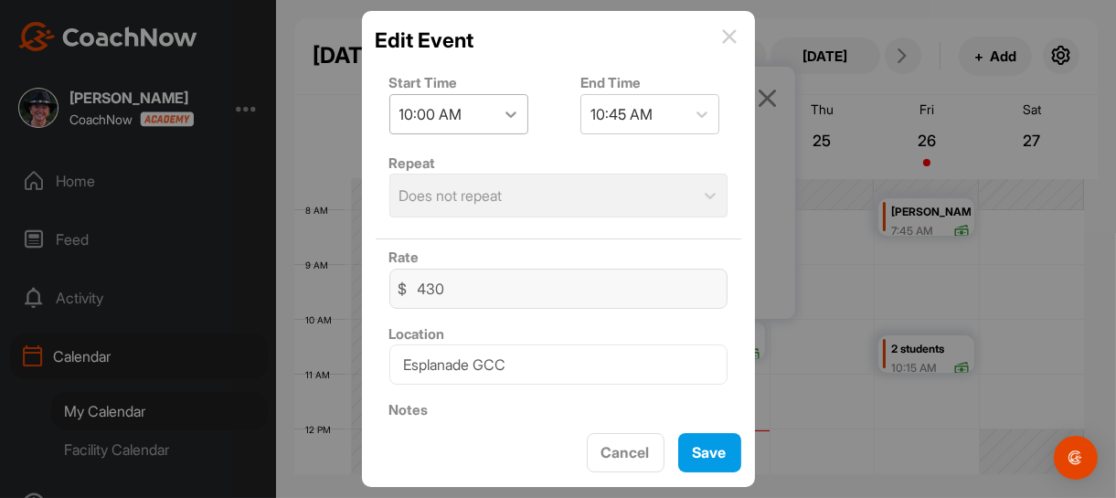
click at [513, 113] on icon at bounding box center [511, 114] width 18 height 18
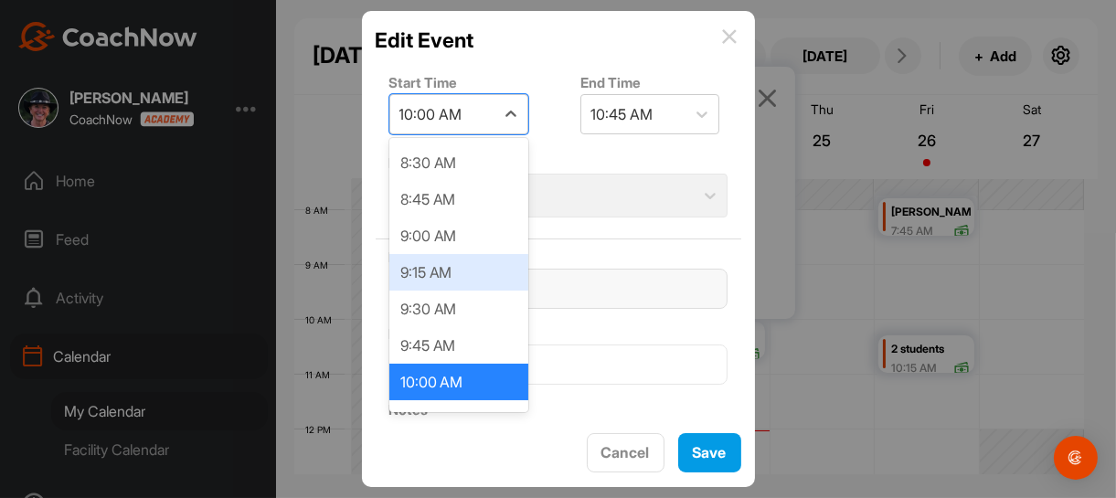
scroll to position [1331, 0]
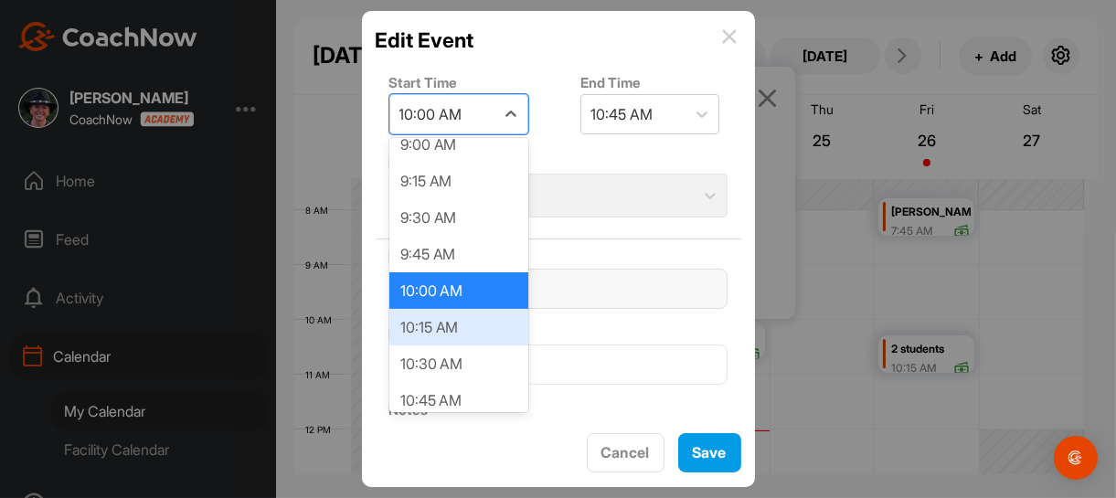
click at [451, 325] on div "10:15 AM" at bounding box center [458, 327] width 139 height 37
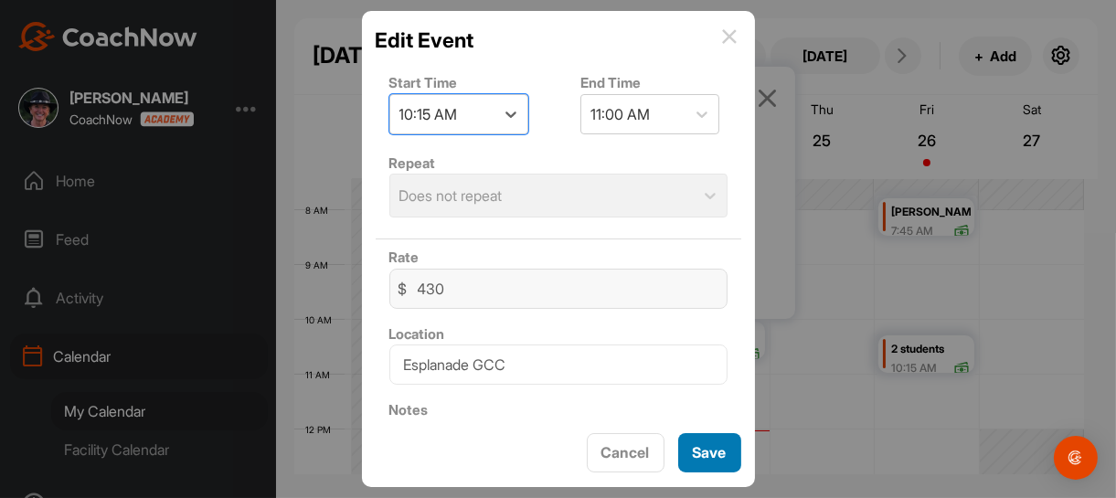
click at [718, 458] on span "Save" at bounding box center [710, 452] width 34 height 18
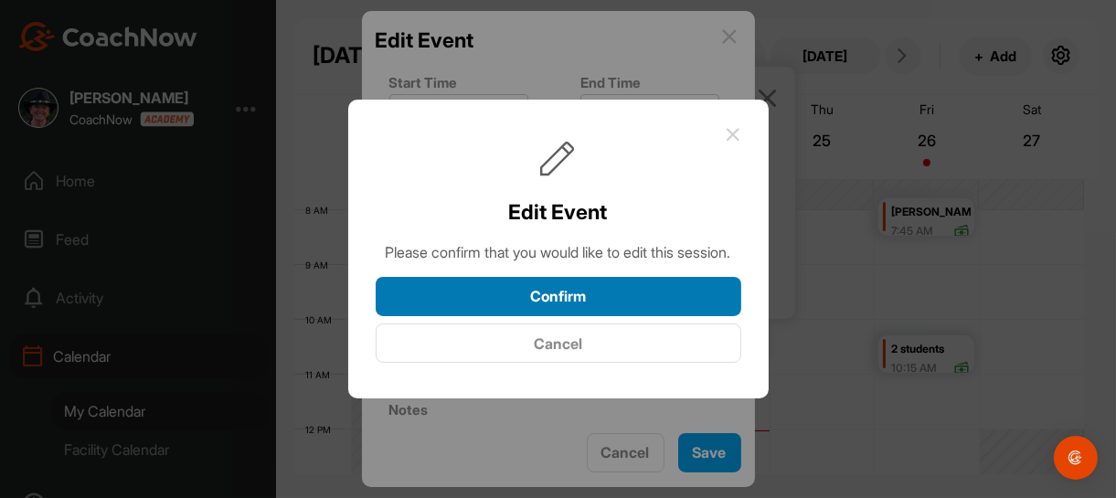
click at [555, 309] on button "Confirm" at bounding box center [558, 296] width 365 height 39
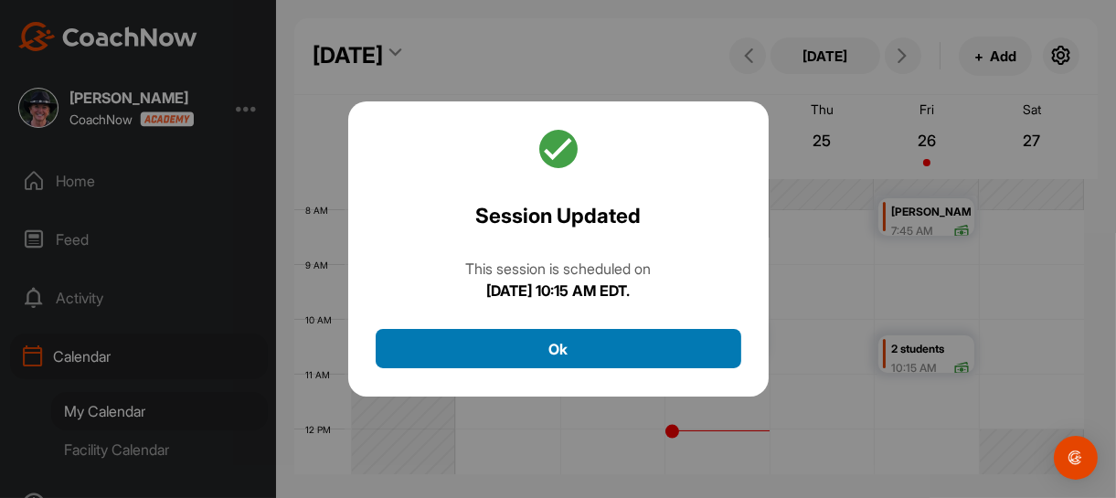
click at [565, 350] on button "Ok" at bounding box center [558, 348] width 365 height 39
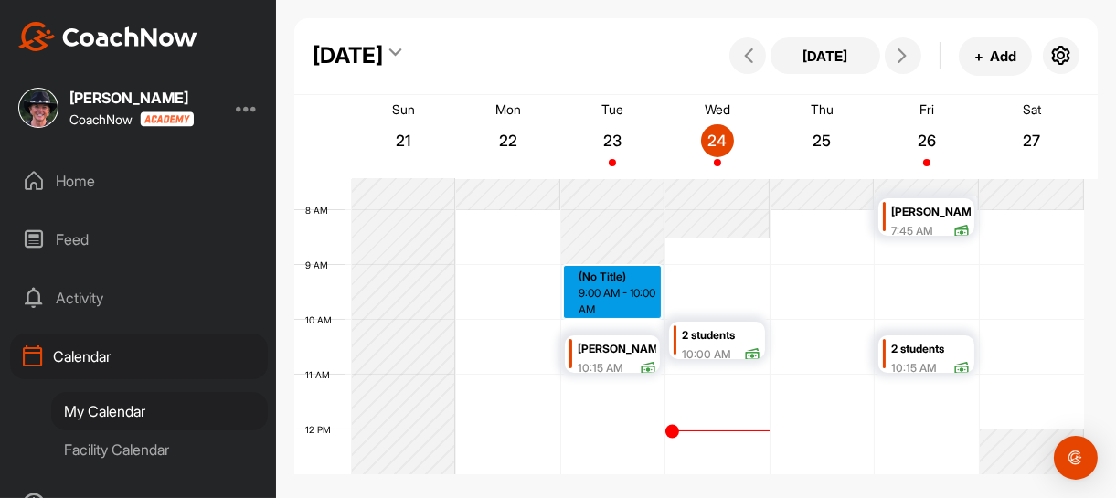
click at [607, 310] on div "12 AM 1 AM 2 AM 3 AM 4 AM 5 AM 6 AM 7 AM 8 AM 9 AM 10 AM 11 AM 12 PM 1 PM 2 PM …" at bounding box center [688, 430] width 789 height 1316
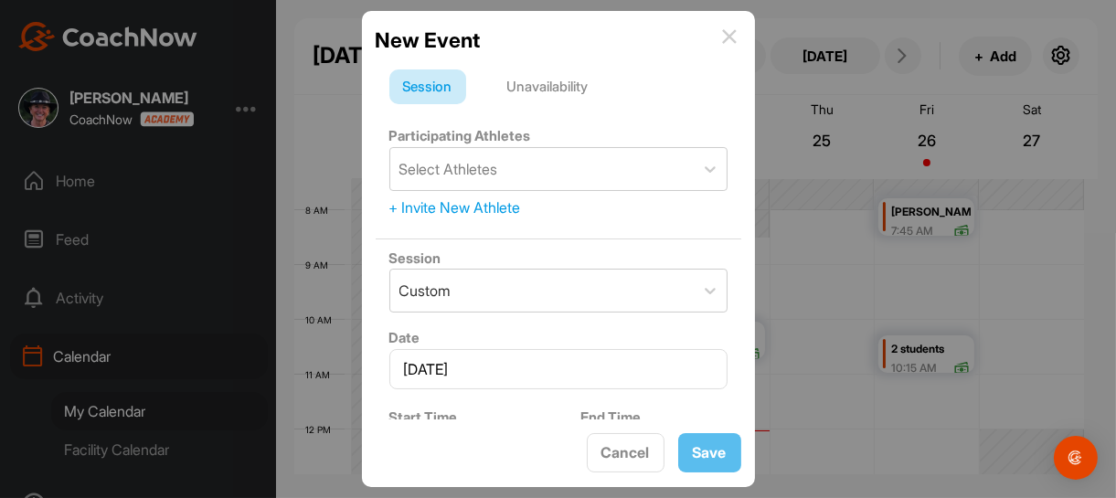
click at [470, 204] on div "+ Invite New Athlete" at bounding box center [558, 207] width 338 height 22
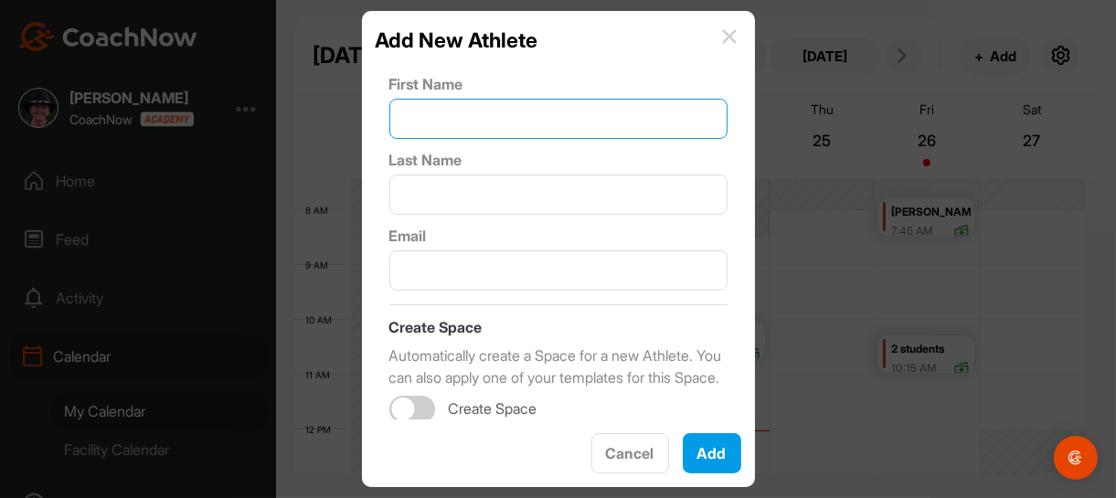
click at [473, 121] on input "text" at bounding box center [558, 119] width 338 height 40
type input "[PERSON_NAME]"
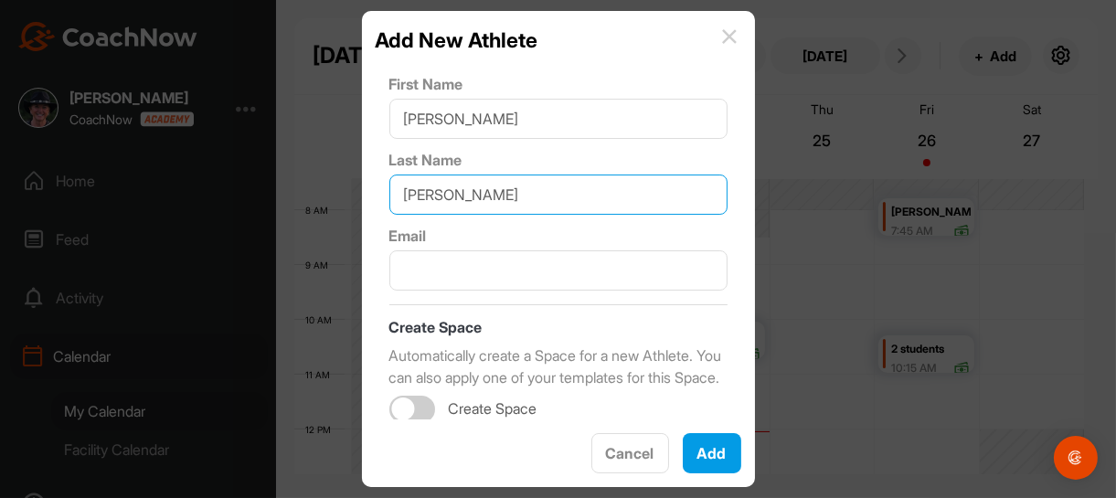
type input "[PERSON_NAME]"
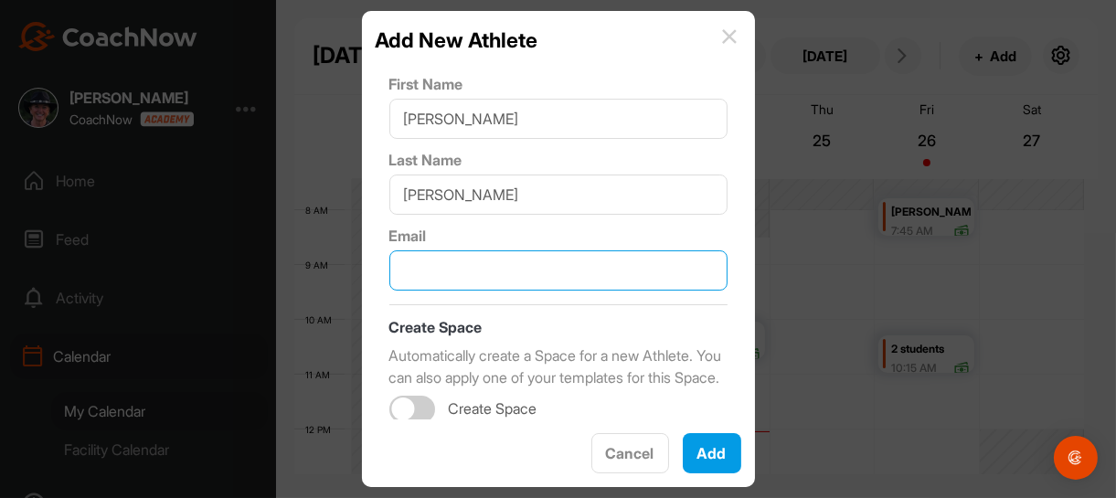
click at [603, 269] on input "text" at bounding box center [558, 270] width 338 height 40
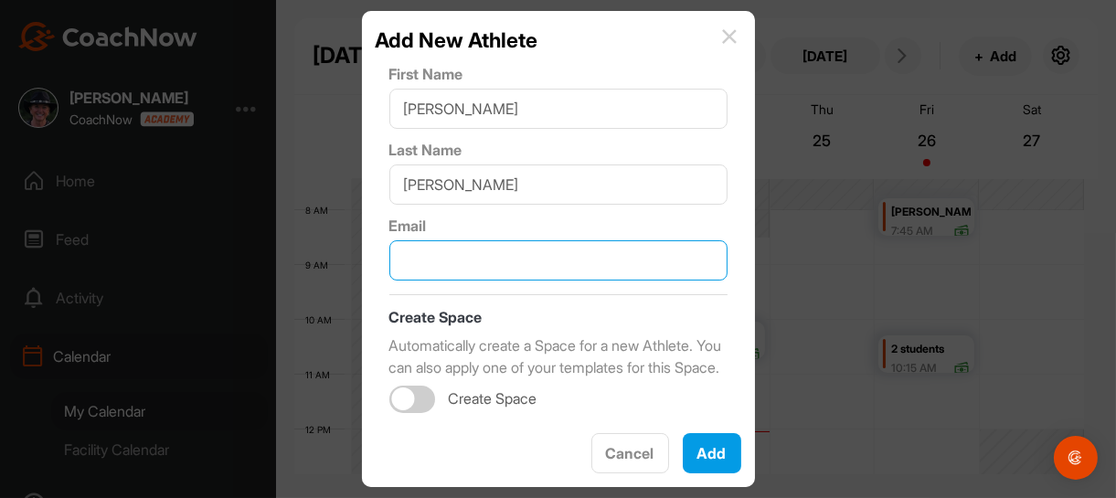
scroll to position [30, 0]
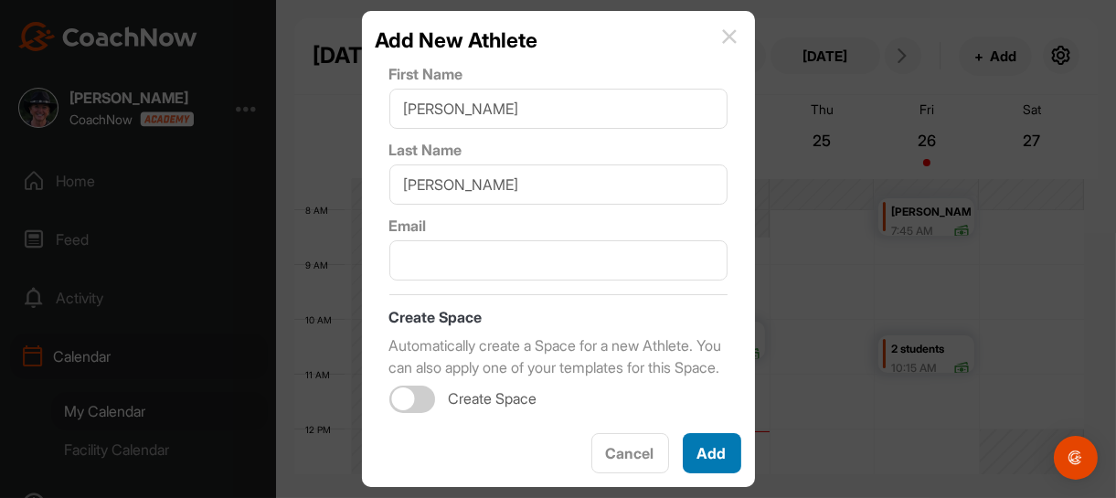
click at [701, 449] on button "Add" at bounding box center [712, 453] width 58 height 40
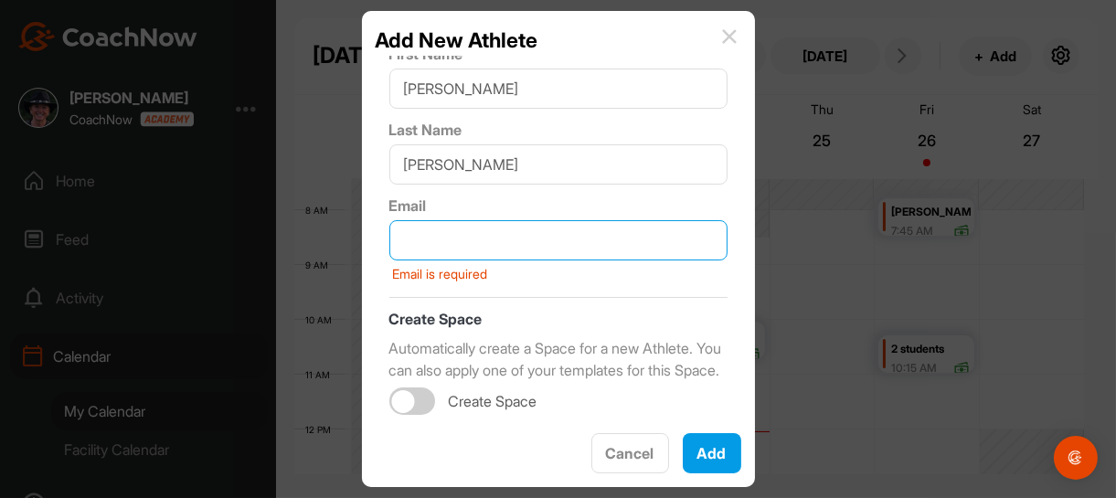
click at [480, 243] on input "text" at bounding box center [558, 240] width 338 height 40
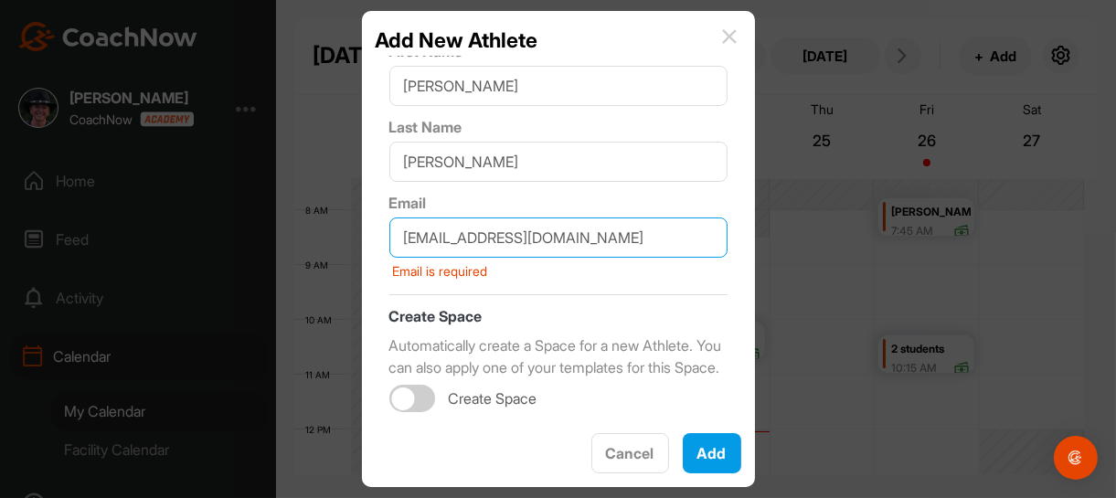
scroll to position [53, 0]
click at [417, 401] on div at bounding box center [412, 398] width 46 height 27
type input "[EMAIL_ADDRESS][DOMAIN_NAME]"
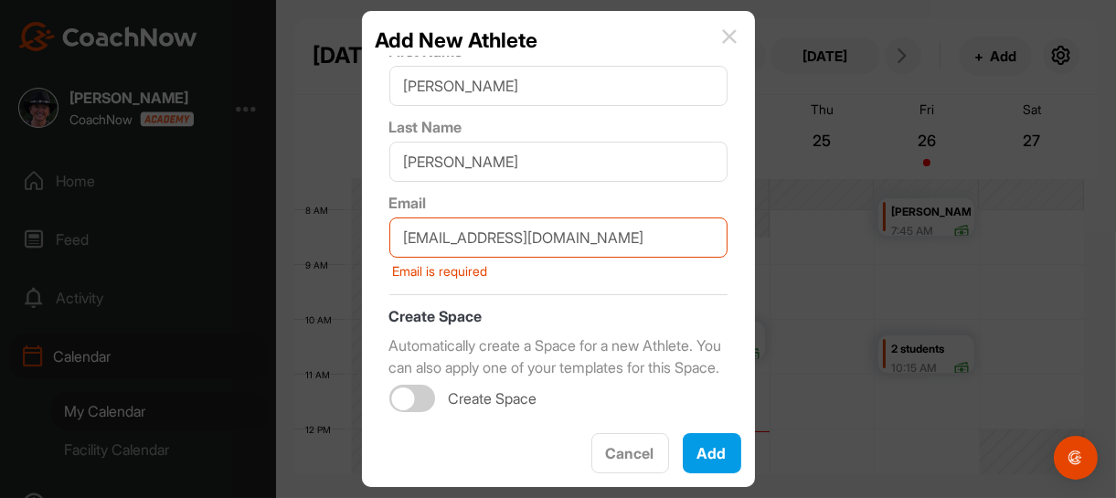
checkbox input "true"
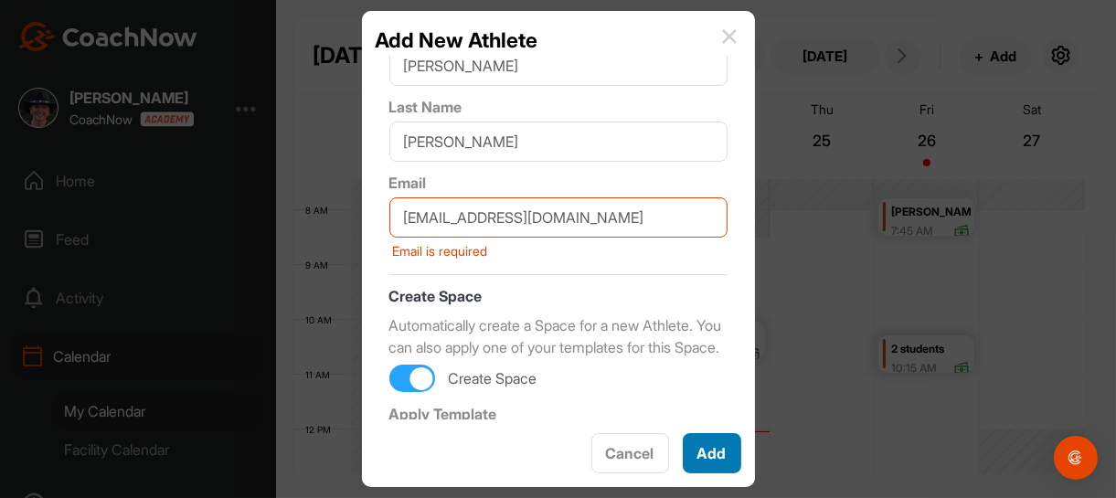
click at [707, 458] on button "Add" at bounding box center [712, 453] width 58 height 40
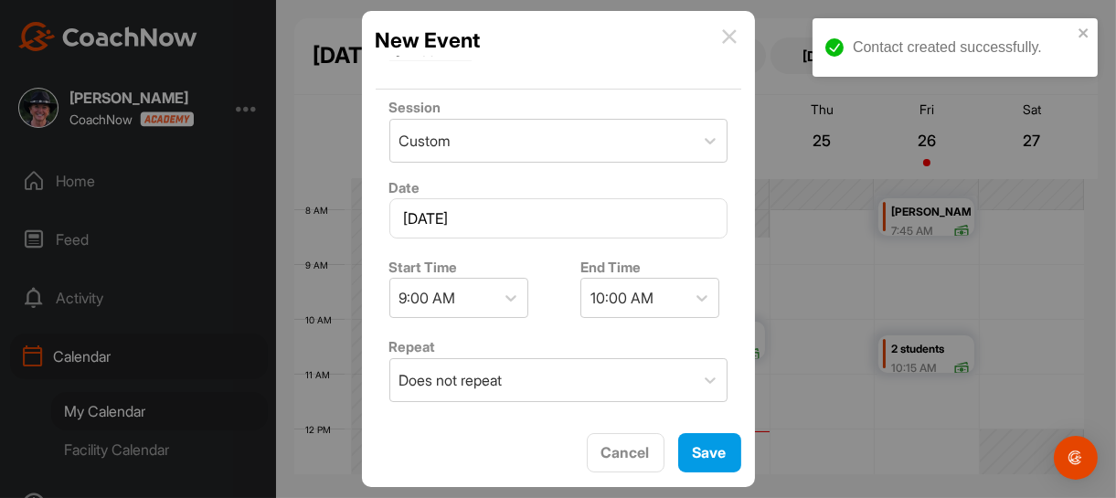
scroll to position [274, 0]
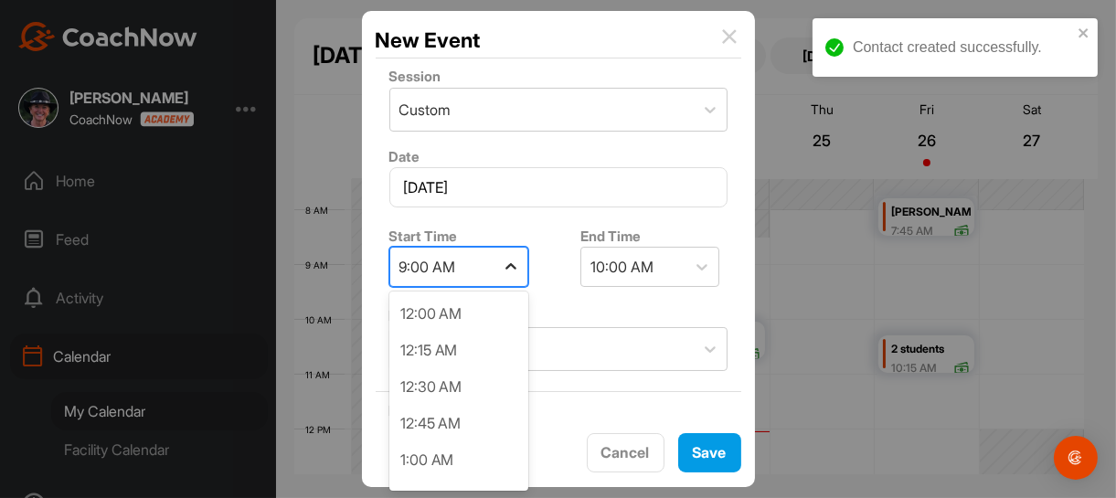
click at [511, 264] on icon at bounding box center [511, 267] width 18 height 18
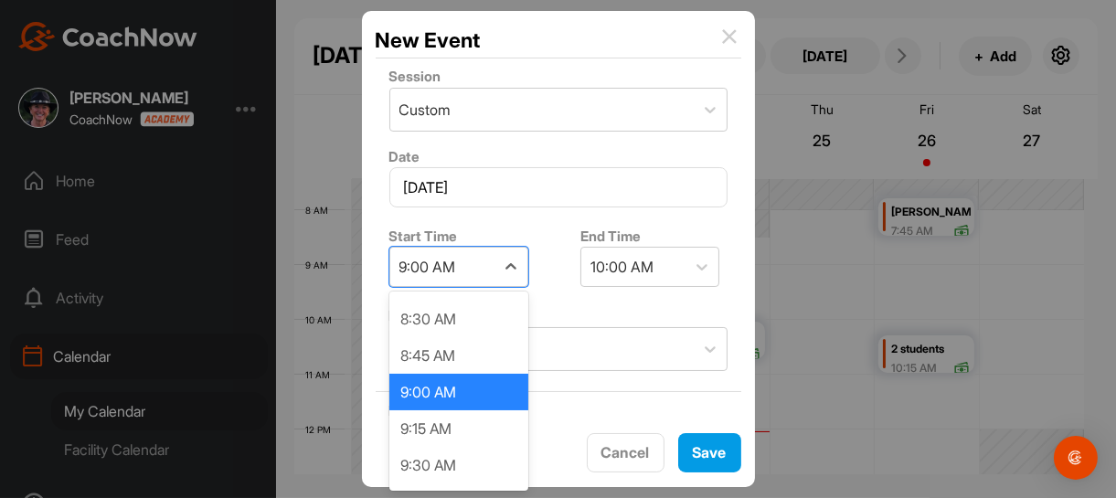
scroll to position [1318, 0]
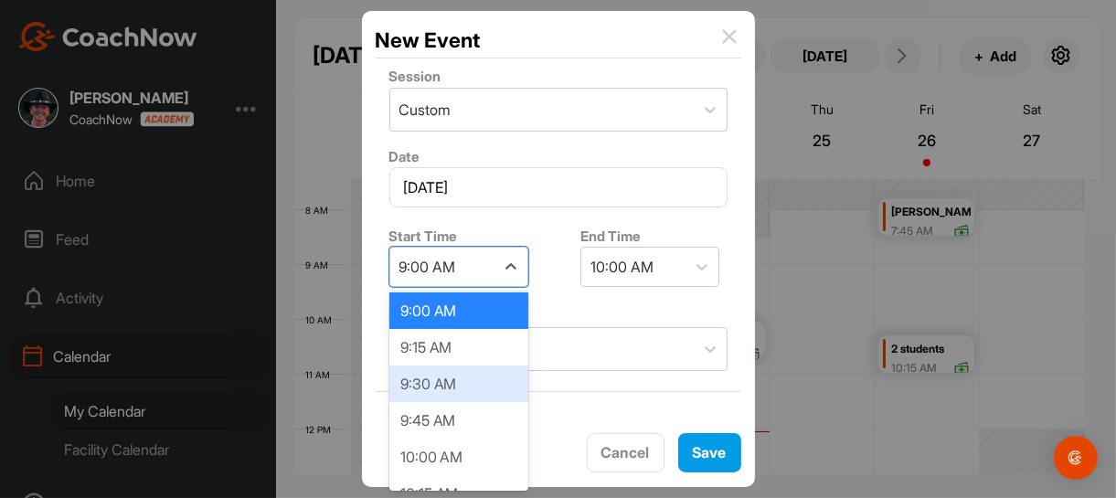
click at [481, 387] on div "9:30 AM" at bounding box center [458, 383] width 139 height 37
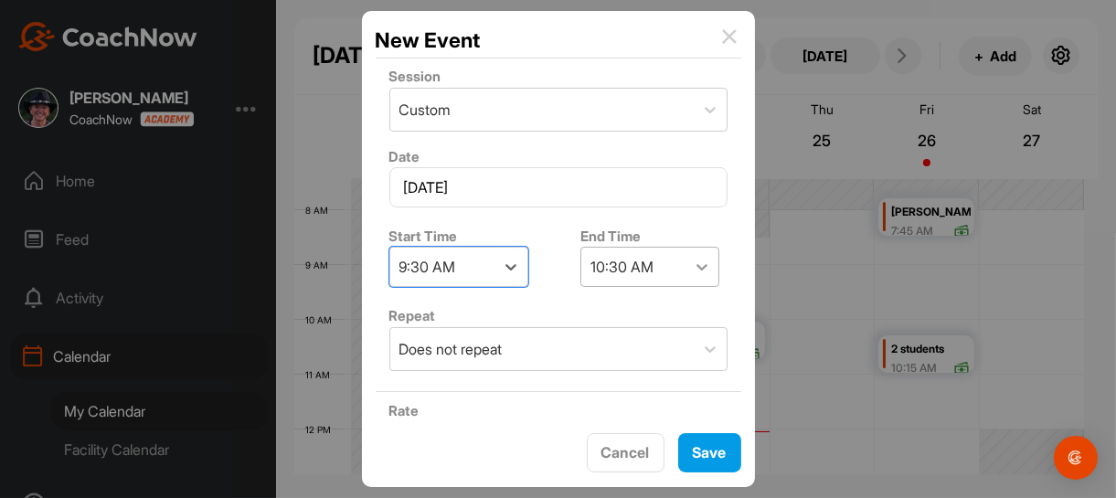
click at [701, 264] on icon at bounding box center [702, 267] width 18 height 18
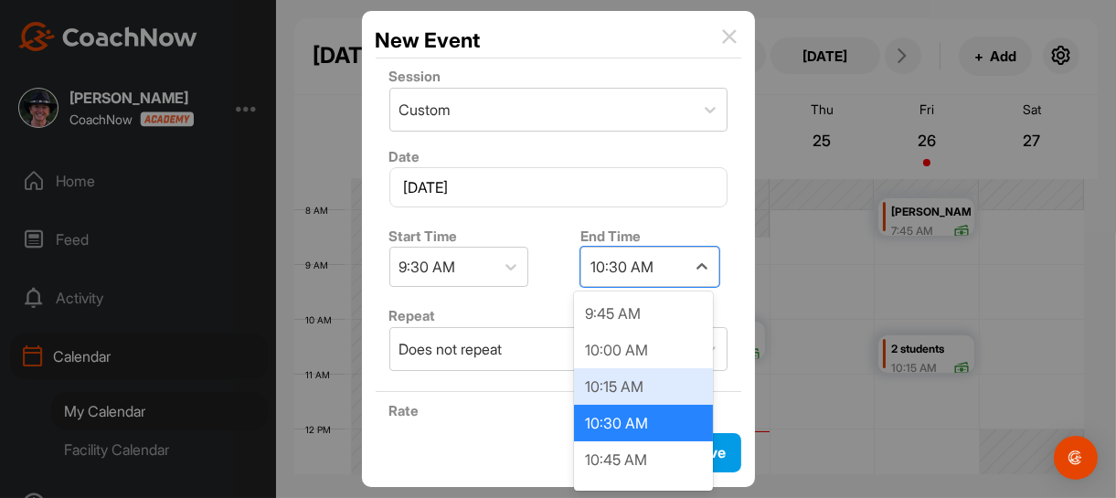
click at [672, 389] on div "10:15 AM" at bounding box center [643, 386] width 139 height 37
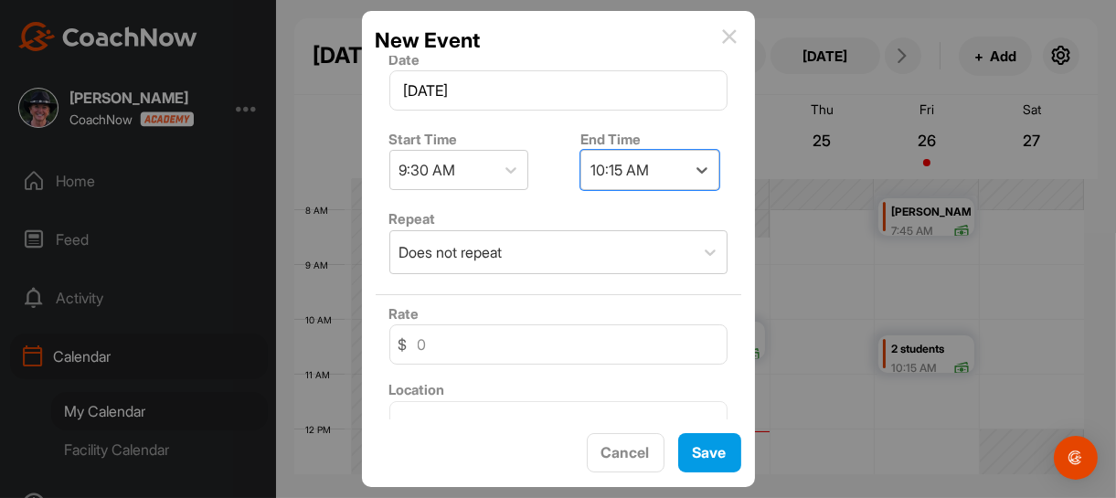
scroll to position [456, 0]
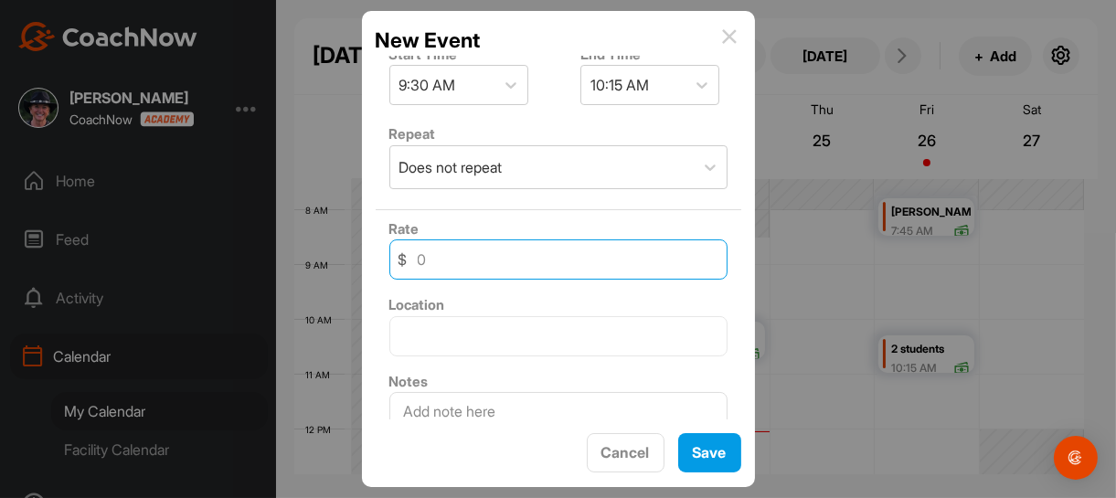
click at [479, 265] on input at bounding box center [558, 259] width 338 height 40
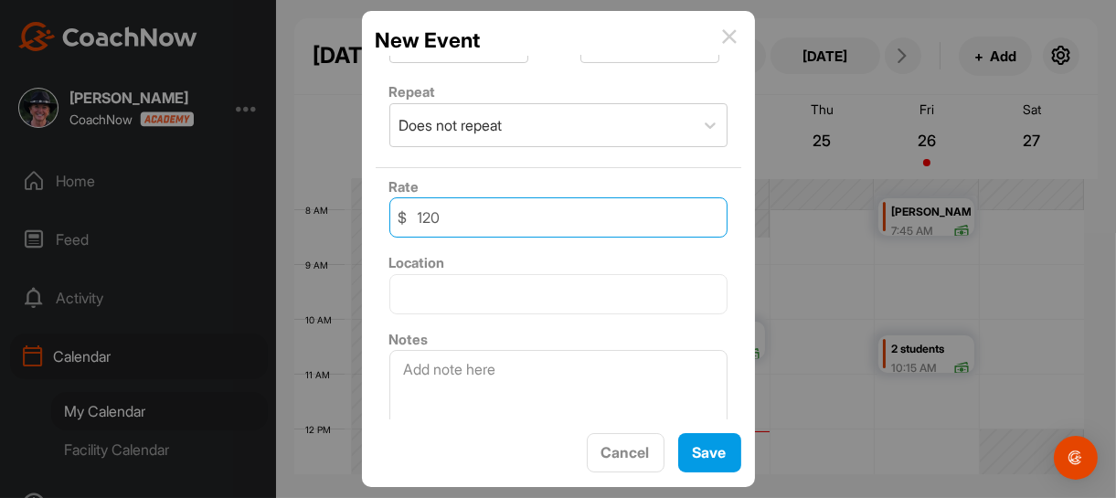
scroll to position [520, 0]
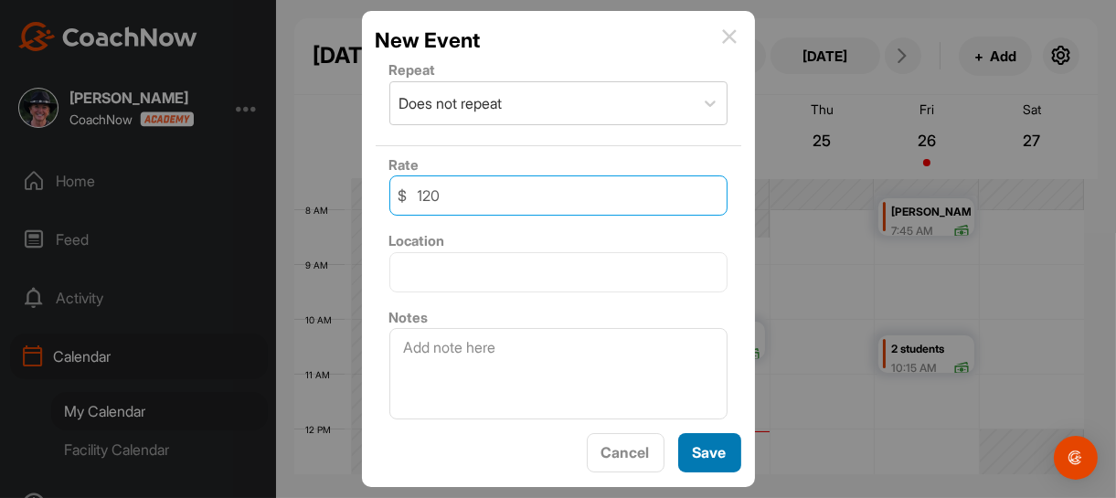
type input "120"
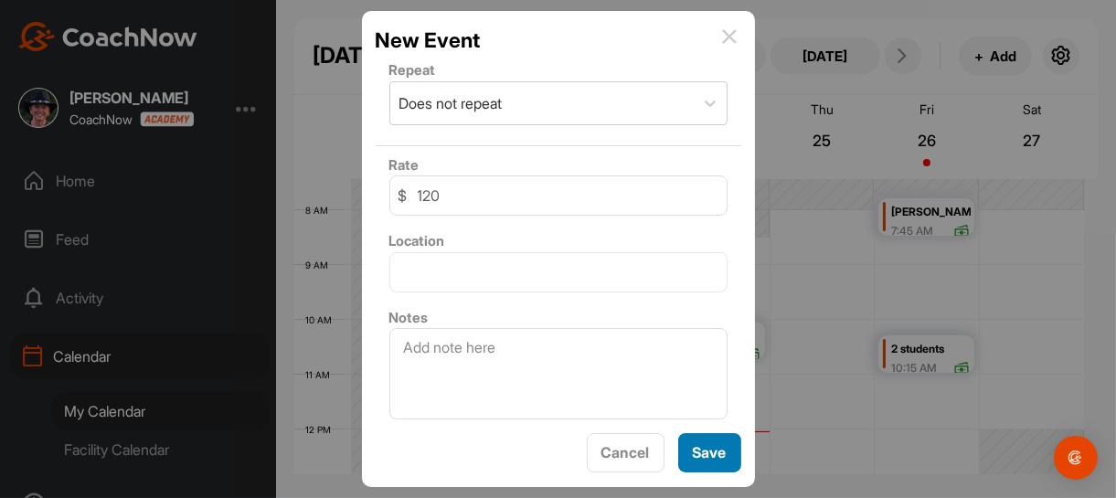
click at [727, 450] on button "Save" at bounding box center [709, 452] width 63 height 39
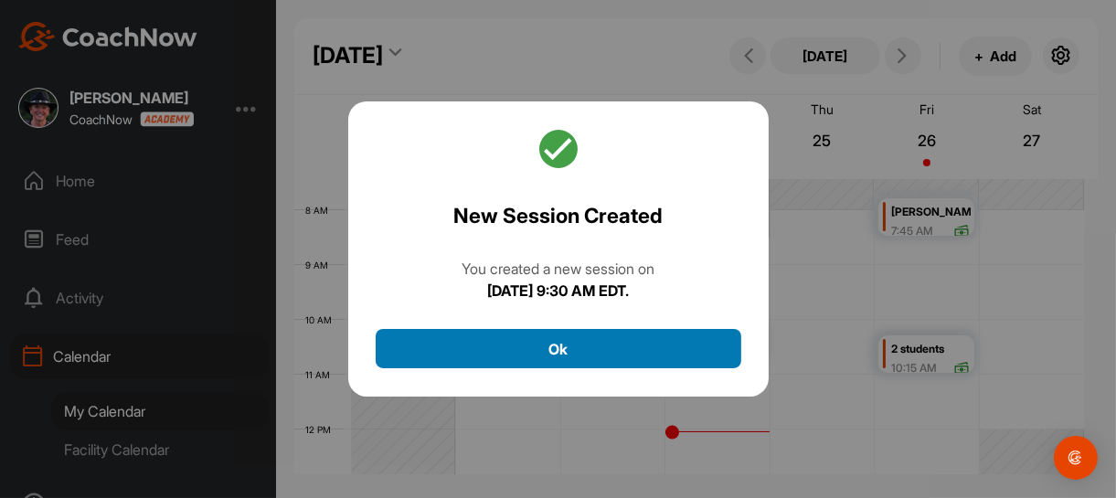
click at [561, 353] on button "Ok" at bounding box center [558, 348] width 365 height 39
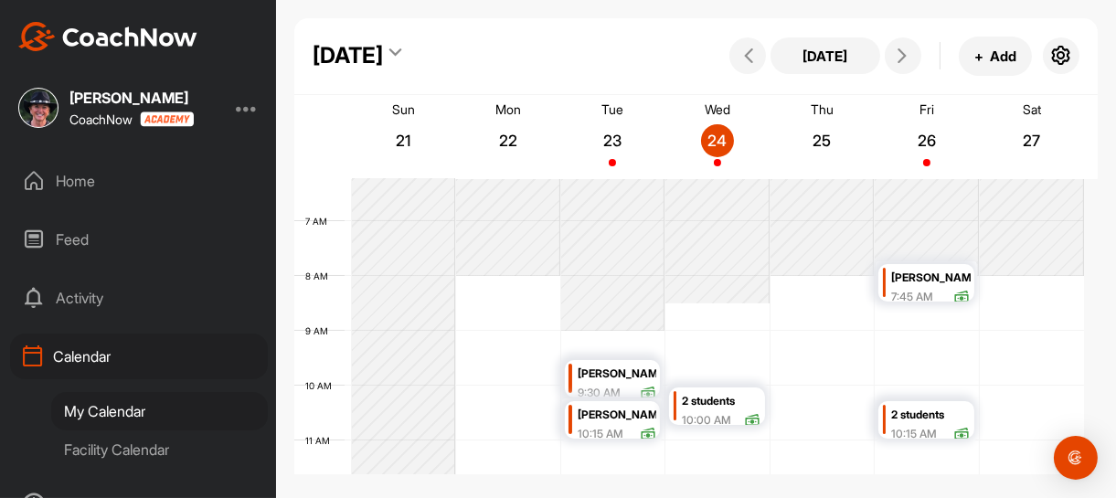
scroll to position [316, 0]
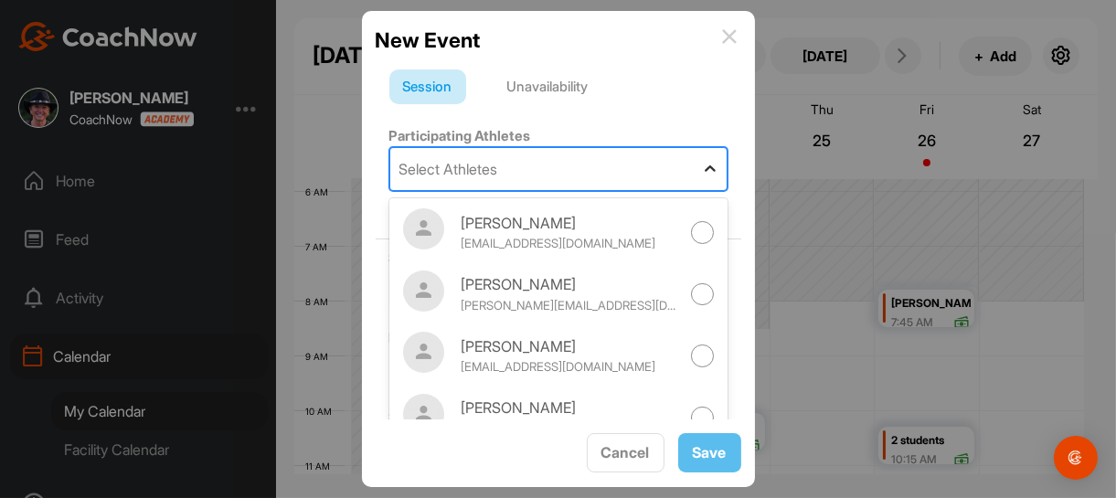
click at [701, 168] on icon at bounding box center [710, 169] width 18 height 18
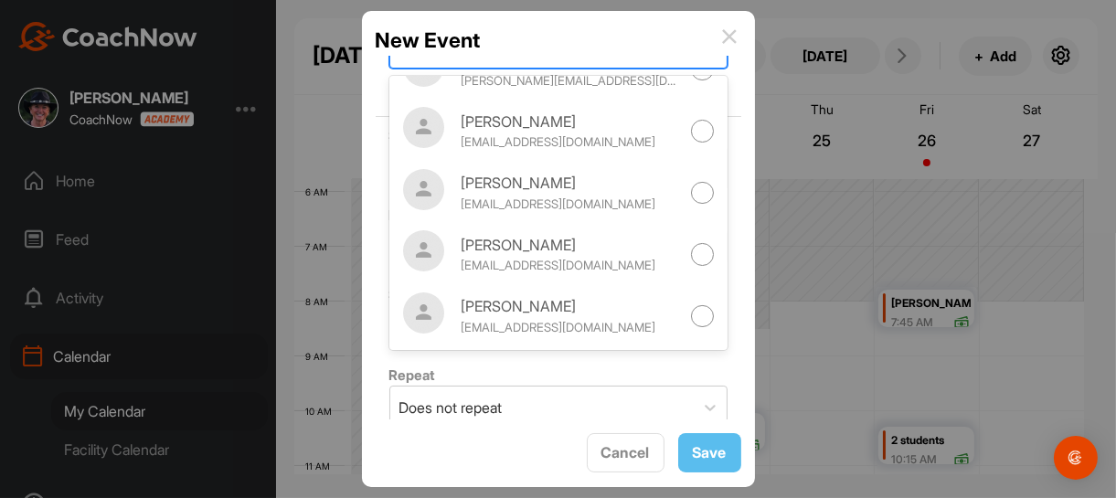
scroll to position [123, 0]
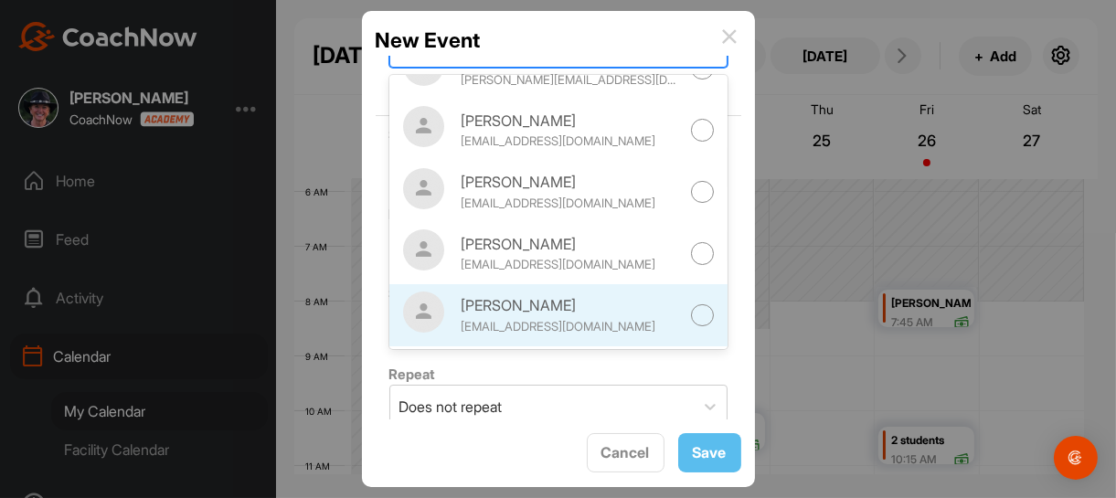
click at [691, 317] on div at bounding box center [702, 315] width 23 height 23
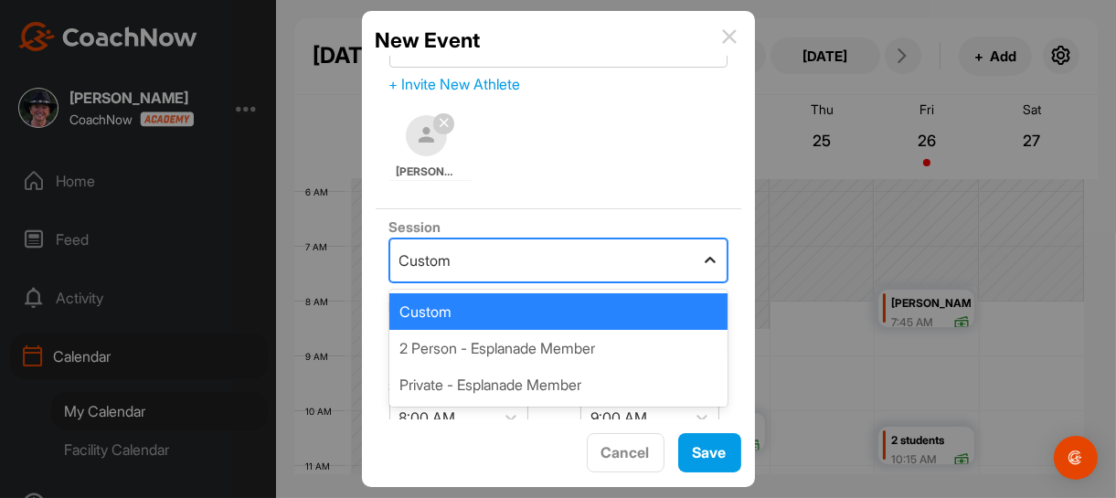
click at [701, 256] on icon at bounding box center [710, 260] width 18 height 18
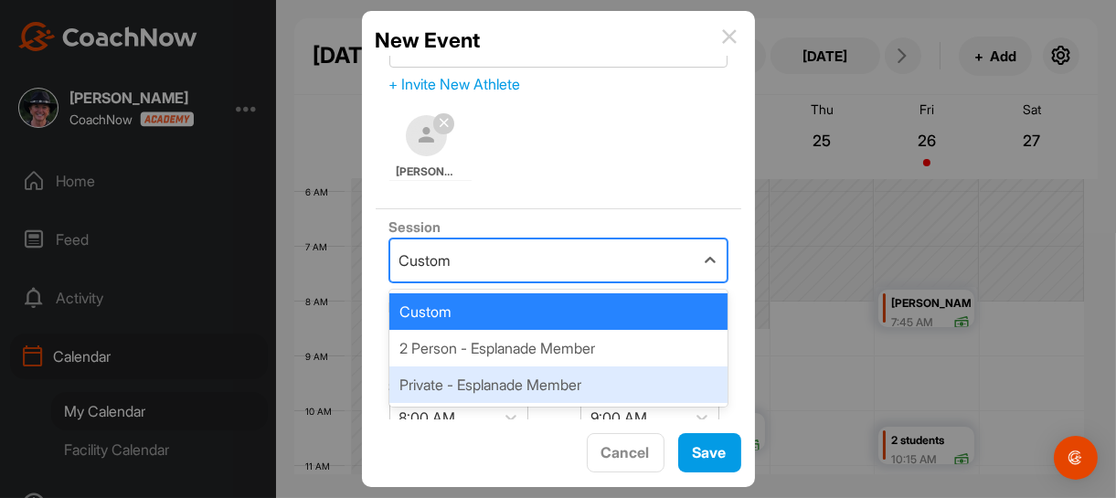
click at [566, 380] on div "Private - Esplanade Member" at bounding box center [558, 384] width 338 height 37
type input "120"
type input "Esplanade GCC"
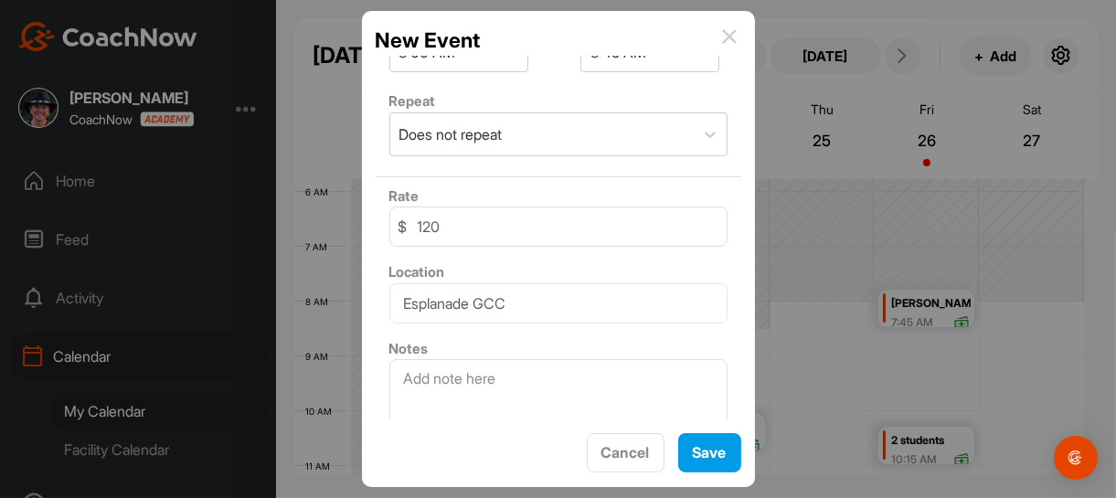
scroll to position [520, 0]
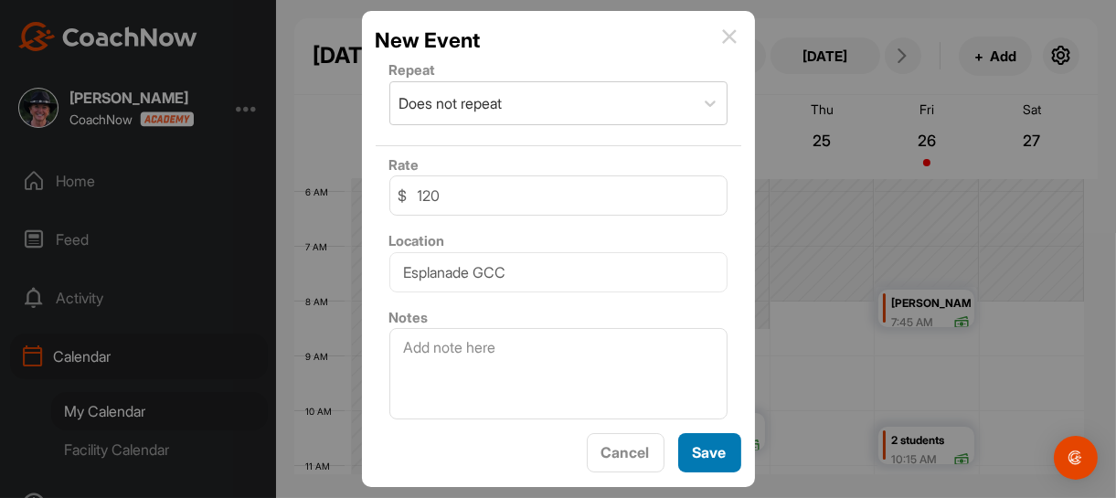
click at [715, 453] on span "Save" at bounding box center [710, 452] width 34 height 18
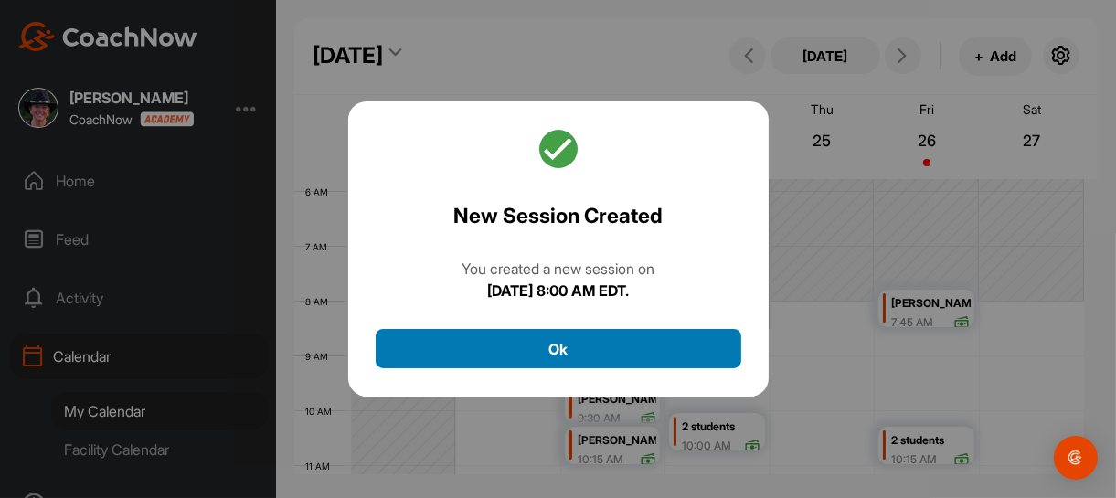
click at [550, 346] on button "Ok" at bounding box center [558, 348] width 365 height 39
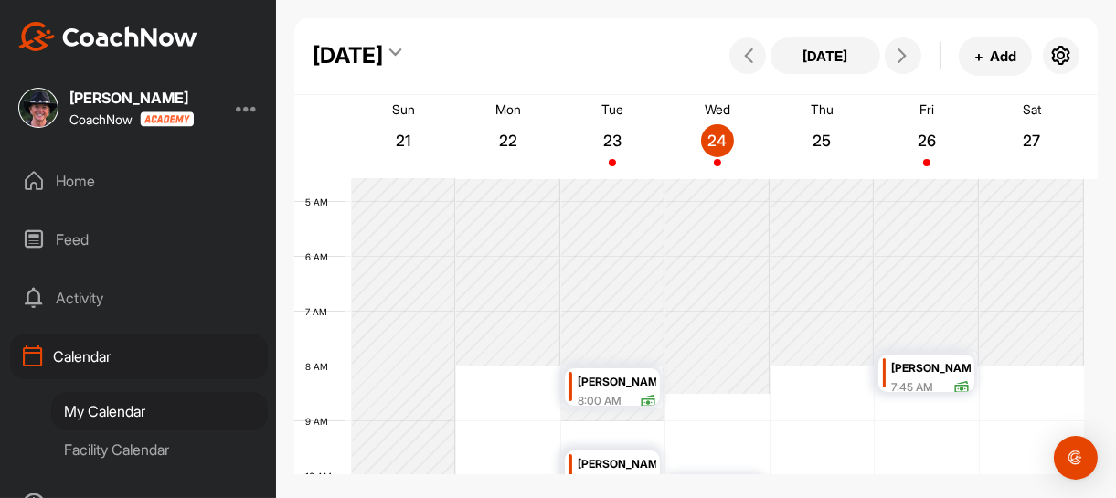
scroll to position [225, 0]
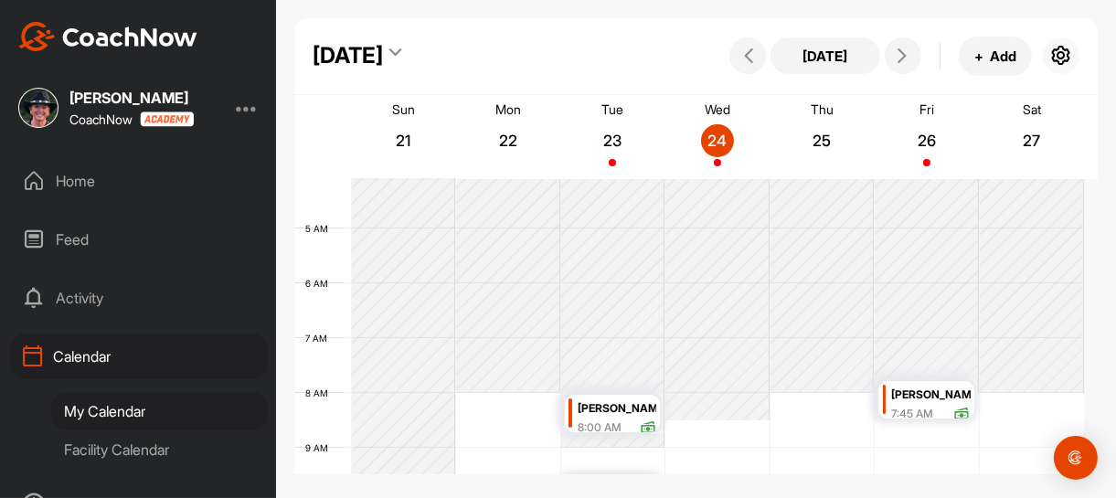
click at [1064, 52] on icon "button" at bounding box center [1061, 56] width 22 height 22
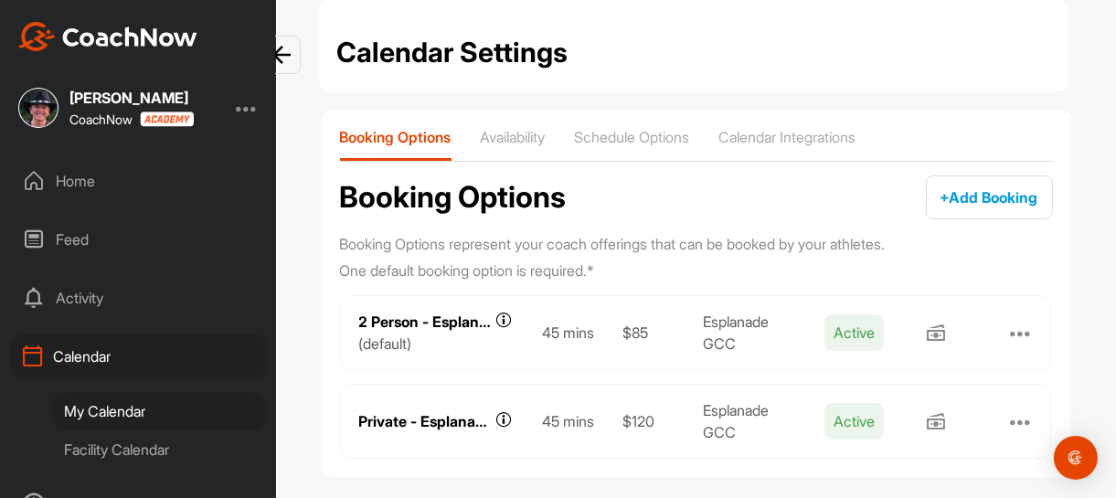
scroll to position [54, 0]
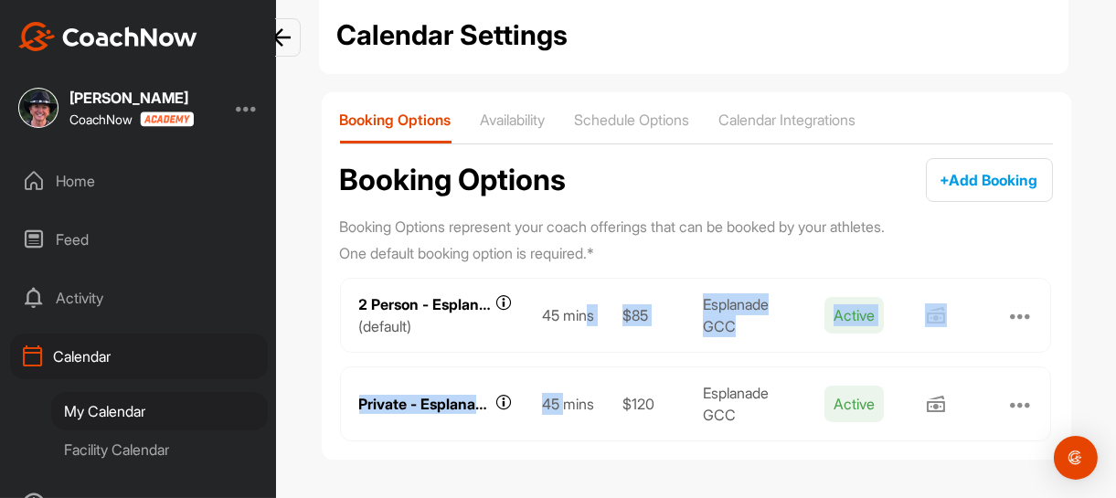
drag, startPoint x: 558, startPoint y: 376, endPoint x: 580, endPoint y: 286, distance: 93.1
click at [580, 286] on div "Booking Options Availability Schedule Options Calendar Integrations Booking Opt…" at bounding box center [696, 275] width 749 height 367
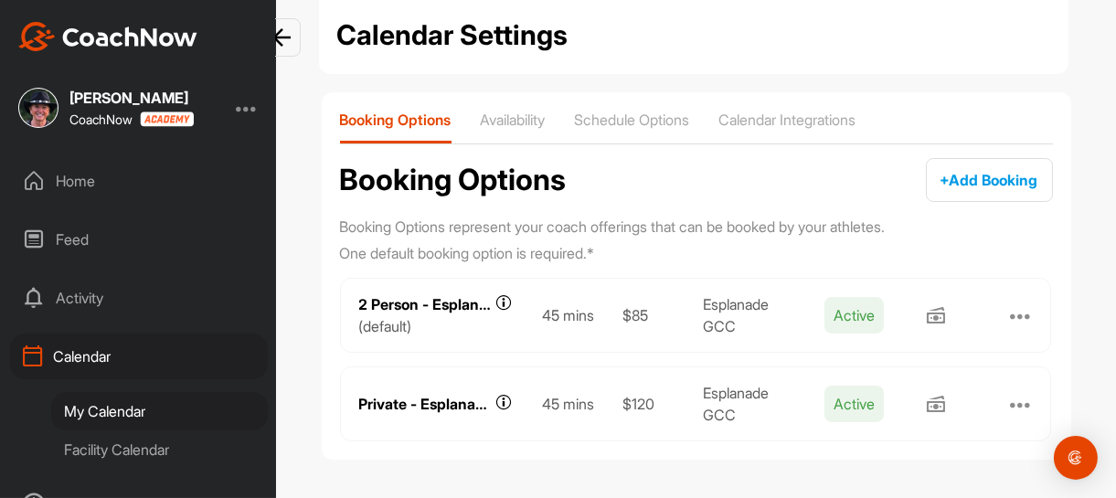
click at [1077, 206] on div "Calendar Settings Booking Options Availability Schedule Options Calendar Integr…" at bounding box center [696, 229] width 786 height 492
click at [1012, 397] on div at bounding box center [1021, 404] width 22 height 22
click at [1091, 323] on div "Calendar Settings Booking Options Availability Schedule Options Calendar Integr…" at bounding box center [696, 249] width 840 height 498
click at [969, 175] on span "+ Add Booking" at bounding box center [989, 180] width 98 height 18
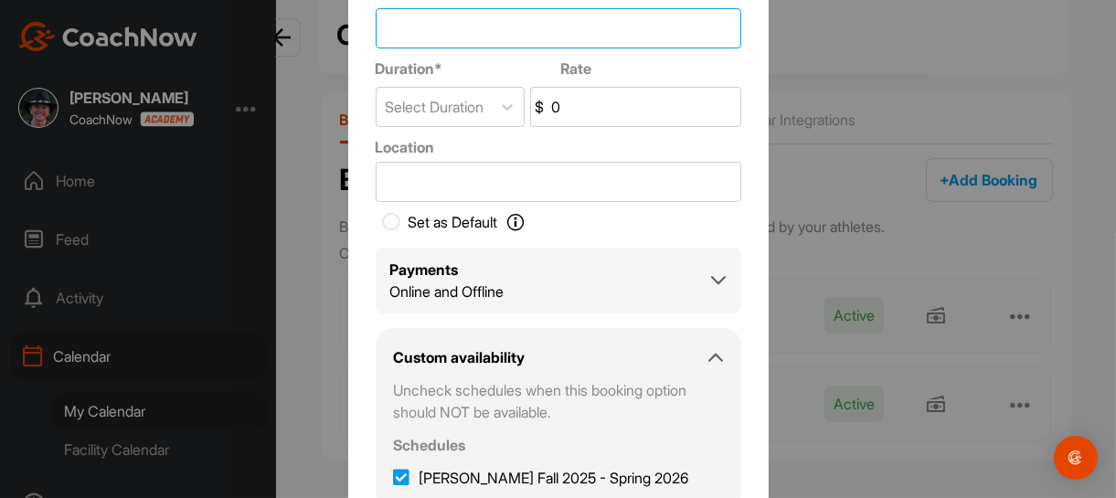
click at [568, 26] on input "Title *" at bounding box center [558, 28] width 365 height 40
type input "$"
type input "4 Lesson Skills Improvement Package - EM"
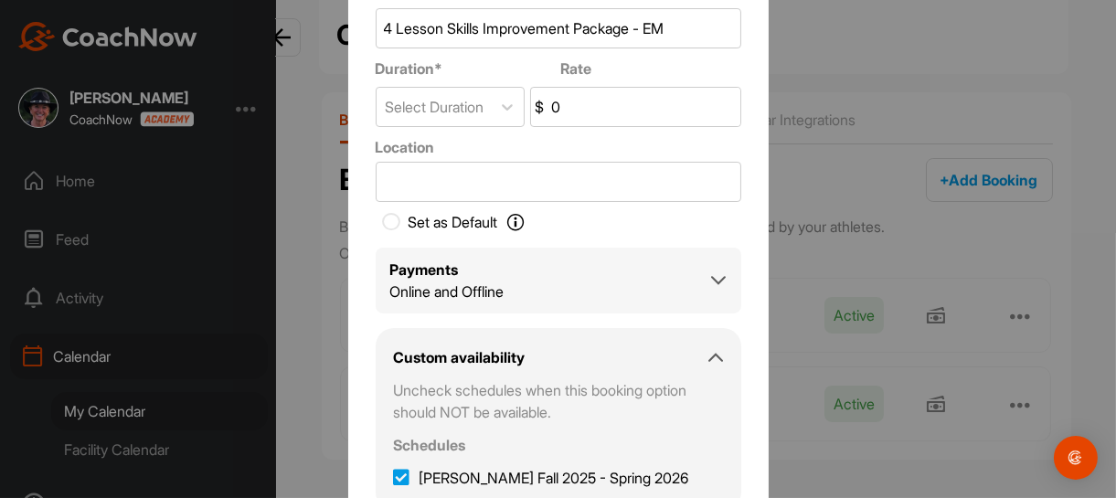
click at [565, 103] on input "0" at bounding box center [643, 107] width 193 height 38
type input "430"
click at [384, 218] on icon at bounding box center [392, 222] width 18 height 18
click at [384, 218] on input "Set as Default Set as Default Determine the session your Students will see when…" at bounding box center [387, 222] width 22 height 22
checkbox input "true"
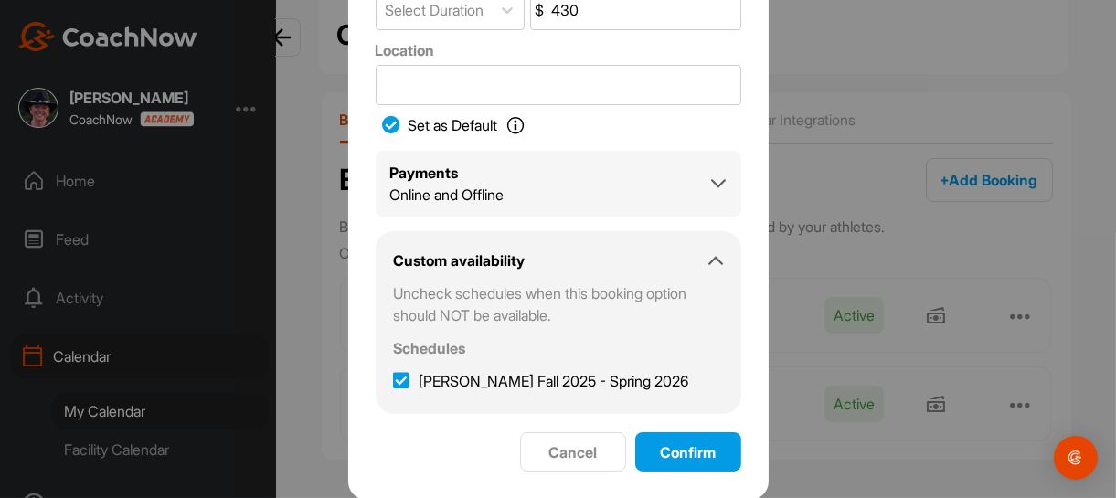
scroll to position [98, 0]
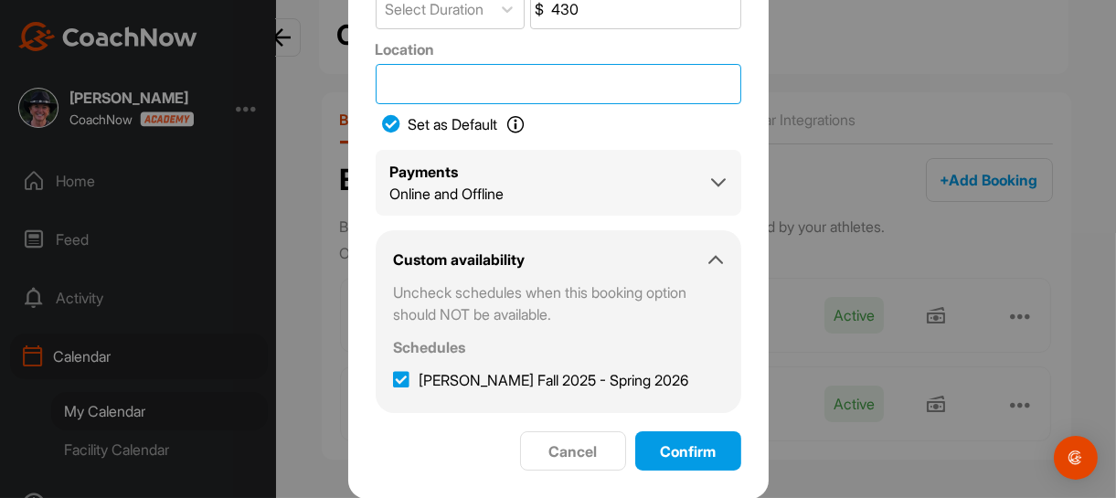
click at [534, 88] on input "Location" at bounding box center [558, 84] width 365 height 40
type input "Esplanade GCC"
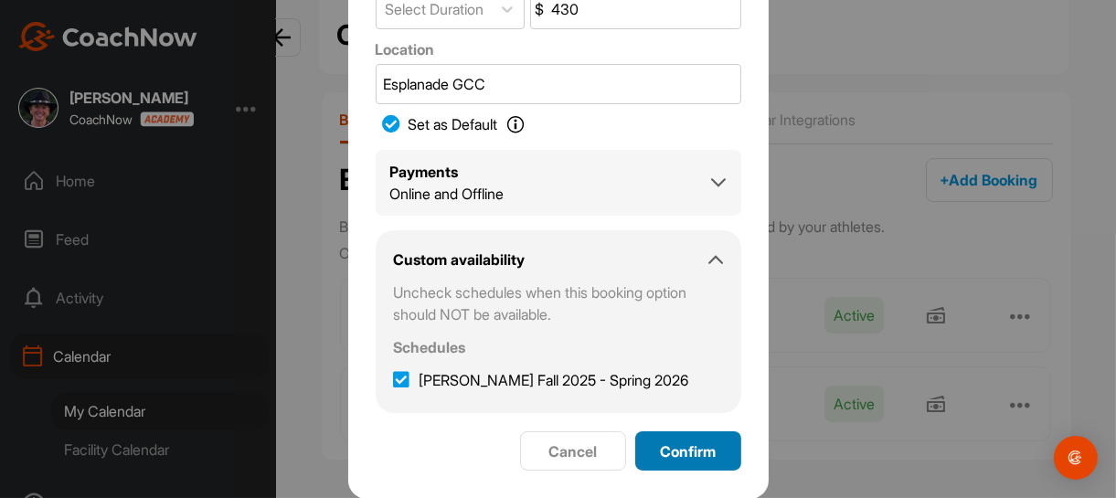
click at [661, 460] on div "Confirm" at bounding box center [688, 451] width 77 height 22
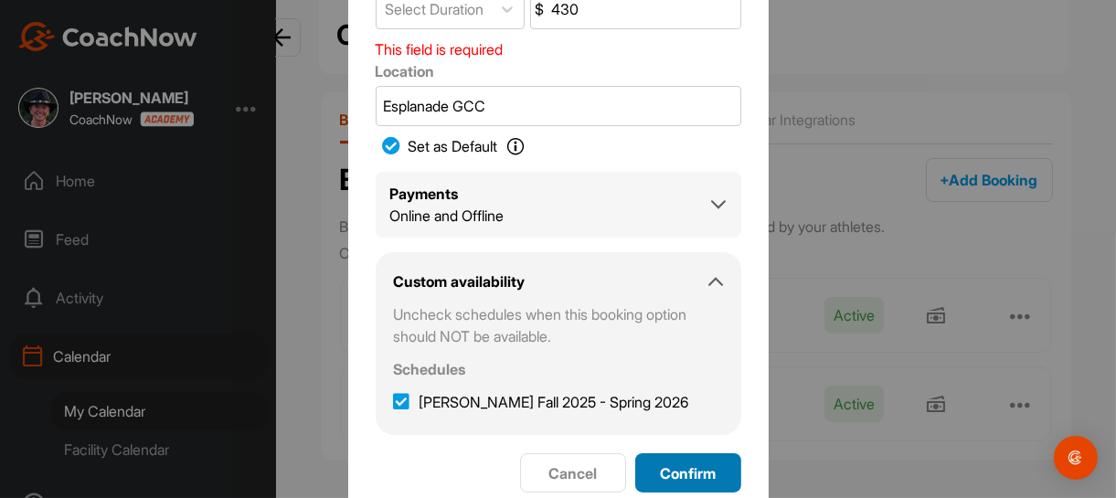
scroll to position [0, 0]
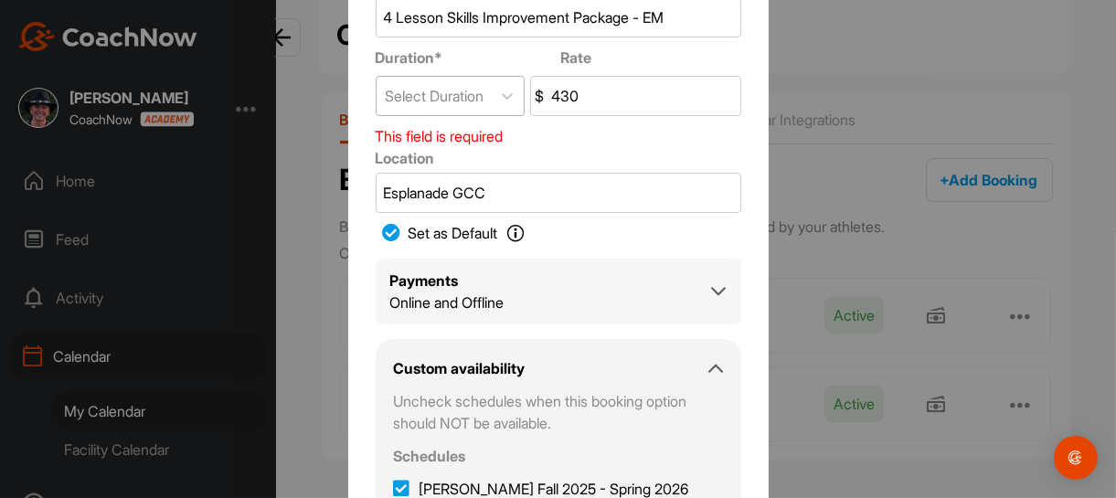
click at [479, 98] on div "Select Duration" at bounding box center [435, 96] width 99 height 22
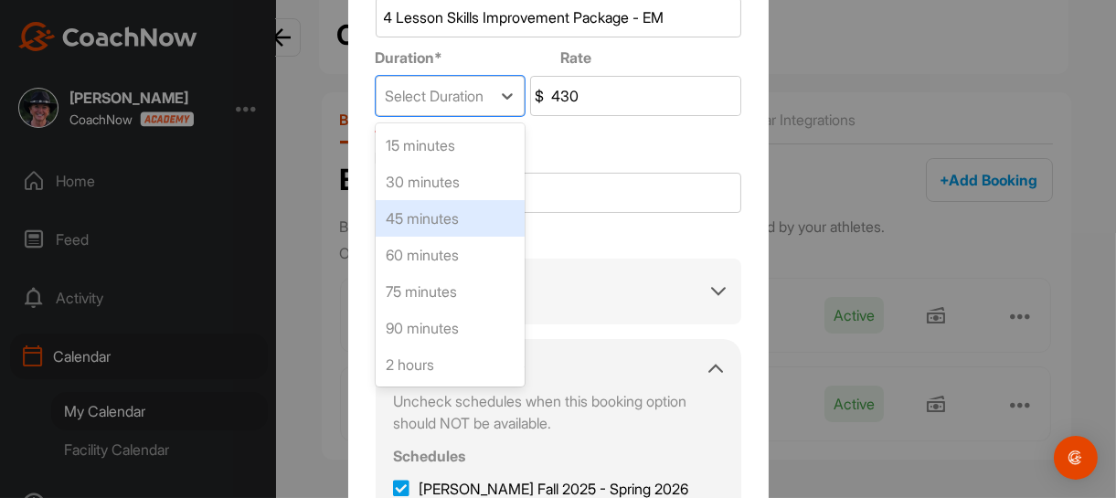
click at [436, 212] on div "45 minutes" at bounding box center [450, 218] width 149 height 37
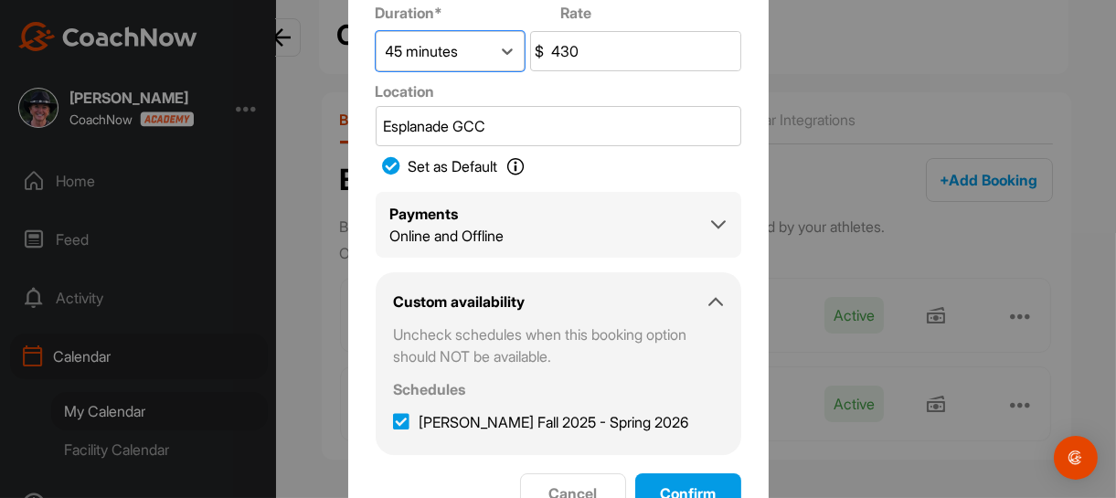
scroll to position [98, 0]
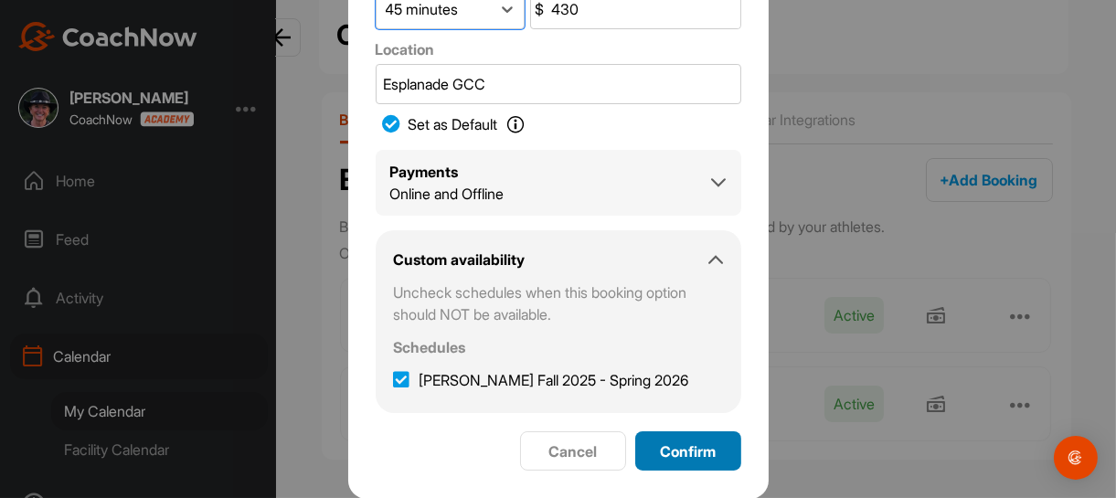
click at [693, 449] on span "Confirm" at bounding box center [688, 451] width 56 height 18
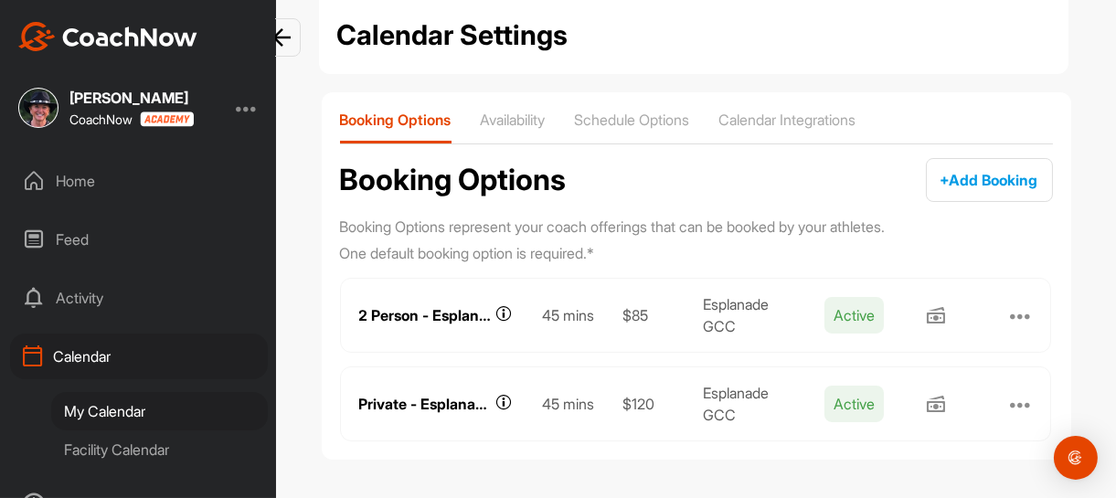
scroll to position [0, 0]
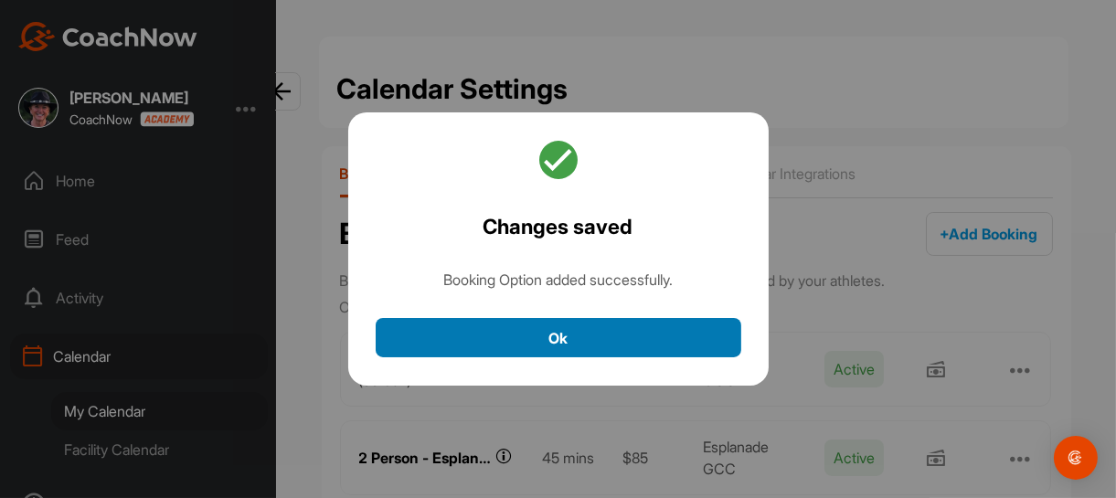
click at [573, 333] on button "Ok" at bounding box center [558, 337] width 365 height 39
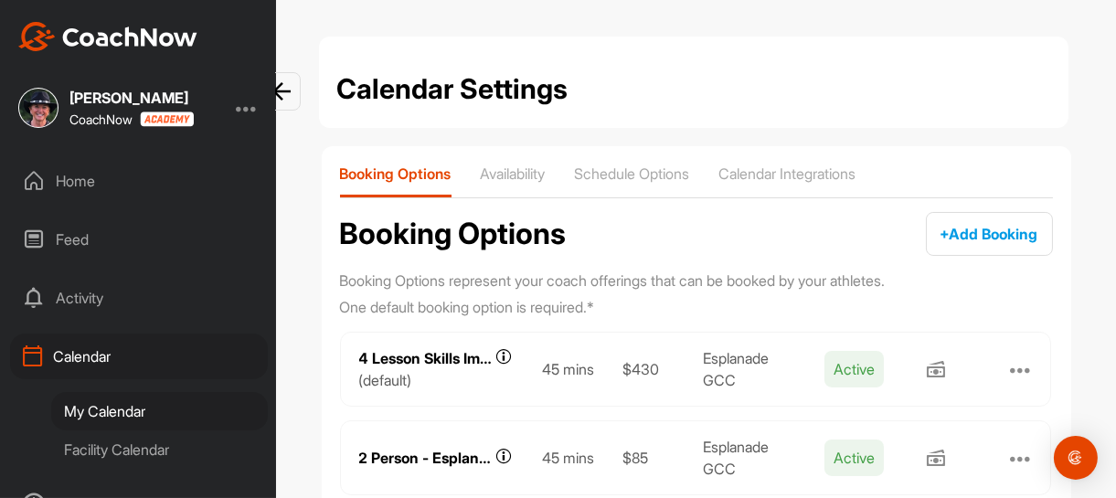
scroll to position [143, 0]
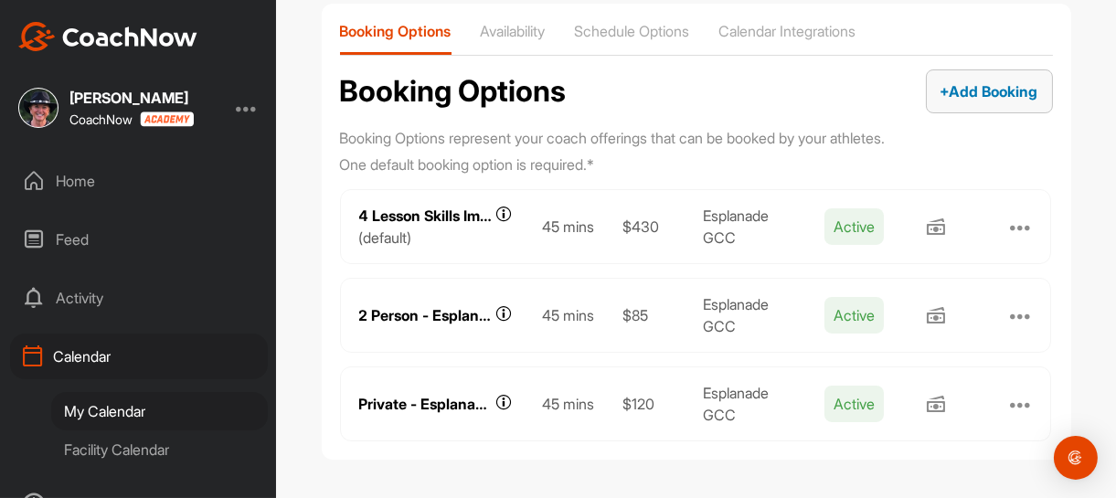
click at [974, 93] on span "+ Add Booking" at bounding box center [989, 91] width 98 height 18
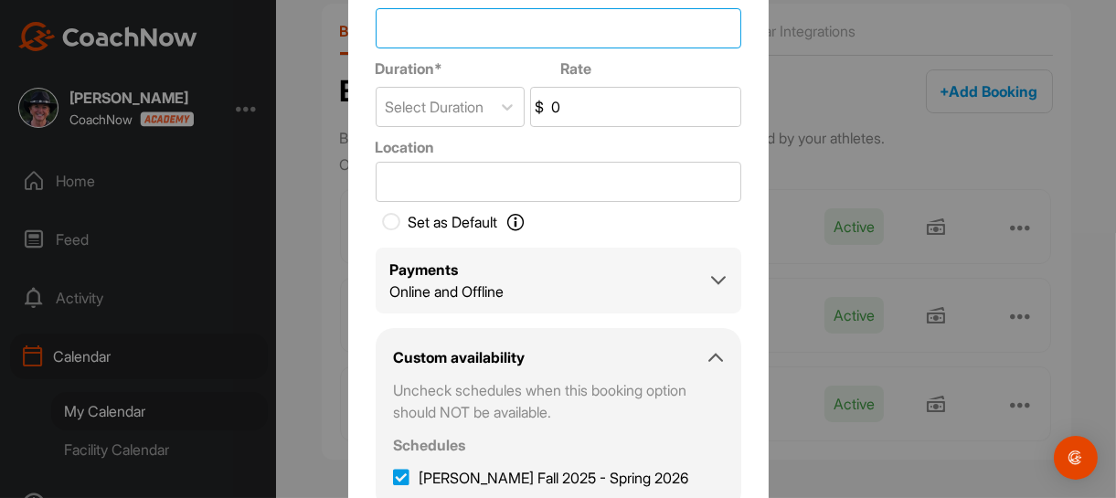
click at [444, 23] on input "Title *" at bounding box center [558, 28] width 365 height 40
click at [377, 27] on input "Playing Lesson" at bounding box center [558, 28] width 365 height 40
click at [539, 26] on input "3 Hole Playing Lesson" at bounding box center [558, 28] width 365 height 40
type input "3 Hole Playing Lesson - Esplanade Member"
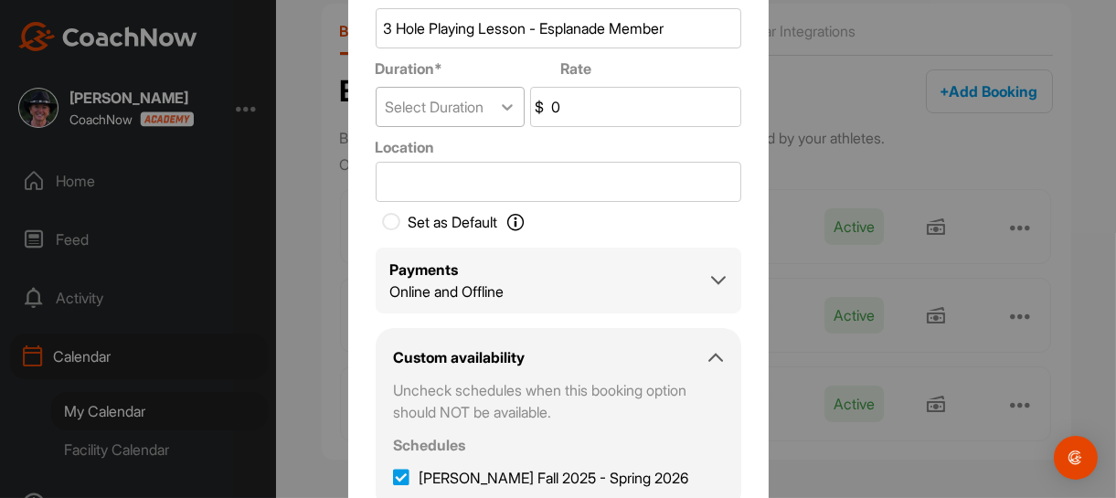
click at [508, 108] on icon at bounding box center [507, 108] width 11 height 6
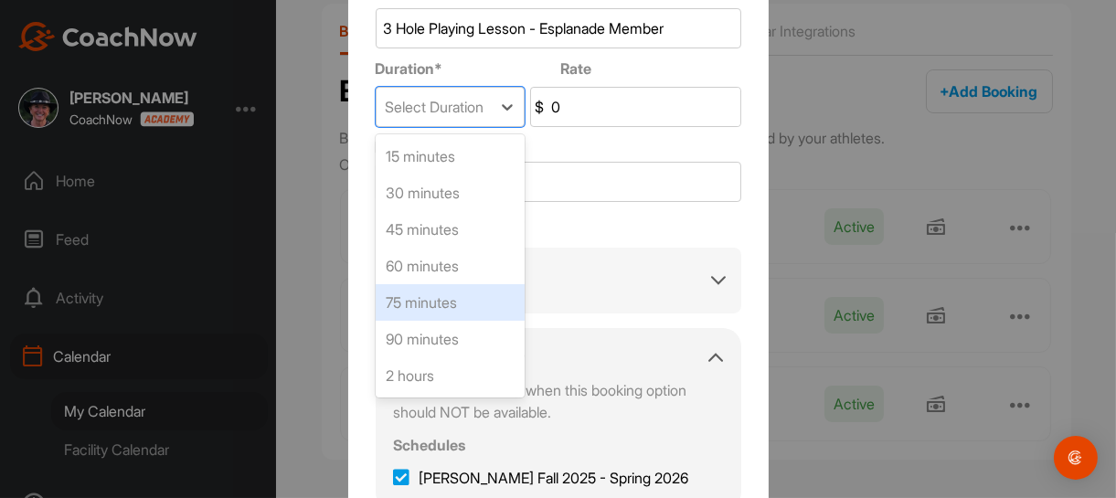
click at [454, 304] on div "75 minutes" at bounding box center [450, 302] width 149 height 37
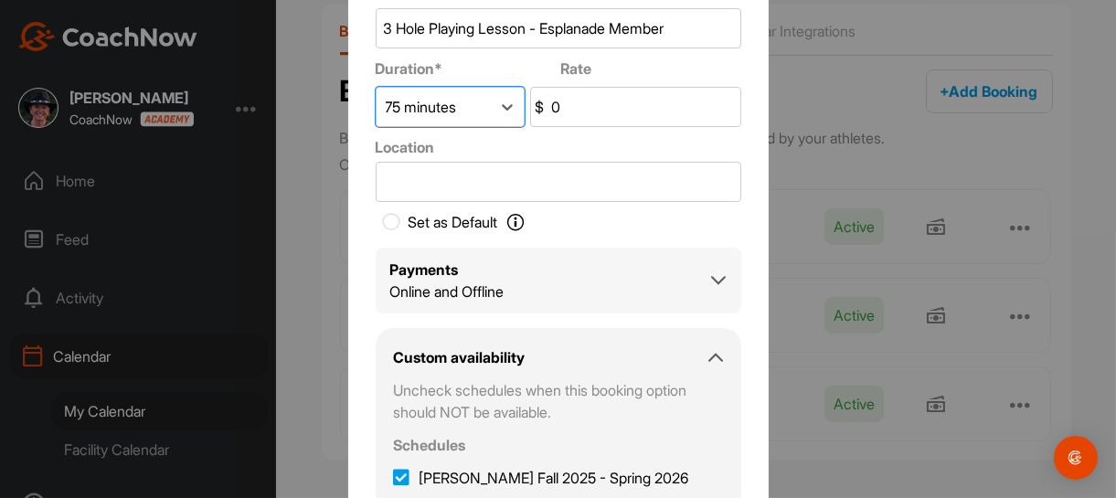
click at [575, 122] on input "0" at bounding box center [643, 107] width 193 height 38
type input "0"
type input "150"
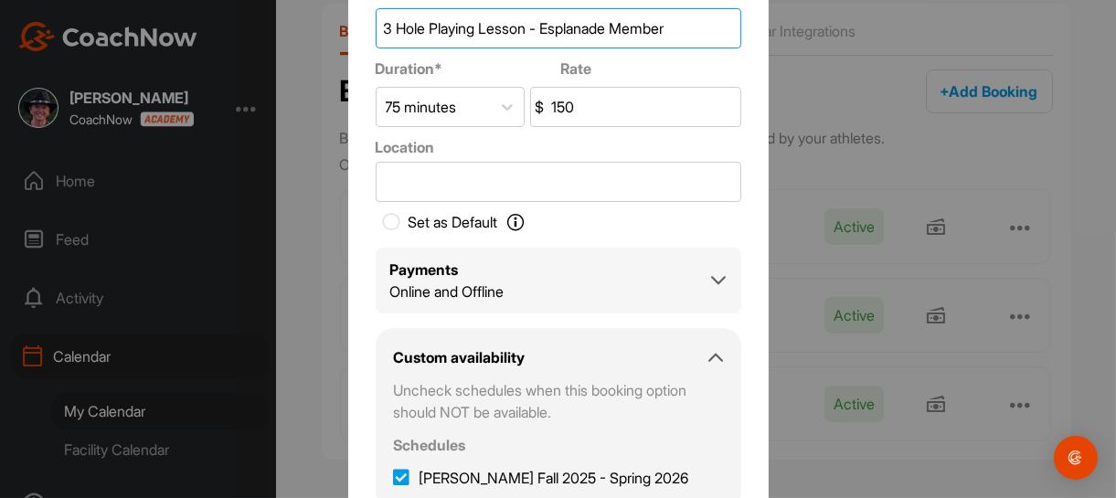
click at [427, 27] on input "3 Hole Playing Lesson - Esplanade Member" at bounding box center [558, 28] width 365 height 40
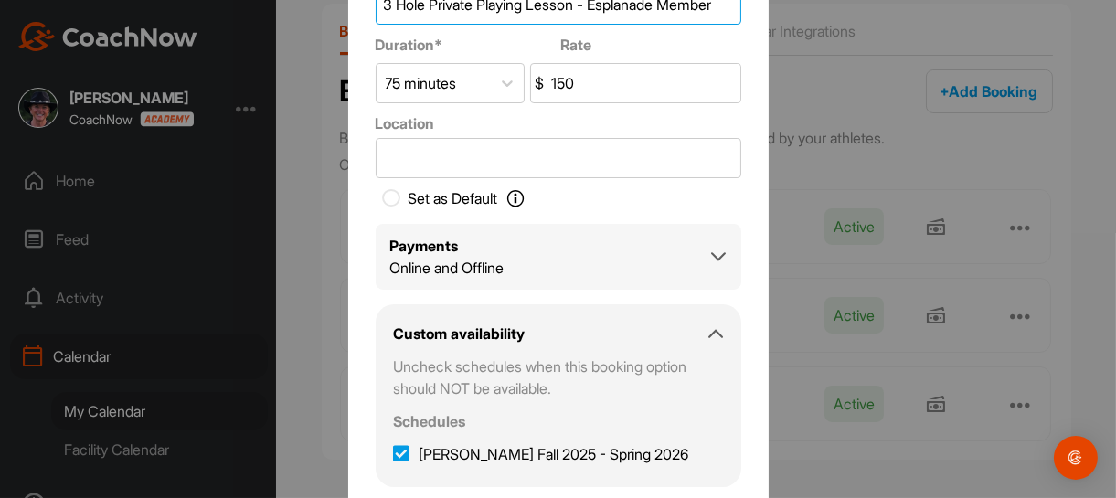
scroll to position [0, 0]
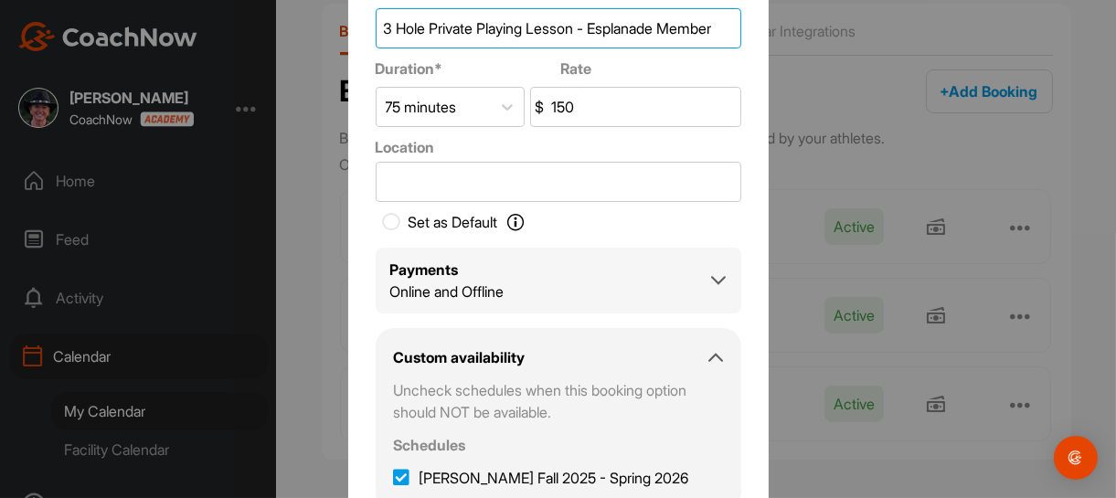
type input "3 Hole Private Playing Lesson - Esplanade Member"
click at [584, 106] on input "150" at bounding box center [643, 107] width 193 height 38
type input "165"
click at [749, 150] on div "Add Booking Title * 3 Hole Private Playing Lesson - Esplanade Member Duration *…" at bounding box center [558, 249] width 420 height 696
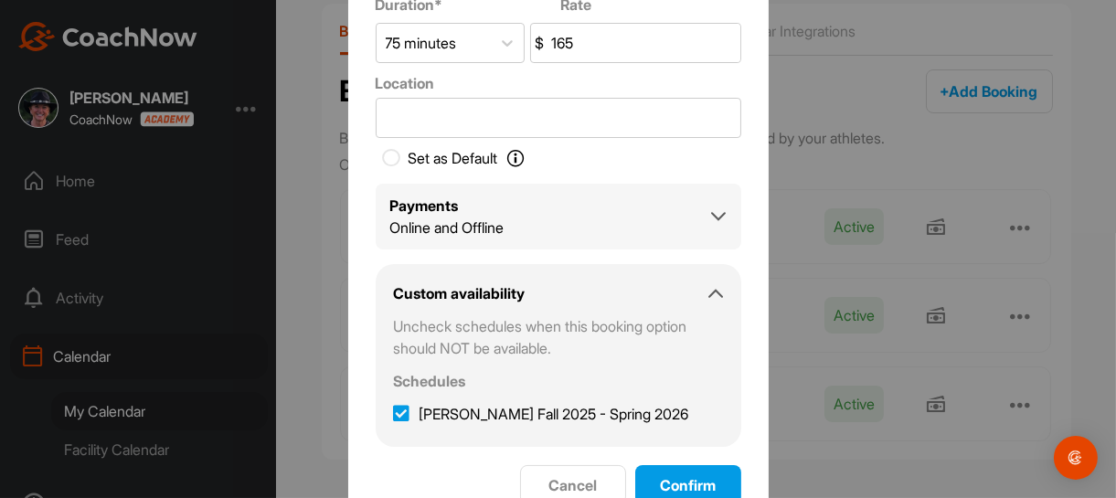
scroll to position [90, 0]
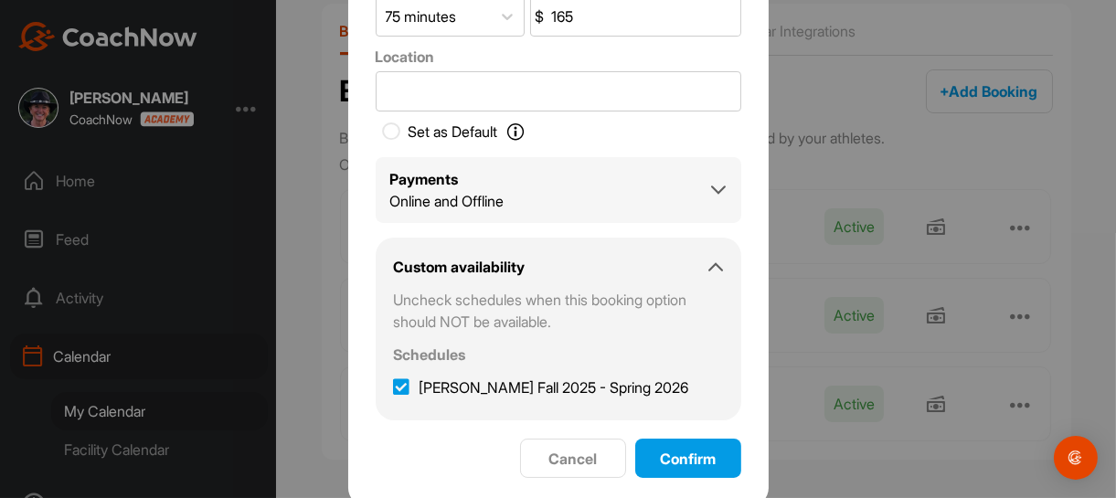
click at [383, 132] on icon at bounding box center [392, 131] width 18 height 18
click at [383, 132] on input "Set as Default Set as Default Determine the session your Students will see when…" at bounding box center [387, 132] width 22 height 22
checkbox input "true"
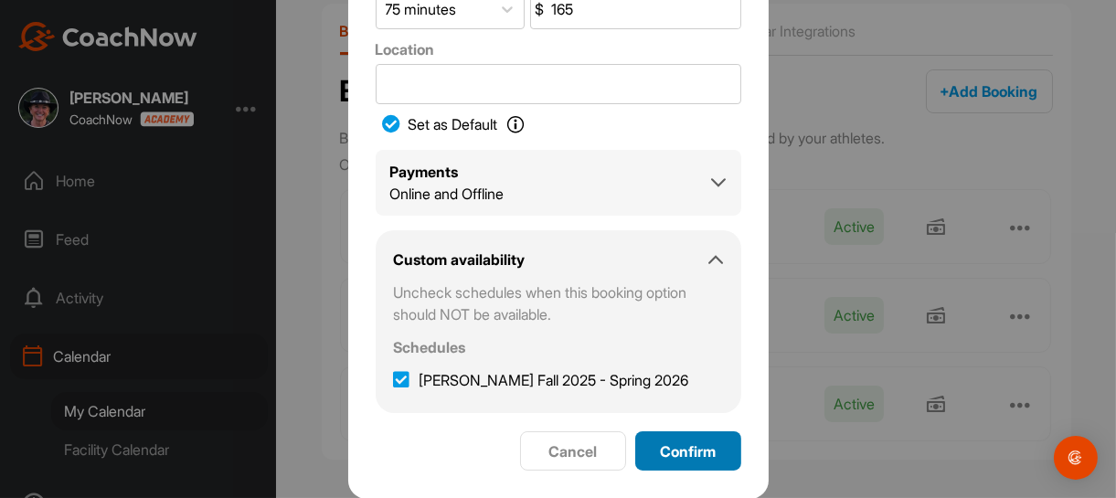
click at [678, 450] on span "Confirm" at bounding box center [688, 451] width 56 height 18
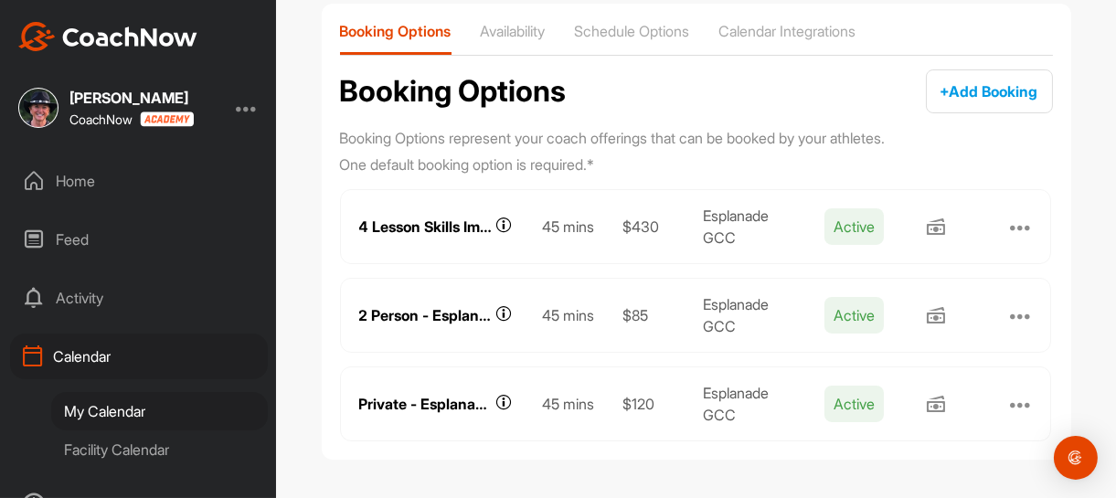
scroll to position [0, 0]
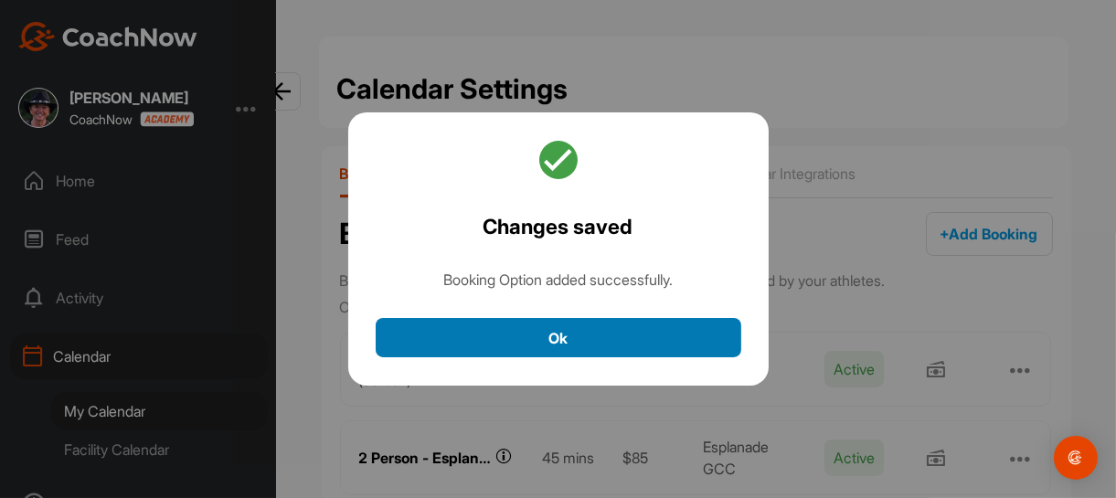
click at [557, 337] on button "Ok" at bounding box center [558, 337] width 365 height 39
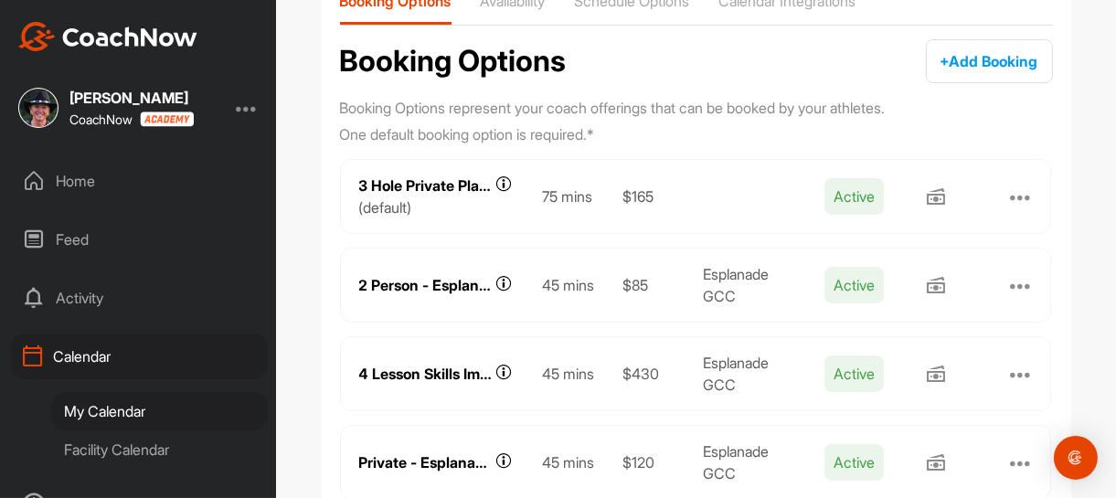
scroll to position [183, 0]
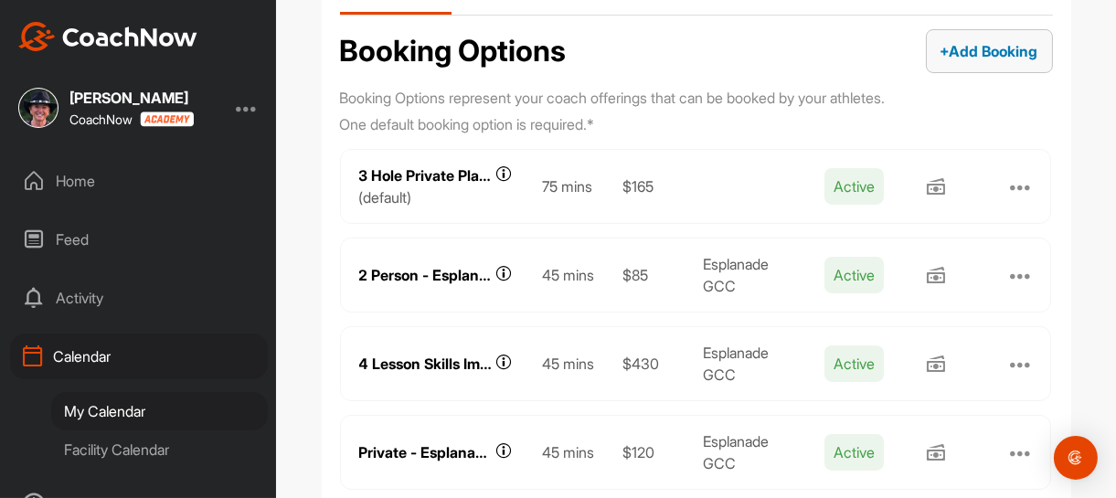
click at [943, 52] on span "+ Add Booking" at bounding box center [989, 51] width 98 height 18
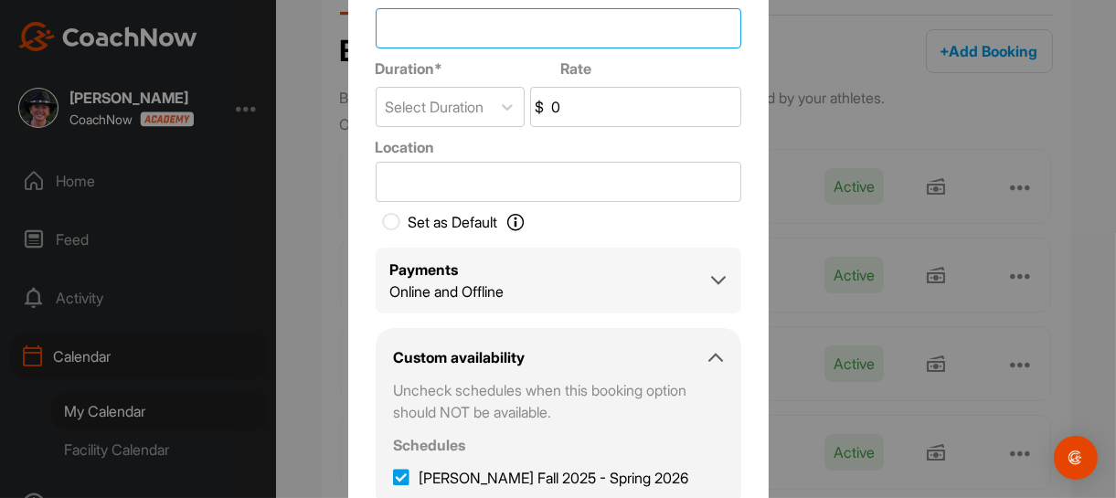
drag, startPoint x: 483, startPoint y: 36, endPoint x: 494, endPoint y: 37, distance: 11.0
click at [489, 32] on input "Title *" at bounding box center [558, 28] width 365 height 40
type input "9 Hole Private Playing Lesson"
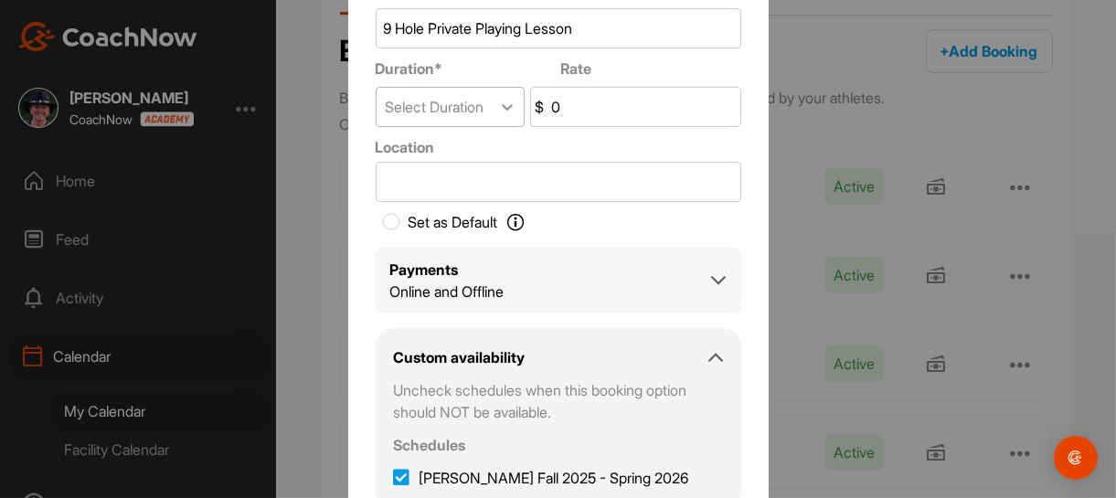
click at [506, 110] on icon at bounding box center [507, 108] width 11 height 6
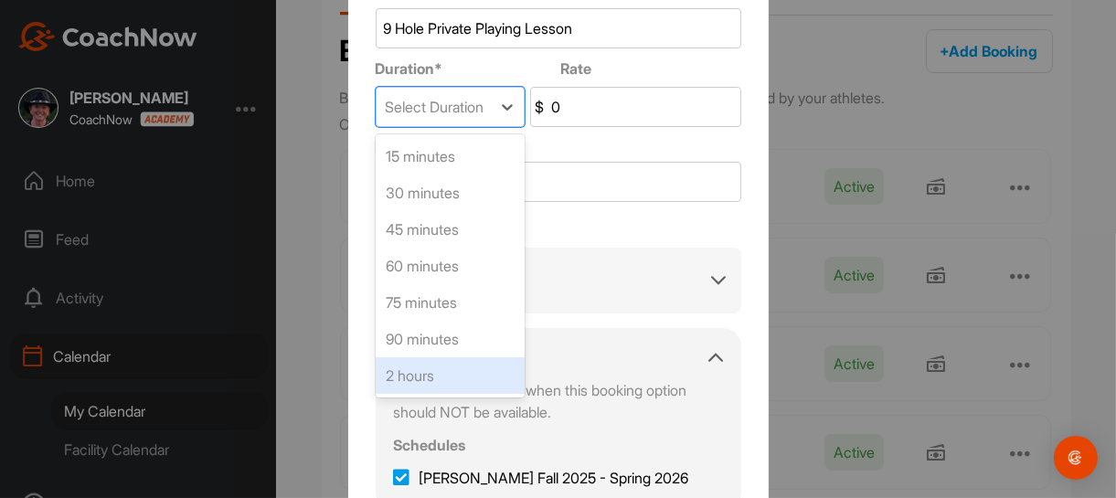
click at [446, 380] on div "2 hours" at bounding box center [450, 375] width 149 height 37
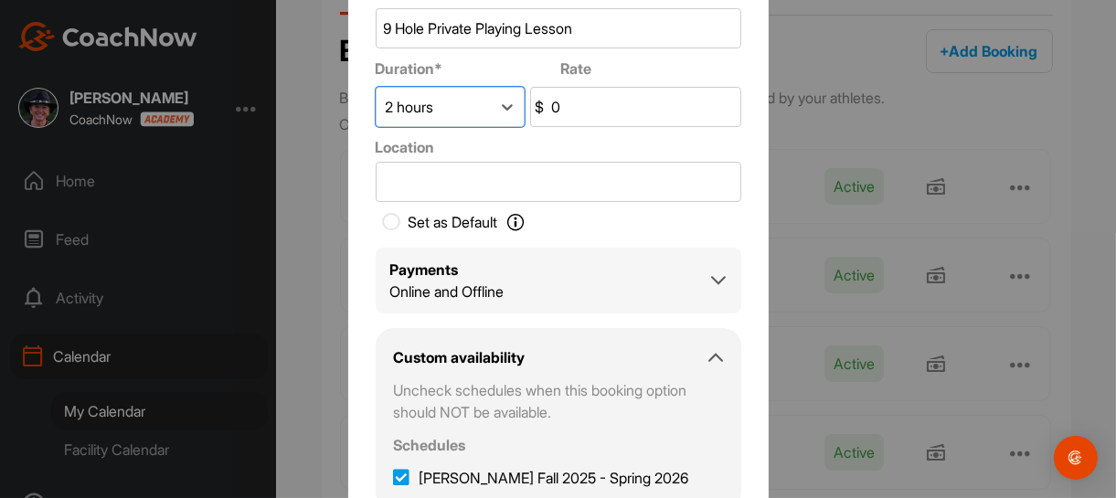
click at [593, 112] on input "0" at bounding box center [643, 107] width 193 height 38
type input "250"
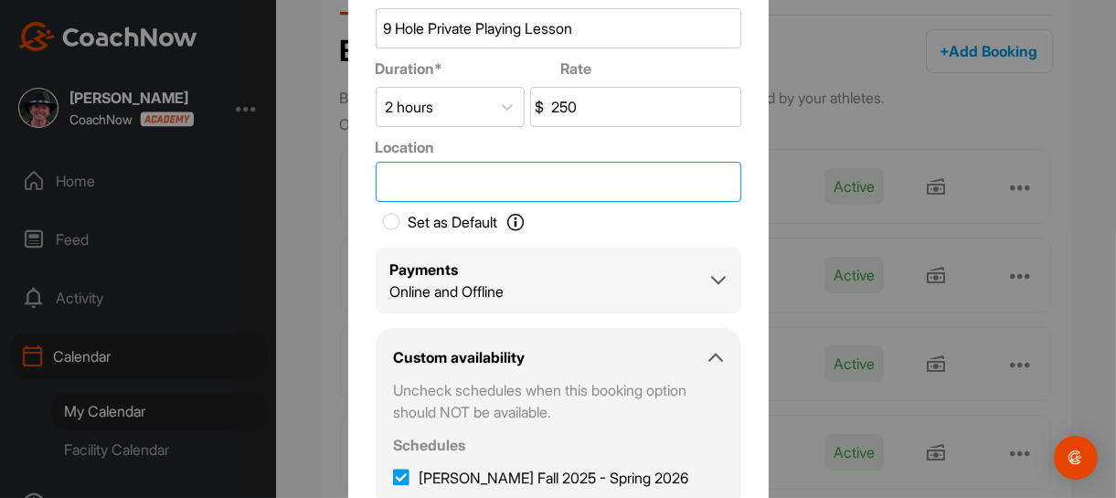
click at [488, 181] on input "Location" at bounding box center [558, 182] width 365 height 40
type input "Esplanade GCC"
click at [386, 222] on icon at bounding box center [392, 222] width 18 height 18
click at [386, 222] on input "Set as Default Set as Default Determine the session your Students will see when…" at bounding box center [387, 222] width 22 height 22
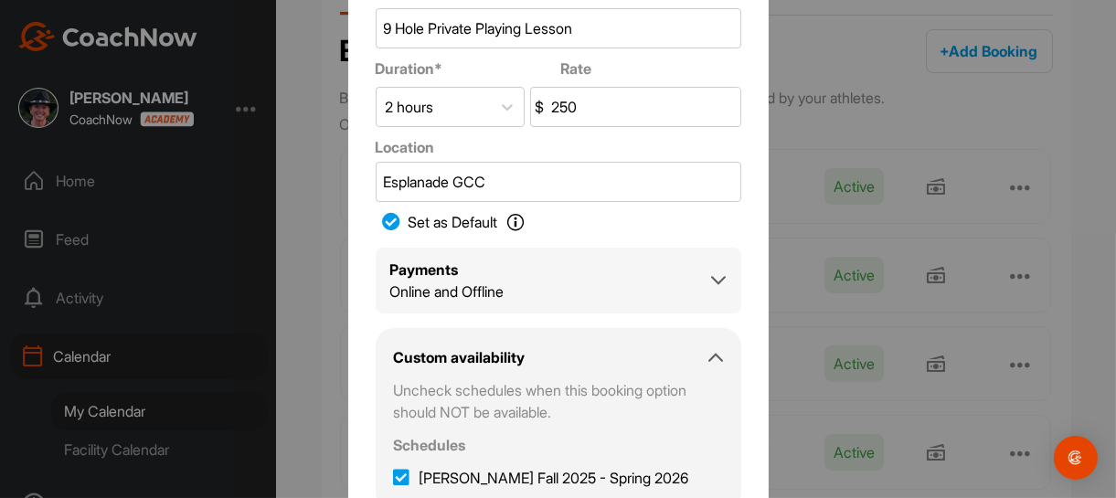
checkbox input "true"
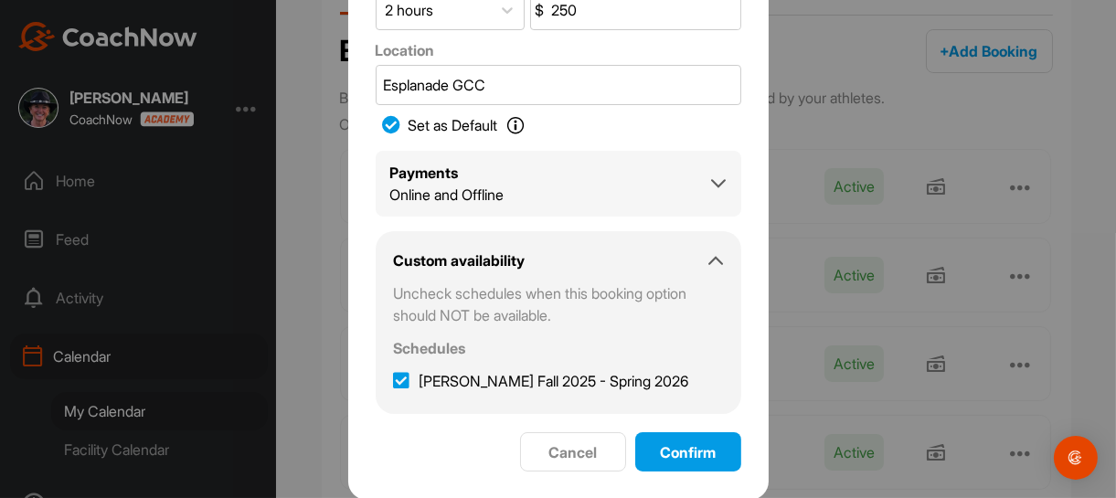
scroll to position [98, 0]
click at [684, 452] on span "Confirm" at bounding box center [688, 451] width 56 height 18
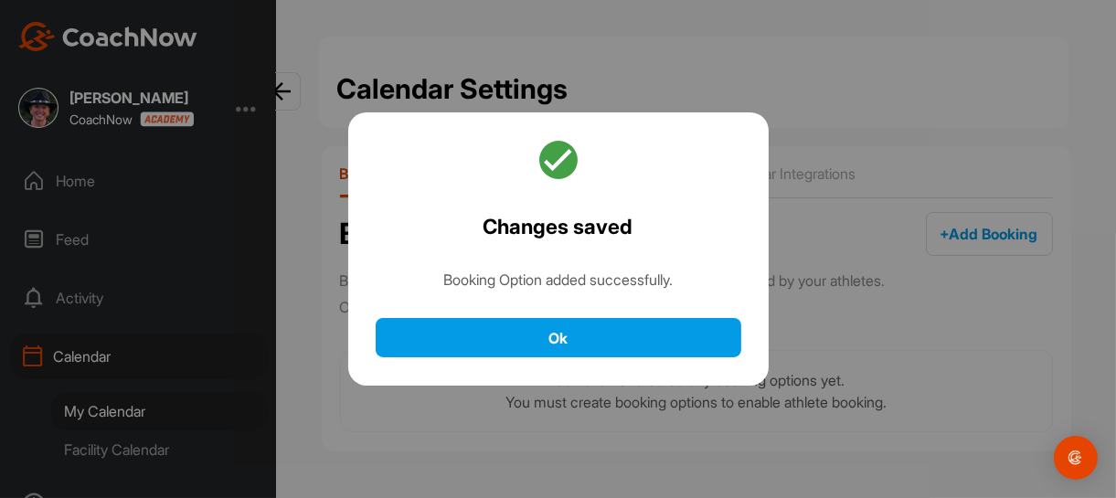
scroll to position [0, 0]
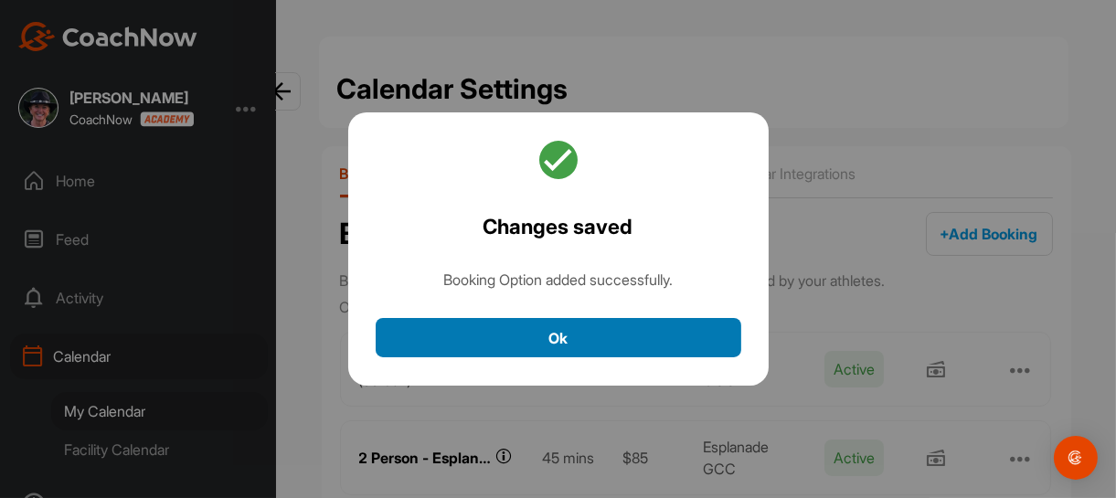
click at [519, 335] on button "Ok" at bounding box center [558, 337] width 365 height 39
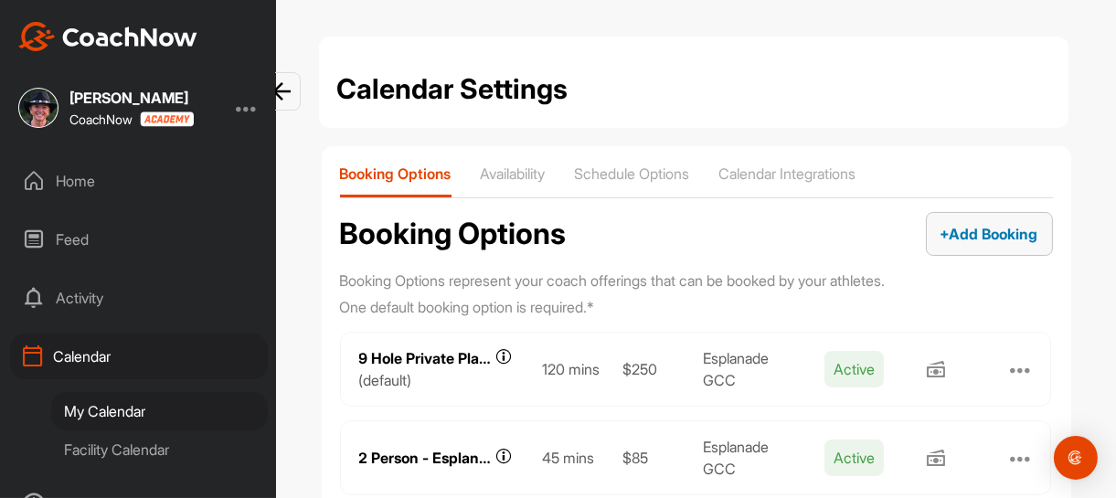
click at [982, 235] on span "+ Add Booking" at bounding box center [989, 234] width 98 height 18
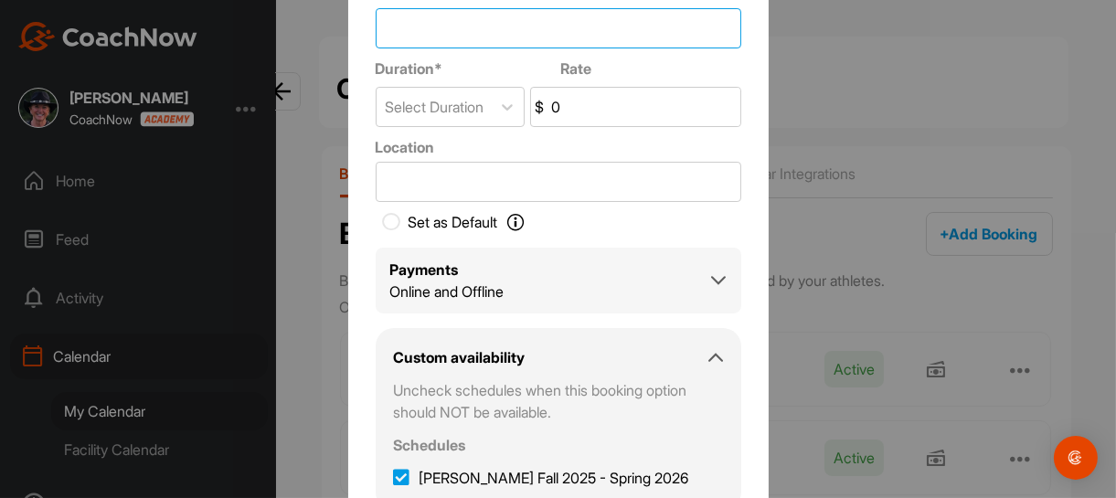
click at [494, 36] on input "Title *" at bounding box center [558, 28] width 365 height 40
click at [422, 25] on input "Junior Lesson" at bounding box center [558, 28] width 365 height 40
type input "Junior Private Lesson"
click at [456, 110] on div "Select Duration" at bounding box center [435, 107] width 99 height 22
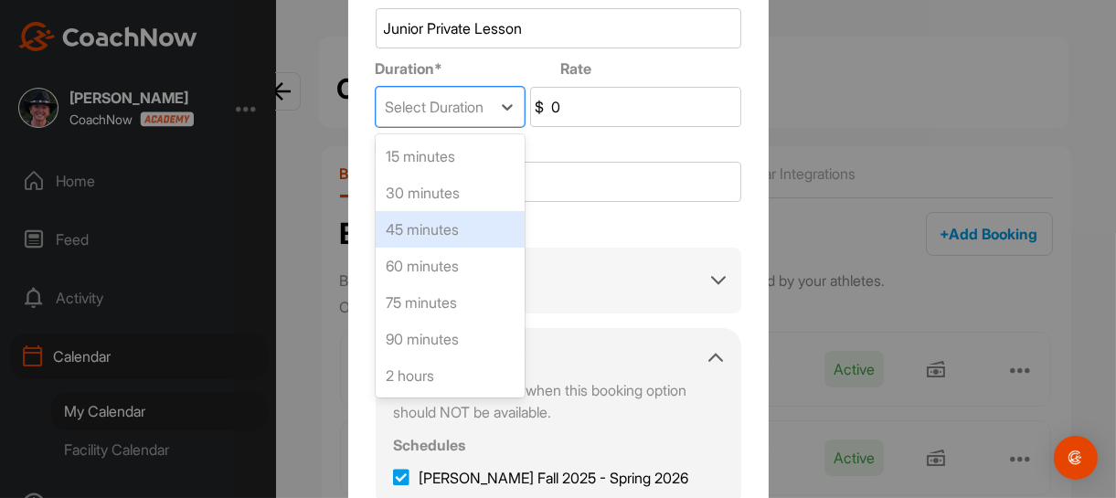
click at [442, 231] on div "45 minutes" at bounding box center [450, 229] width 149 height 37
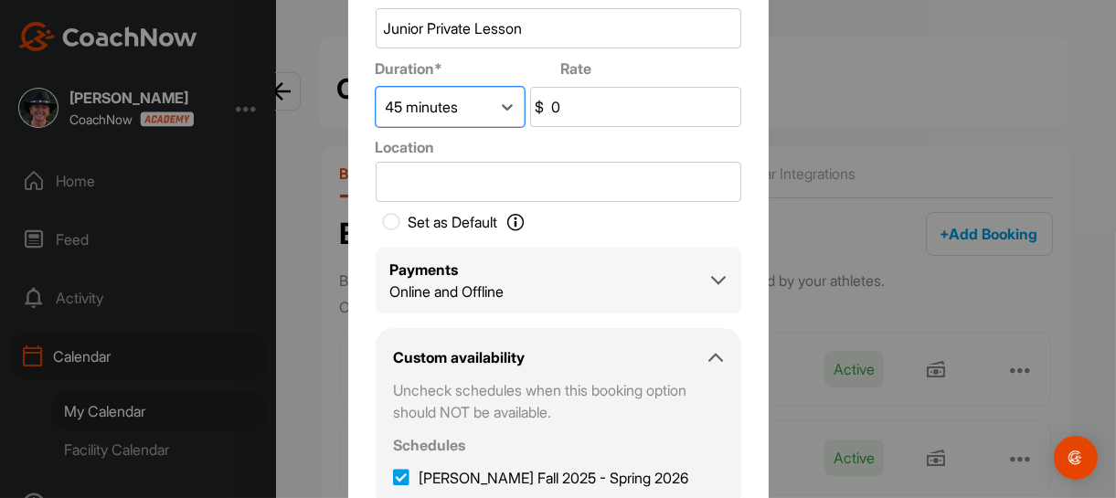
click at [565, 111] on input "0" at bounding box center [643, 107] width 193 height 38
type input "90"
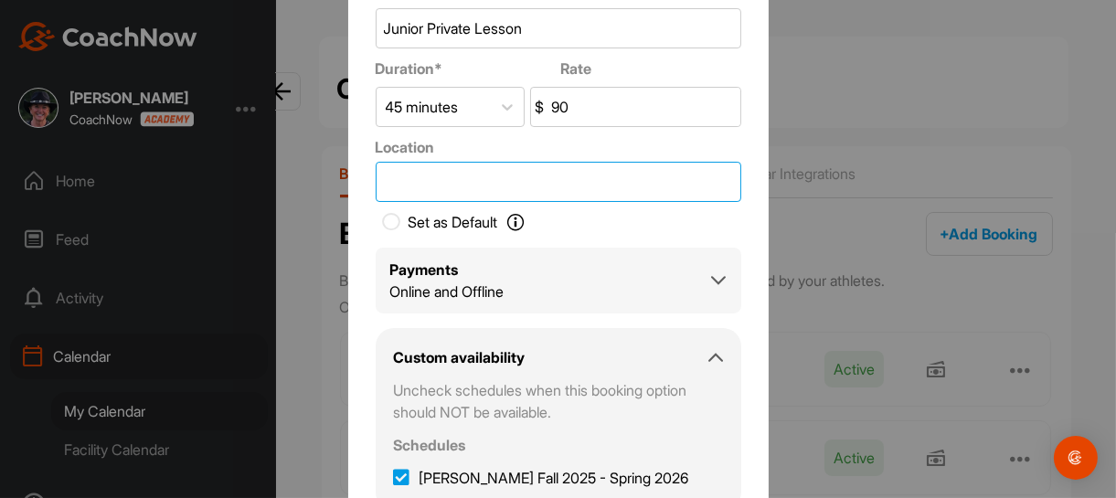
click at [508, 184] on input "Location" at bounding box center [558, 182] width 365 height 40
type input "Esplanade GCC"
drag, startPoint x: 386, startPoint y: 217, endPoint x: 406, endPoint y: 221, distance: 20.6
click at [386, 217] on icon at bounding box center [392, 222] width 18 height 18
click at [386, 217] on input "Set as Default Set as Default Determine the session your Students will see when…" at bounding box center [387, 222] width 22 height 22
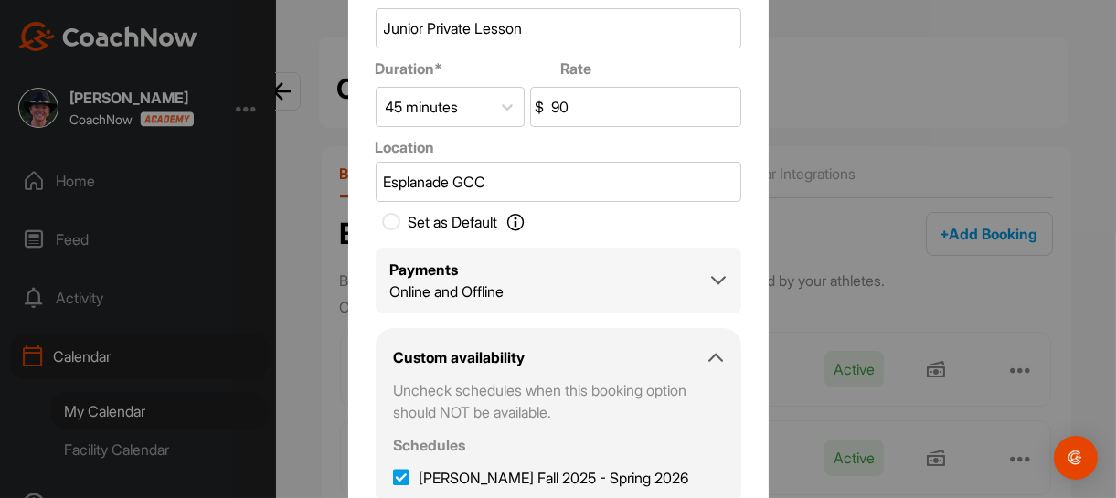
checkbox input "true"
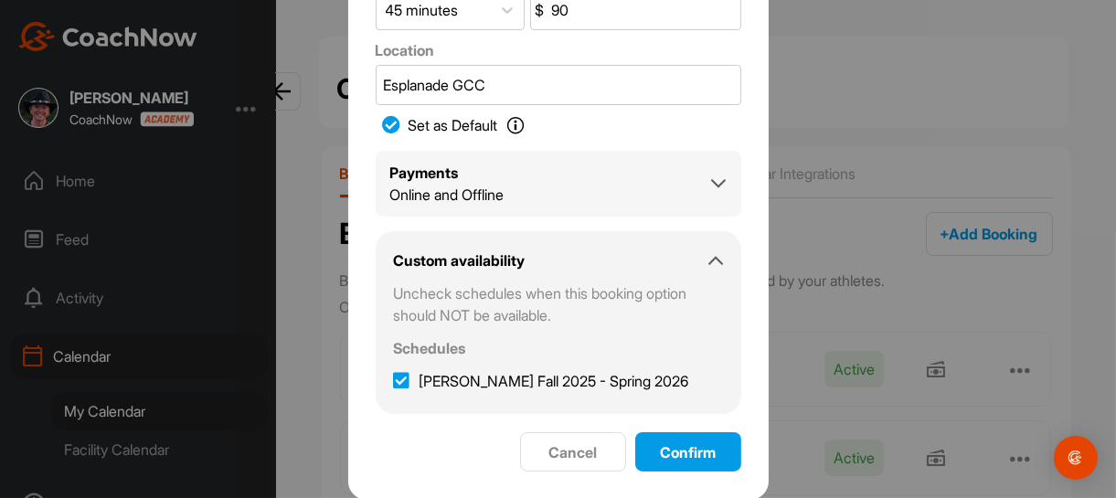
scroll to position [98, 0]
click at [671, 446] on span "Confirm" at bounding box center [688, 451] width 56 height 18
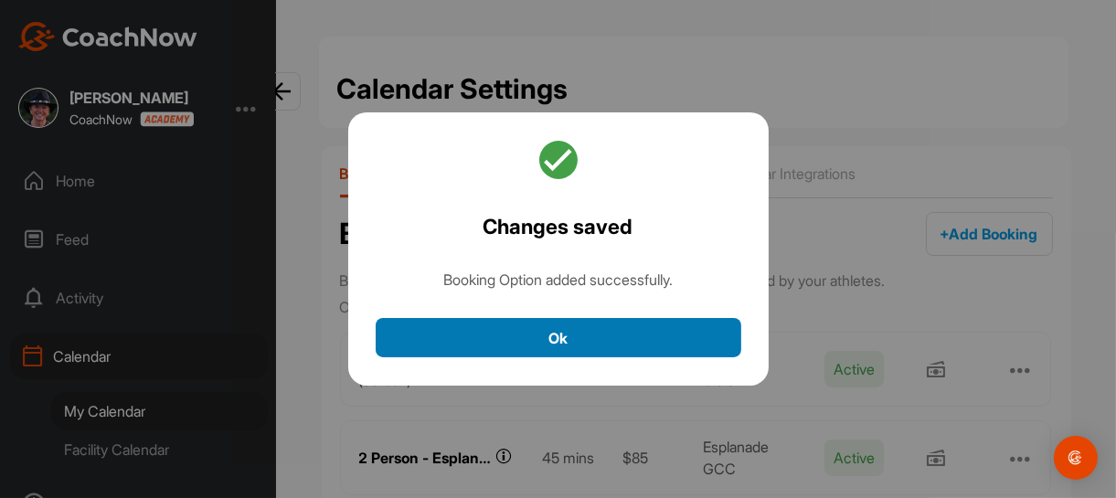
click at [619, 338] on button "Ok" at bounding box center [558, 337] width 365 height 39
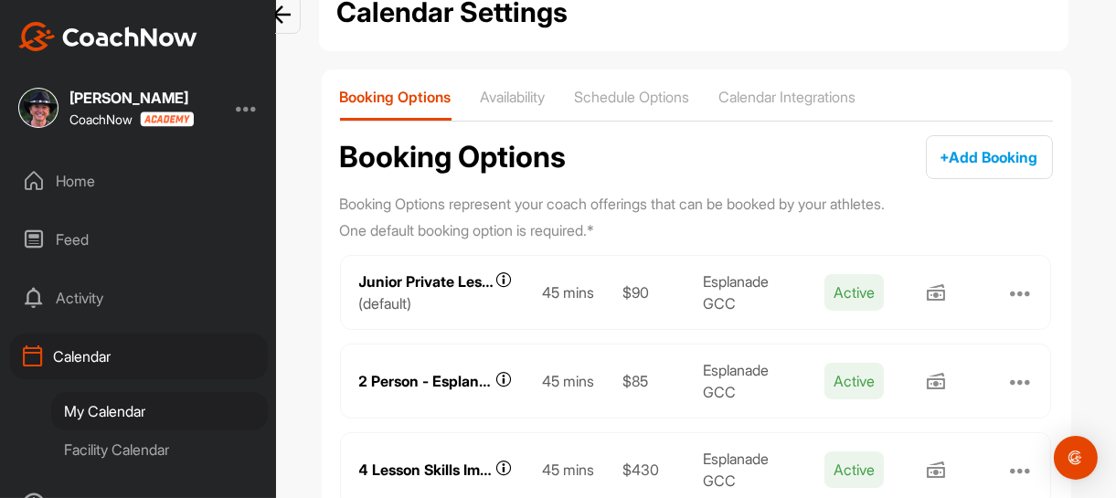
scroll to position [40, 0]
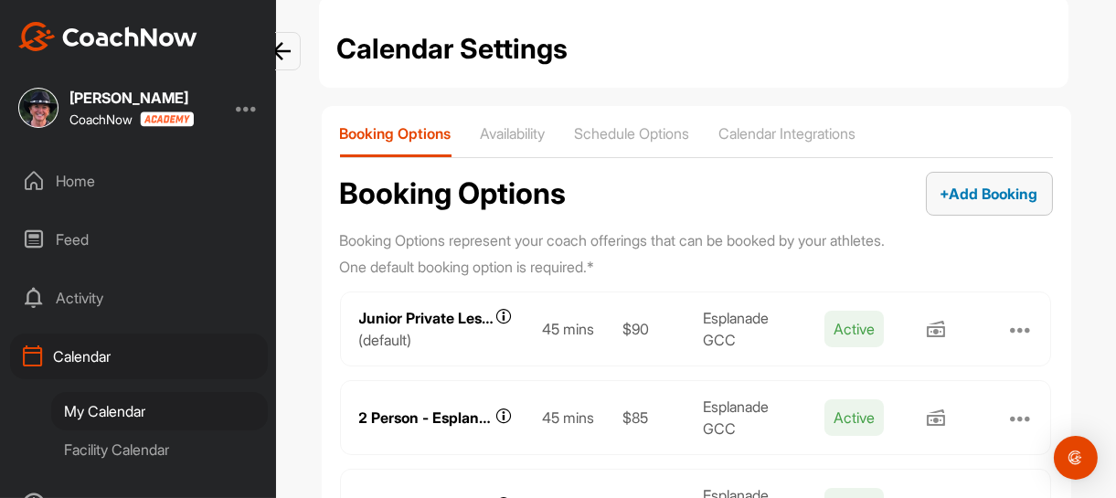
click at [940, 196] on span "+ Add Booking" at bounding box center [989, 194] width 98 height 18
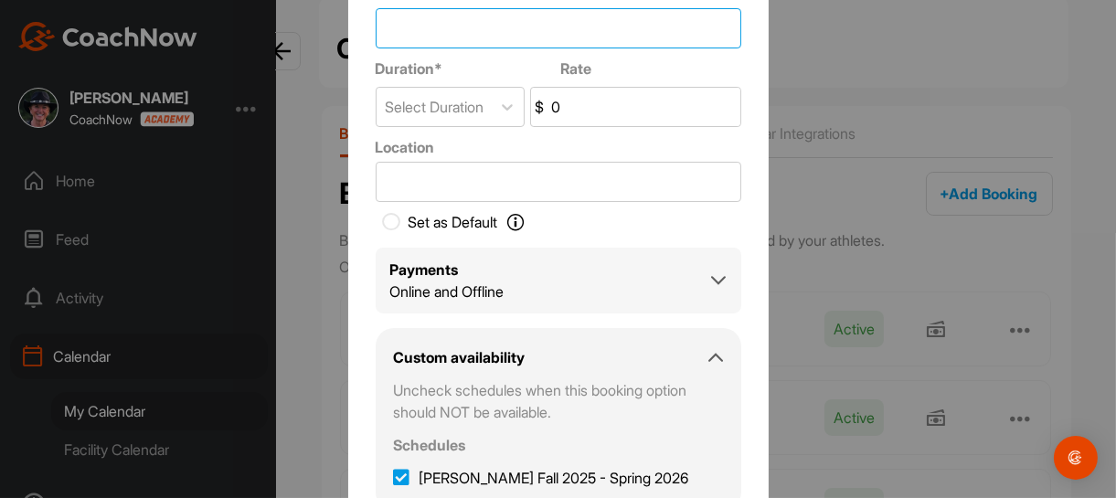
click at [460, 37] on input "Title *" at bounding box center [558, 28] width 365 height 40
type input "PUBLIC - 45 Minute Lesson"
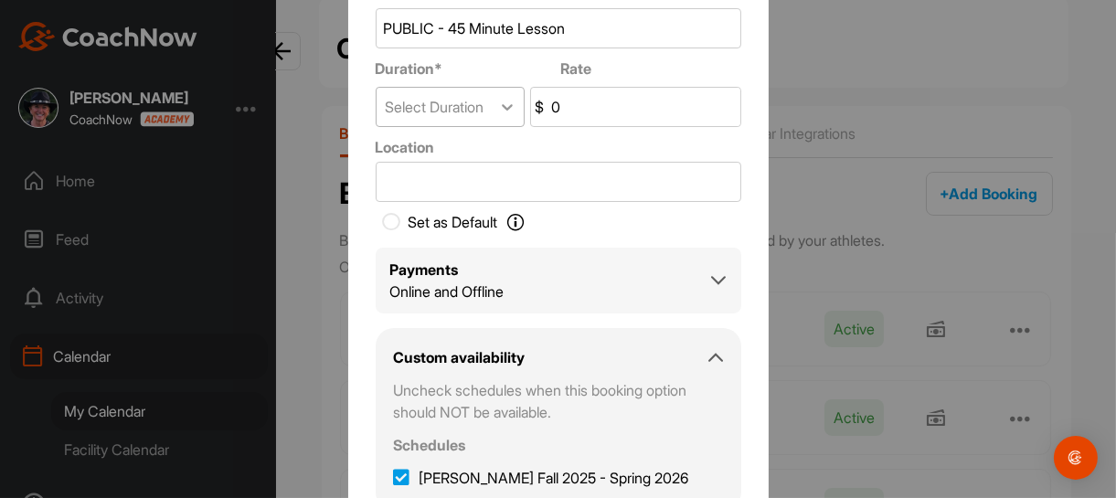
click at [503, 106] on icon at bounding box center [507, 108] width 11 height 6
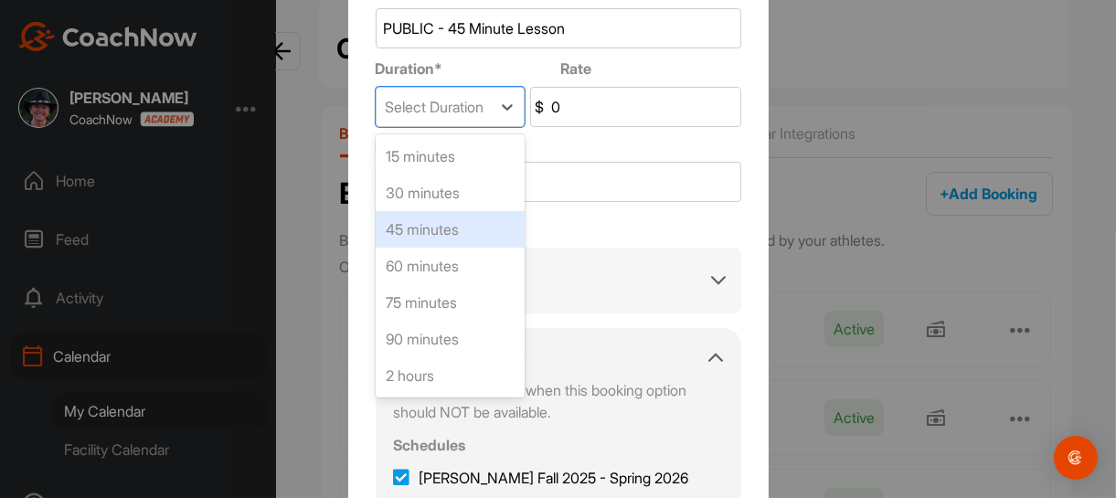
click at [448, 228] on div "45 minutes" at bounding box center [450, 229] width 149 height 37
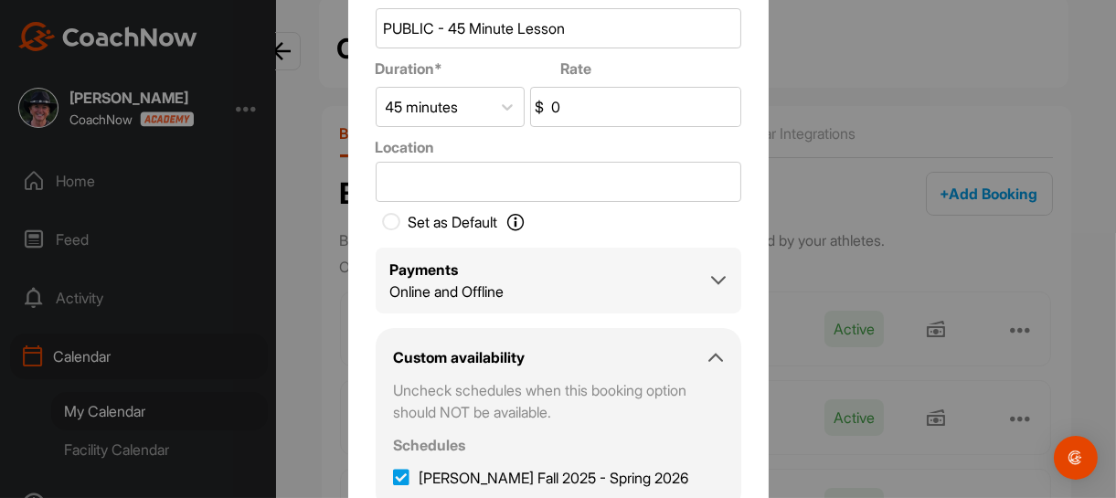
click at [626, 108] on input "0" at bounding box center [643, 107] width 193 height 38
type input "170.00"
click at [490, 185] on input "Location" at bounding box center [558, 182] width 365 height 40
type input "Esplanade GCC"
click at [384, 225] on icon at bounding box center [392, 222] width 18 height 18
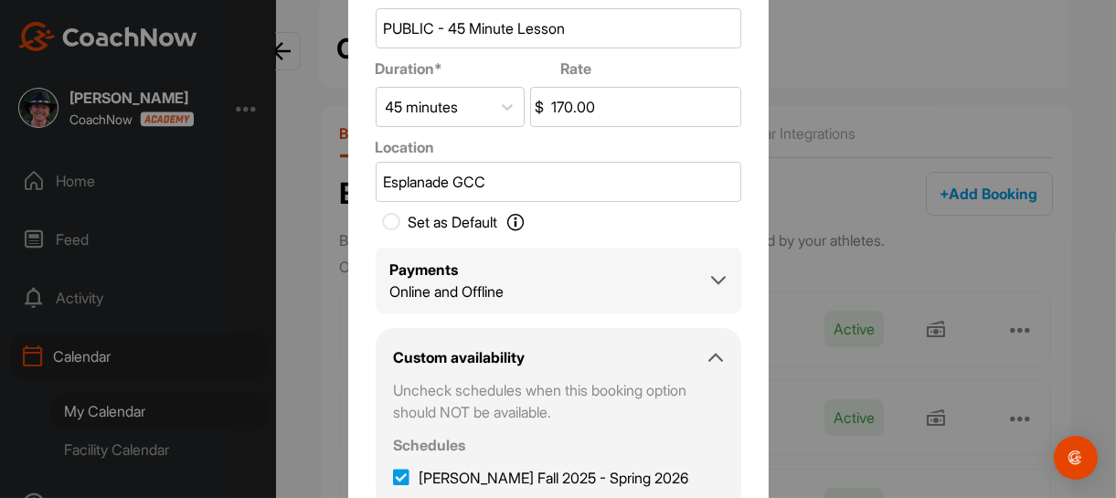
click at [384, 225] on input "Set as Default Set as Default Determine the session your Students will see when…" at bounding box center [387, 222] width 22 height 22
checkbox input "true"
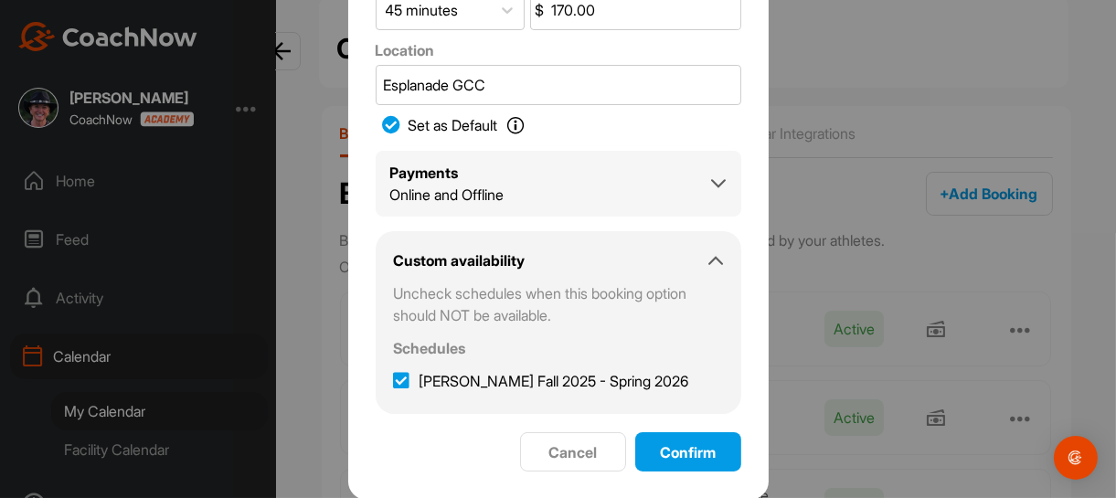
scroll to position [98, 0]
click at [677, 457] on span "Confirm" at bounding box center [688, 451] width 56 height 18
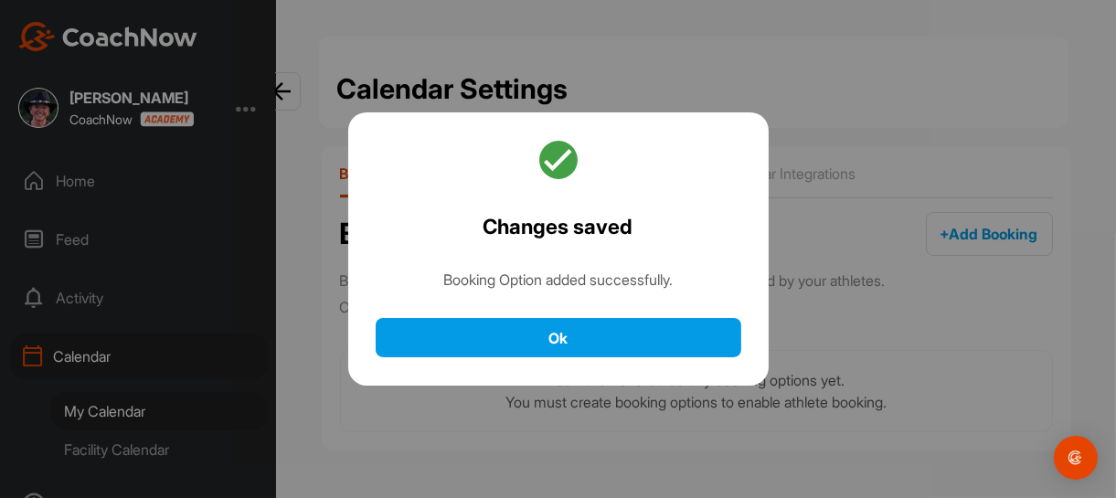
scroll to position [0, 0]
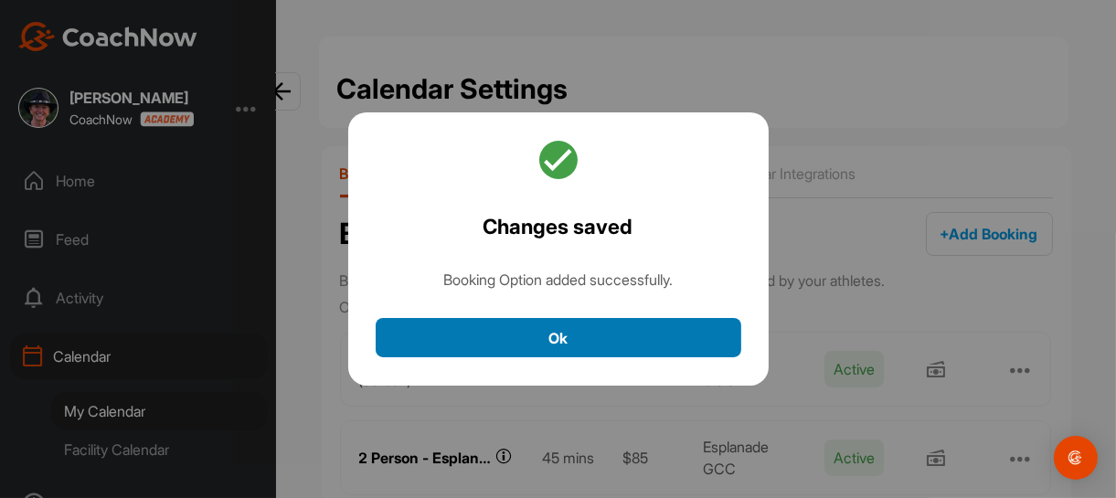
click at [646, 340] on button "Ok" at bounding box center [558, 337] width 365 height 39
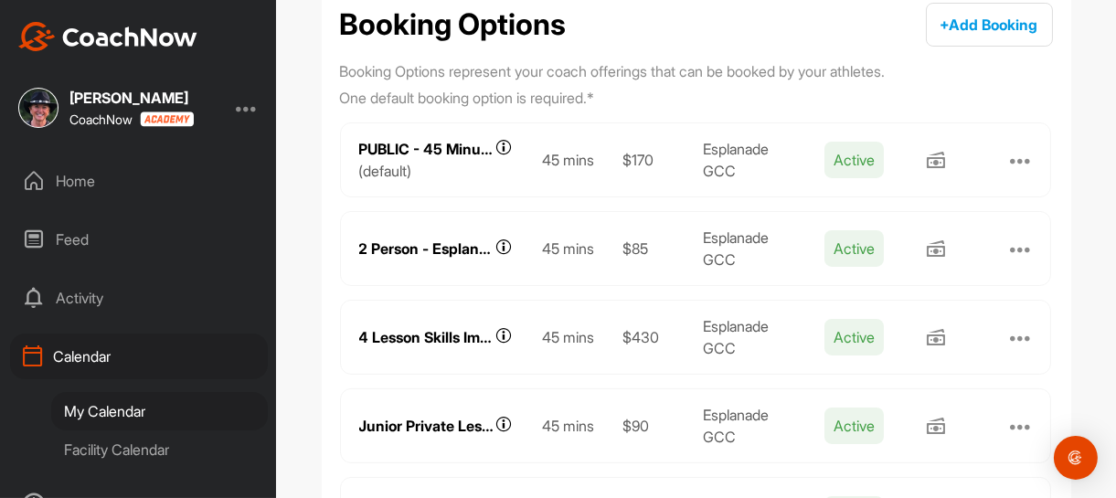
scroll to position [183, 0]
